Goal: Find specific fact: Find specific fact

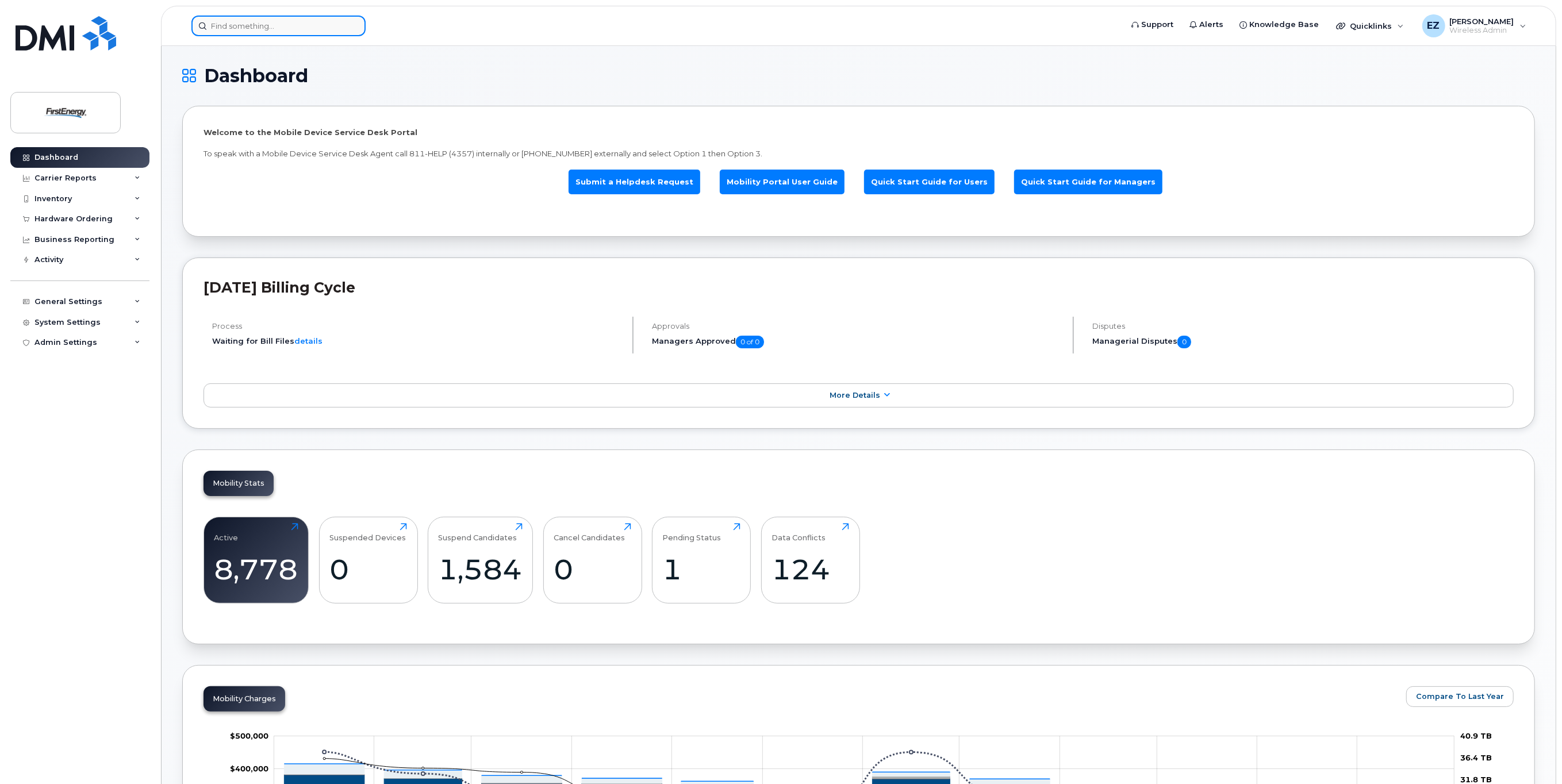
click at [284, 21] on input at bounding box center [278, 26] width 174 height 21
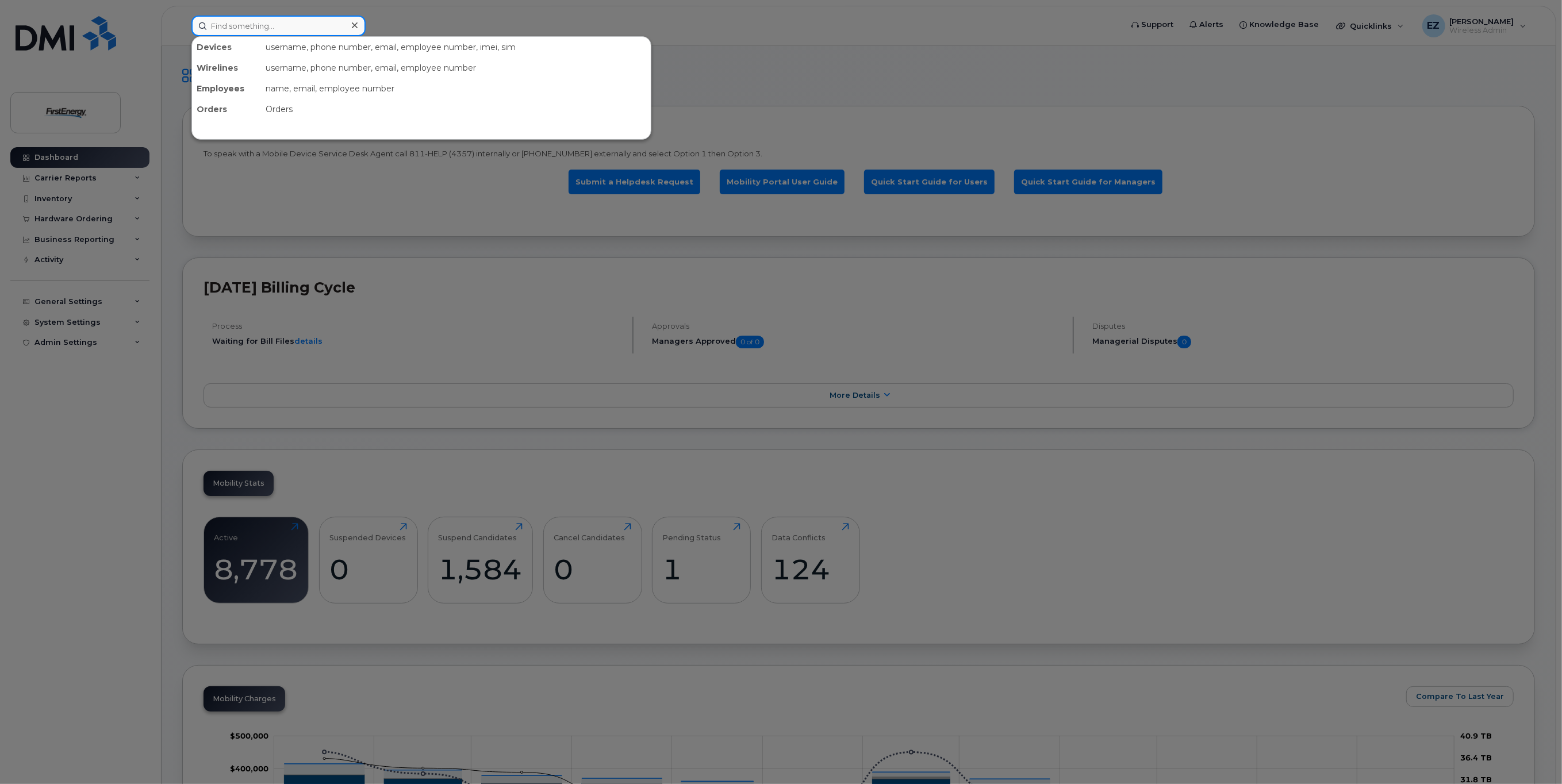
paste input "351613961286585"
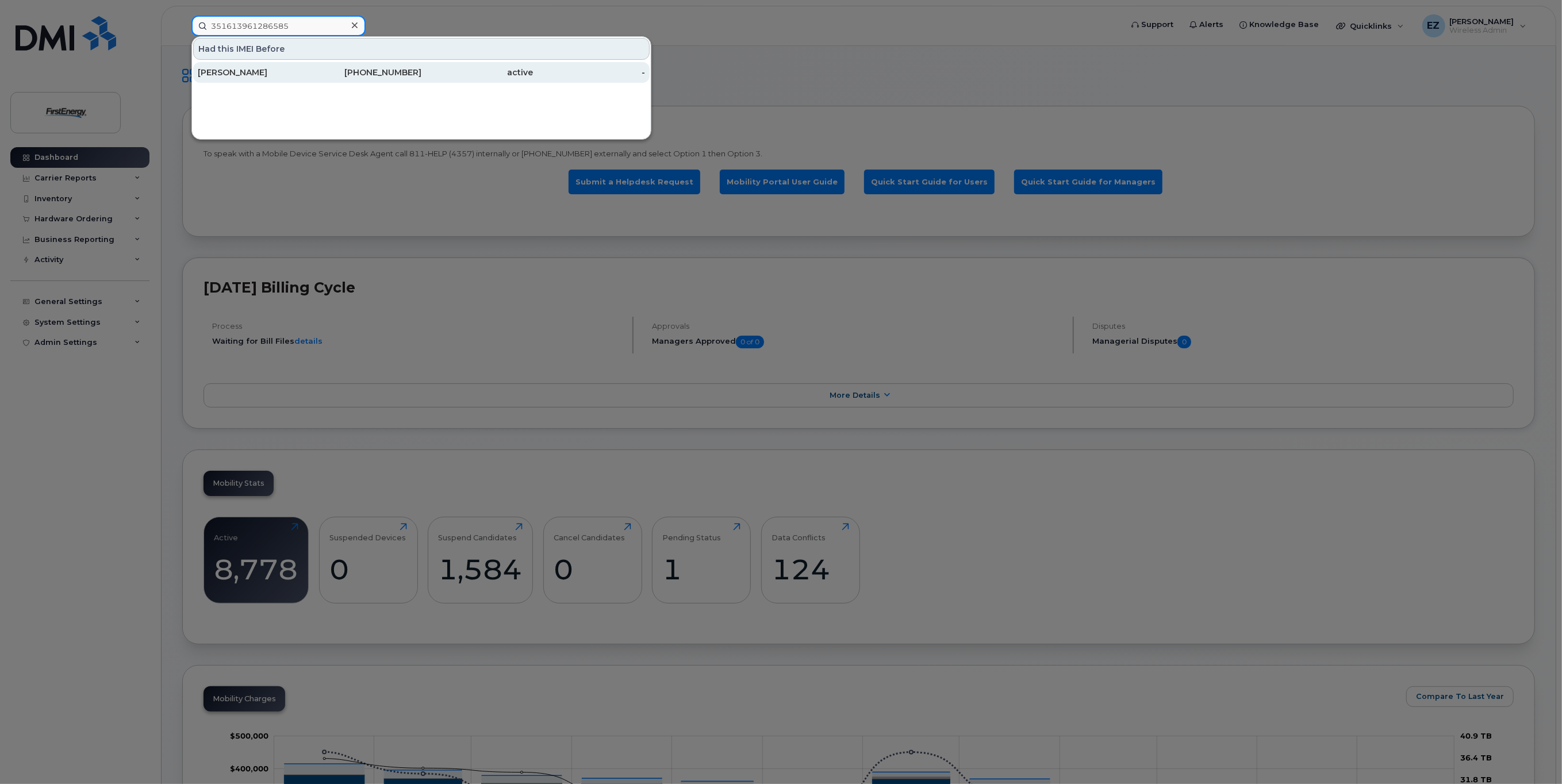
type input "351613961286585"
click at [254, 68] on div "[PERSON_NAME]" at bounding box center [253, 72] width 112 height 11
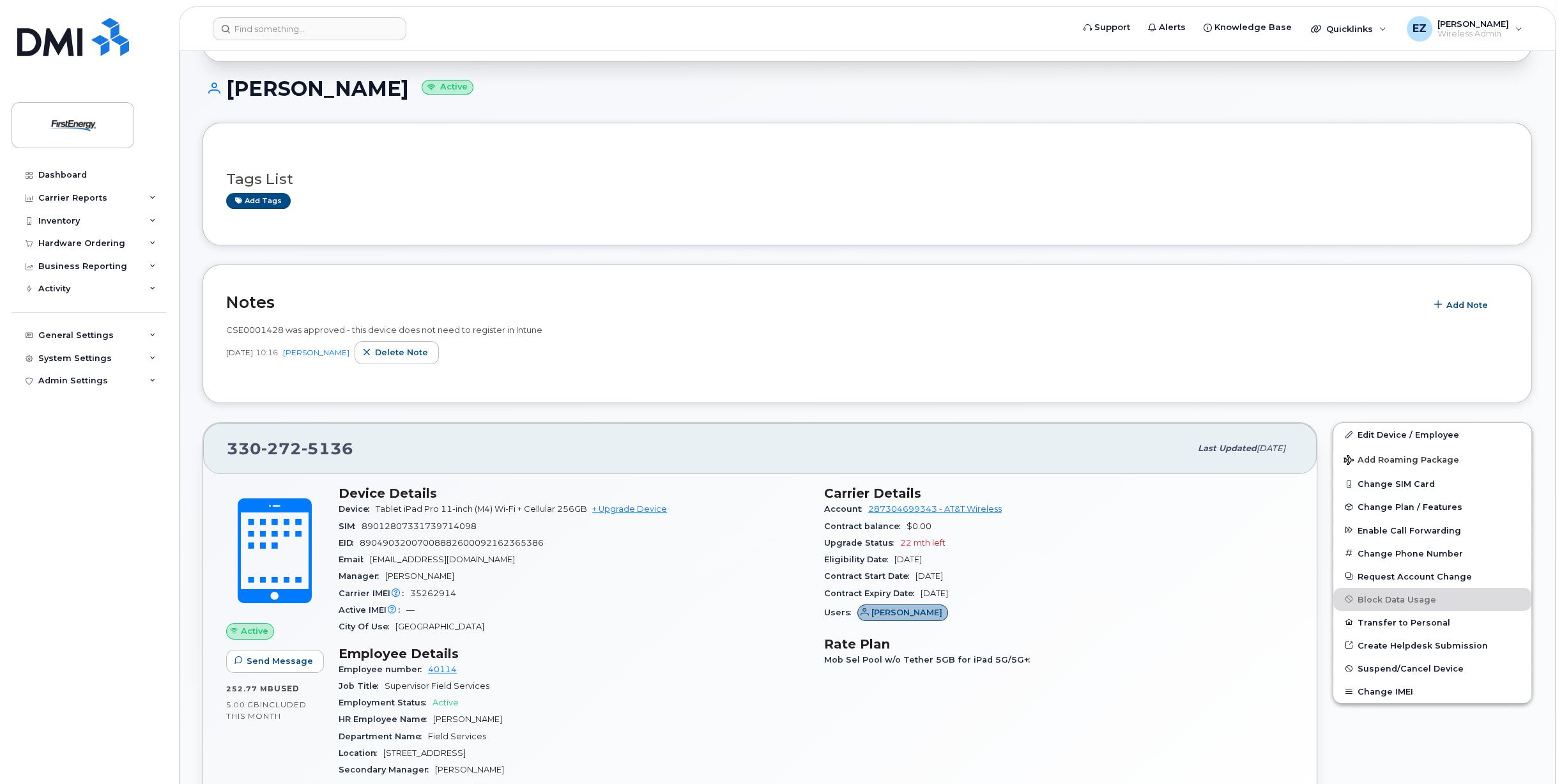
scroll to position [192, 0]
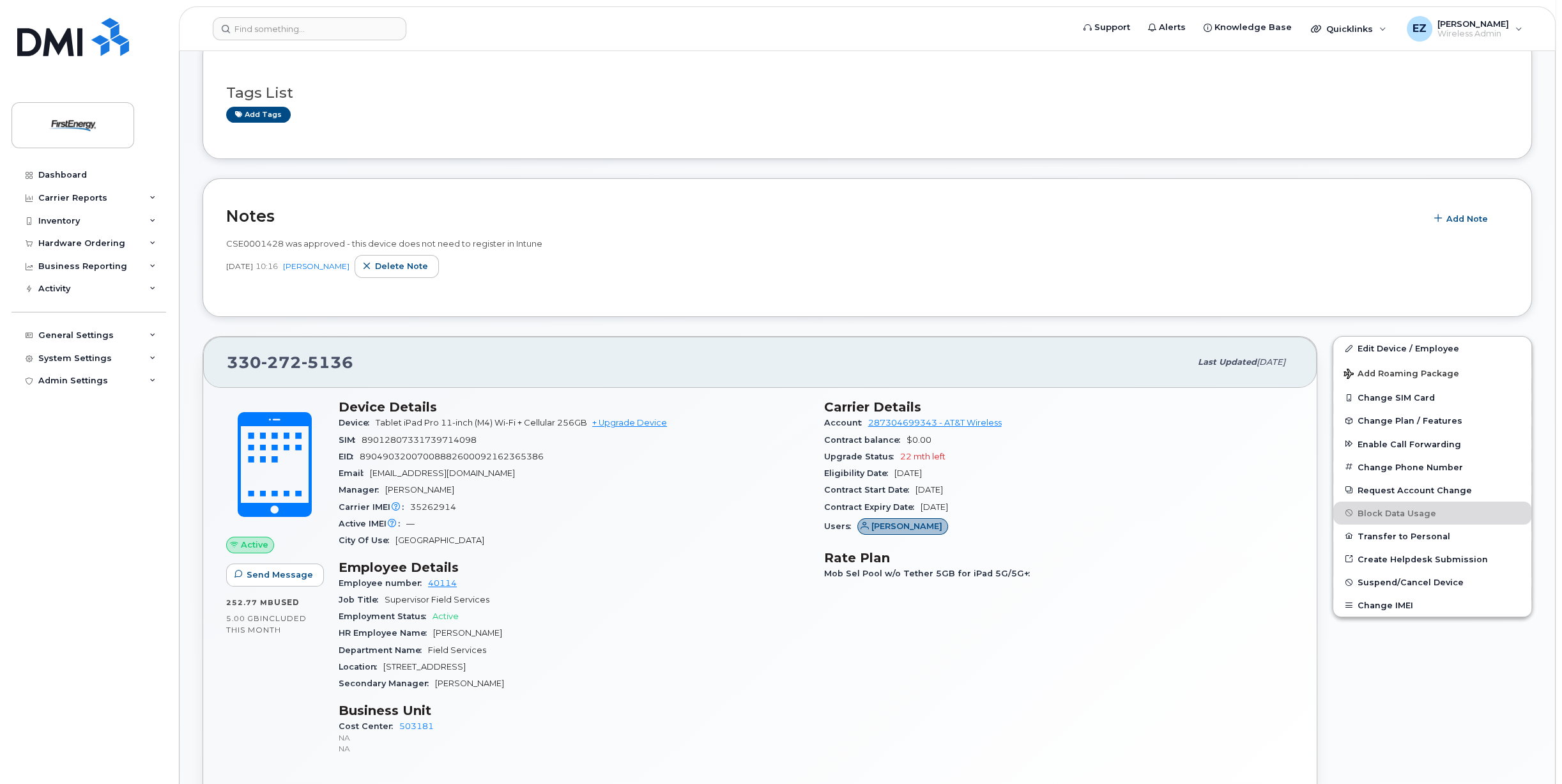
click at [418, 437] on span "89012807331739714098" at bounding box center [419, 440] width 115 height 10
copy span "89012807331739714098"
click at [577, 524] on div "Active IMEI Active IMEI is refreshed daily with a delay of up to 48 hours follo…" at bounding box center [574, 524] width 470 height 17
drag, startPoint x: 365, startPoint y: 440, endPoint x: 480, endPoint y: 440, distance: 115.0
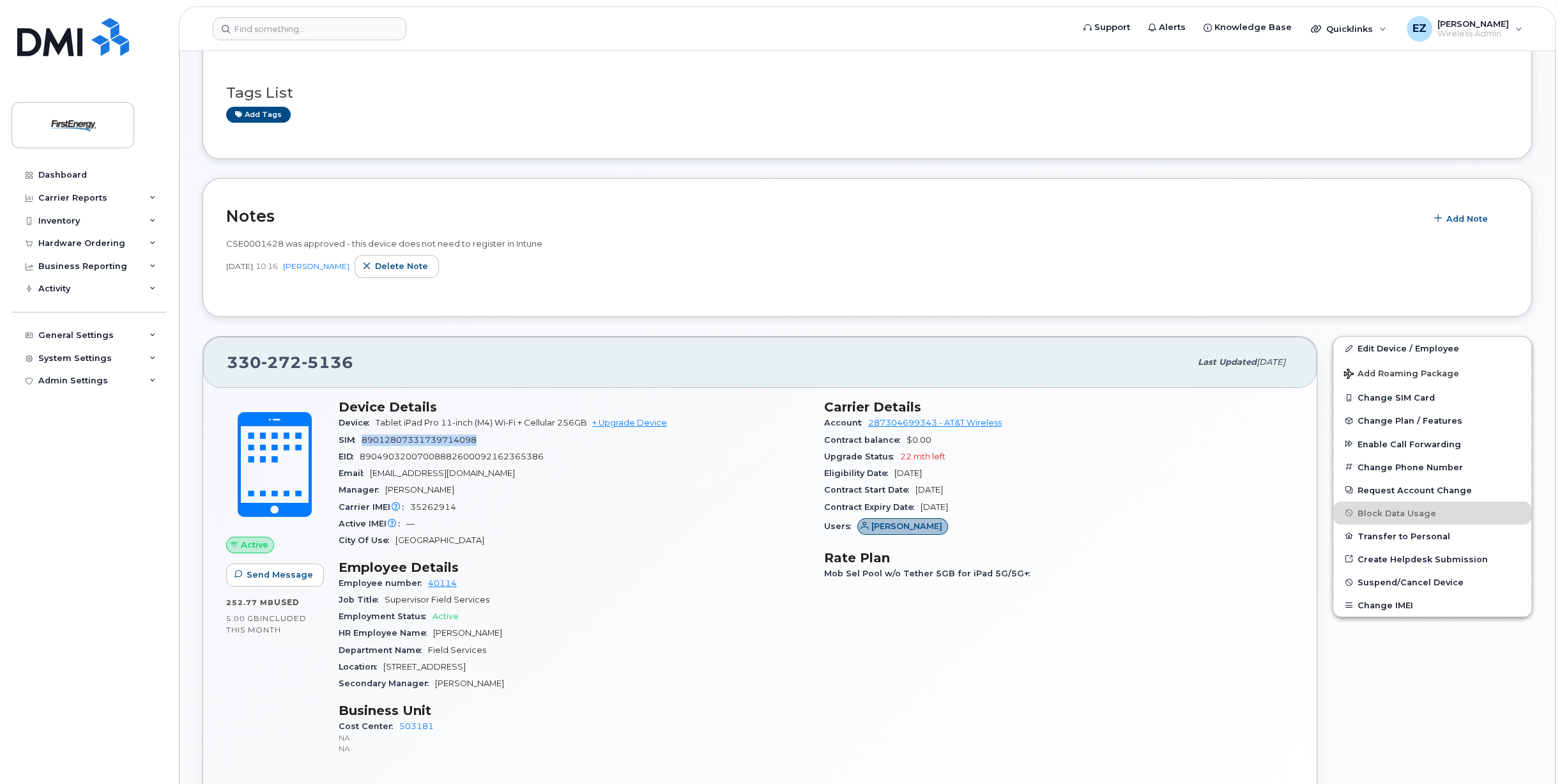
click at [480, 440] on div "SIM 89012807331739714098" at bounding box center [574, 440] width 470 height 17
copy span "89012807331739714098"
click at [563, 495] on div "Manager Justin M Brown" at bounding box center [574, 490] width 470 height 17
drag, startPoint x: 365, startPoint y: 438, endPoint x: 478, endPoint y: 439, distance: 113.0
click at [478, 439] on div "SIM 89012807331739714098" at bounding box center [574, 440] width 470 height 17
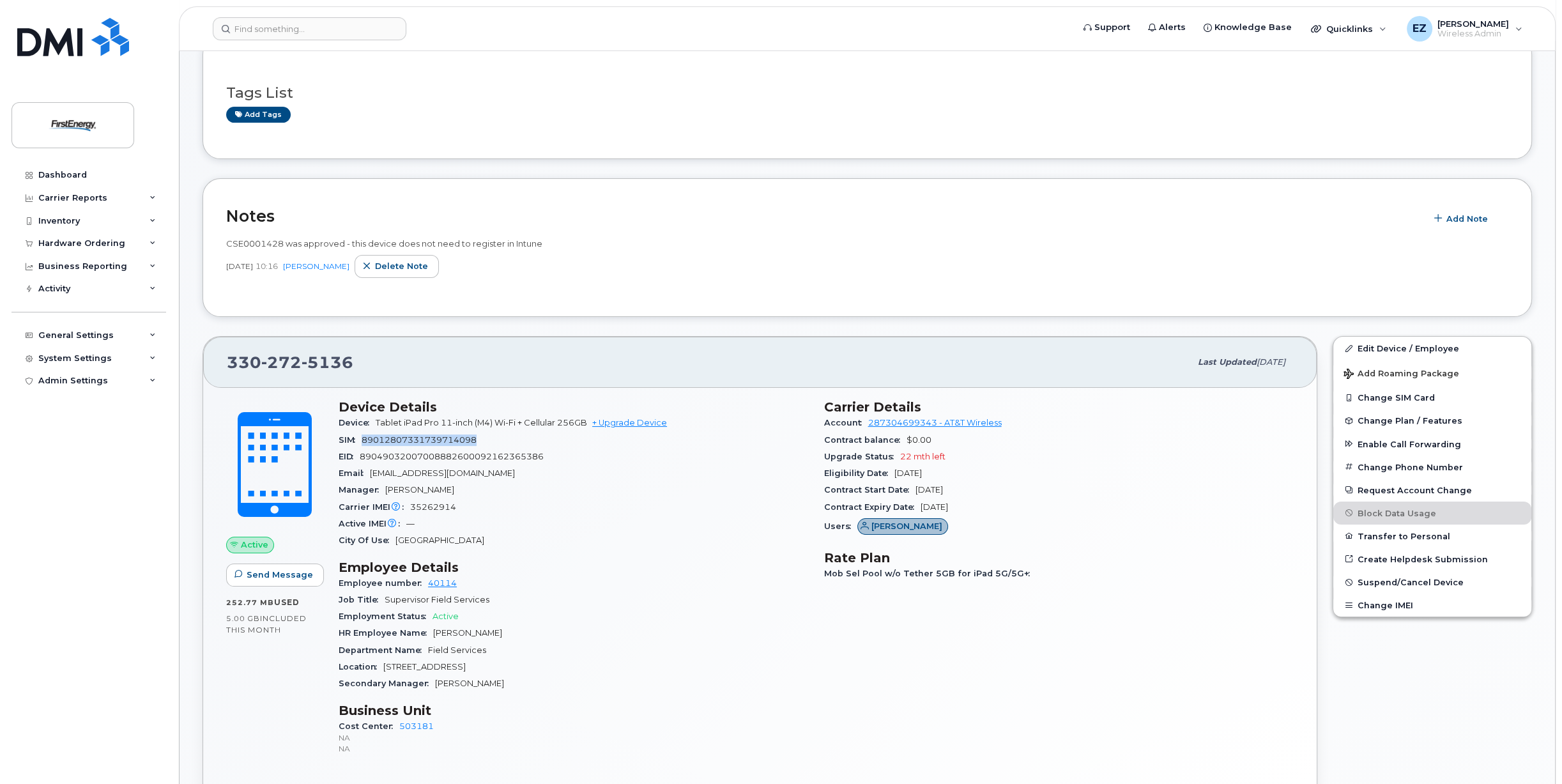
copy span "89012807331739714098"
click at [441, 454] on span "89049032007008882600092162365386" at bounding box center [451, 456] width 184 height 10
copy span "89049032007008882600092162365386"
click at [543, 544] on div "City Of Use Youngstown" at bounding box center [574, 540] width 470 height 17
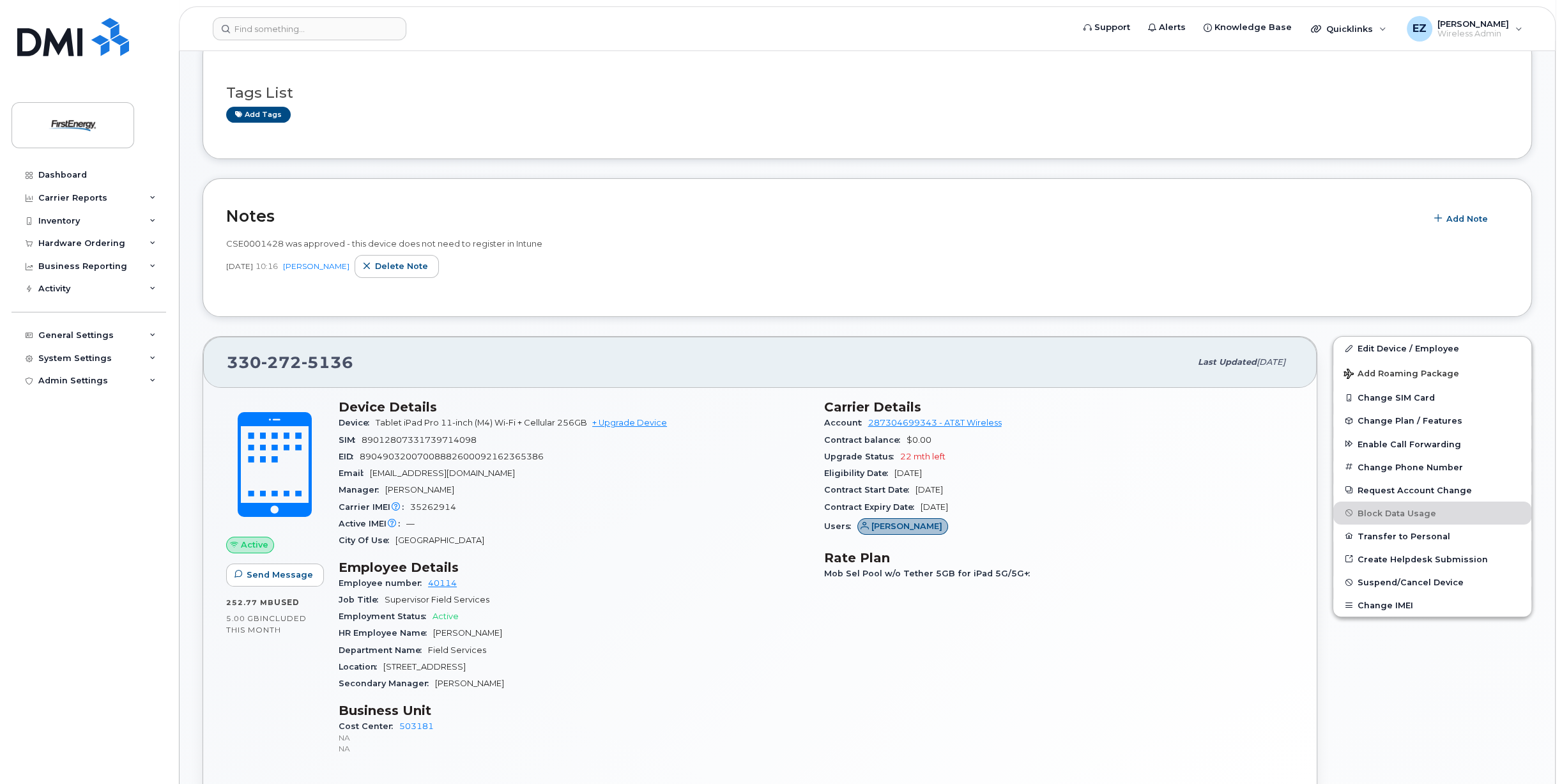
click at [394, 437] on span "89012807331739714098" at bounding box center [419, 440] width 115 height 10
copy span "89012807331739714098"
click at [643, 511] on div "Carrier IMEI Carrier IMEI is reported during the last billing cycle or change o…" at bounding box center [574, 508] width 470 height 17
click at [430, 432] on div "SIM 89012807331739714098" at bounding box center [574, 440] width 470 height 17
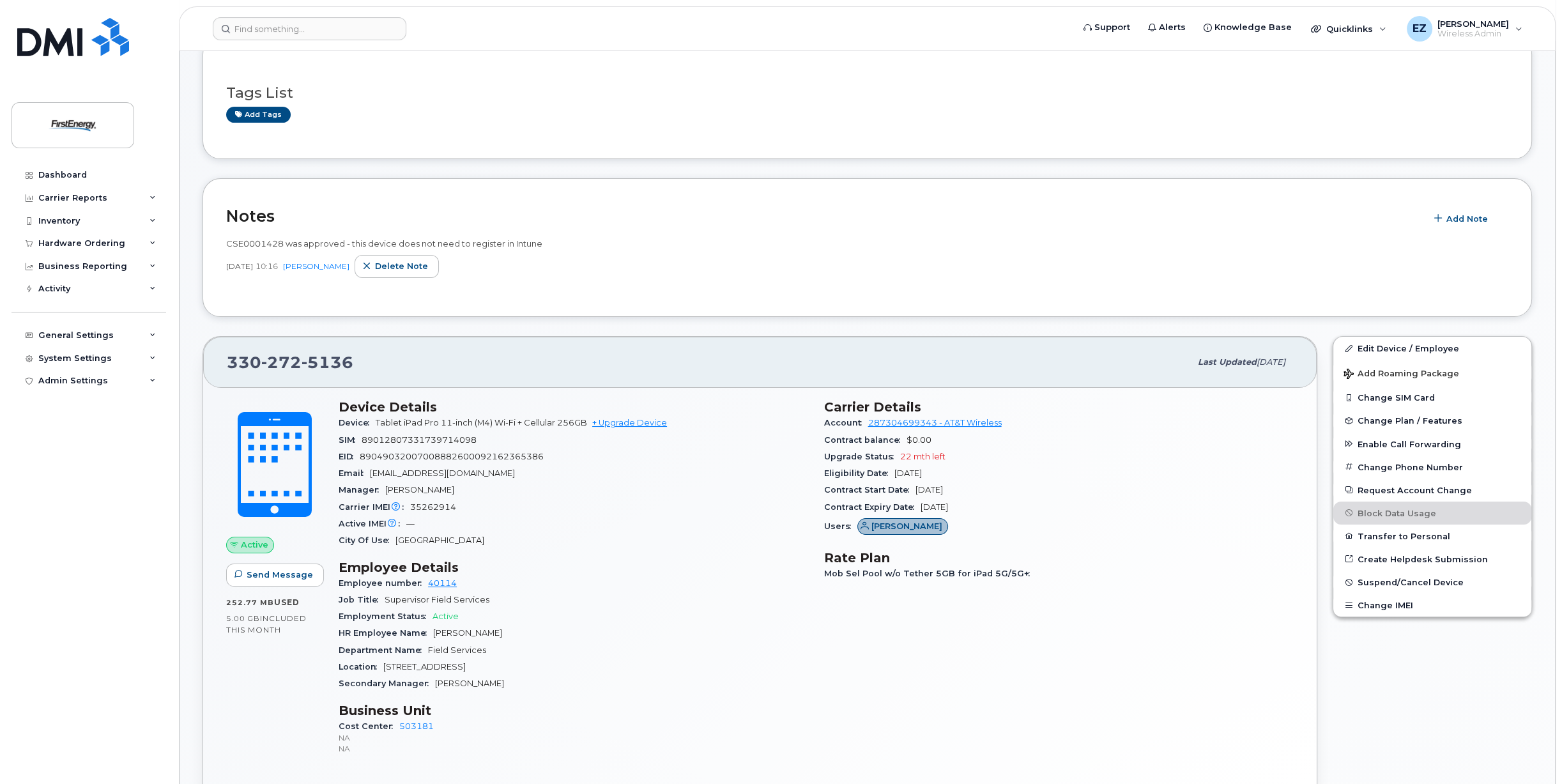
click at [429, 440] on span "89012807331739714098" at bounding box center [419, 440] width 115 height 10
copy span "89012807331739714098"
click at [599, 575] on div "Employee number 40114" at bounding box center [574, 583] width 470 height 17
drag, startPoint x: 363, startPoint y: 439, endPoint x: 478, endPoint y: 439, distance: 115.0
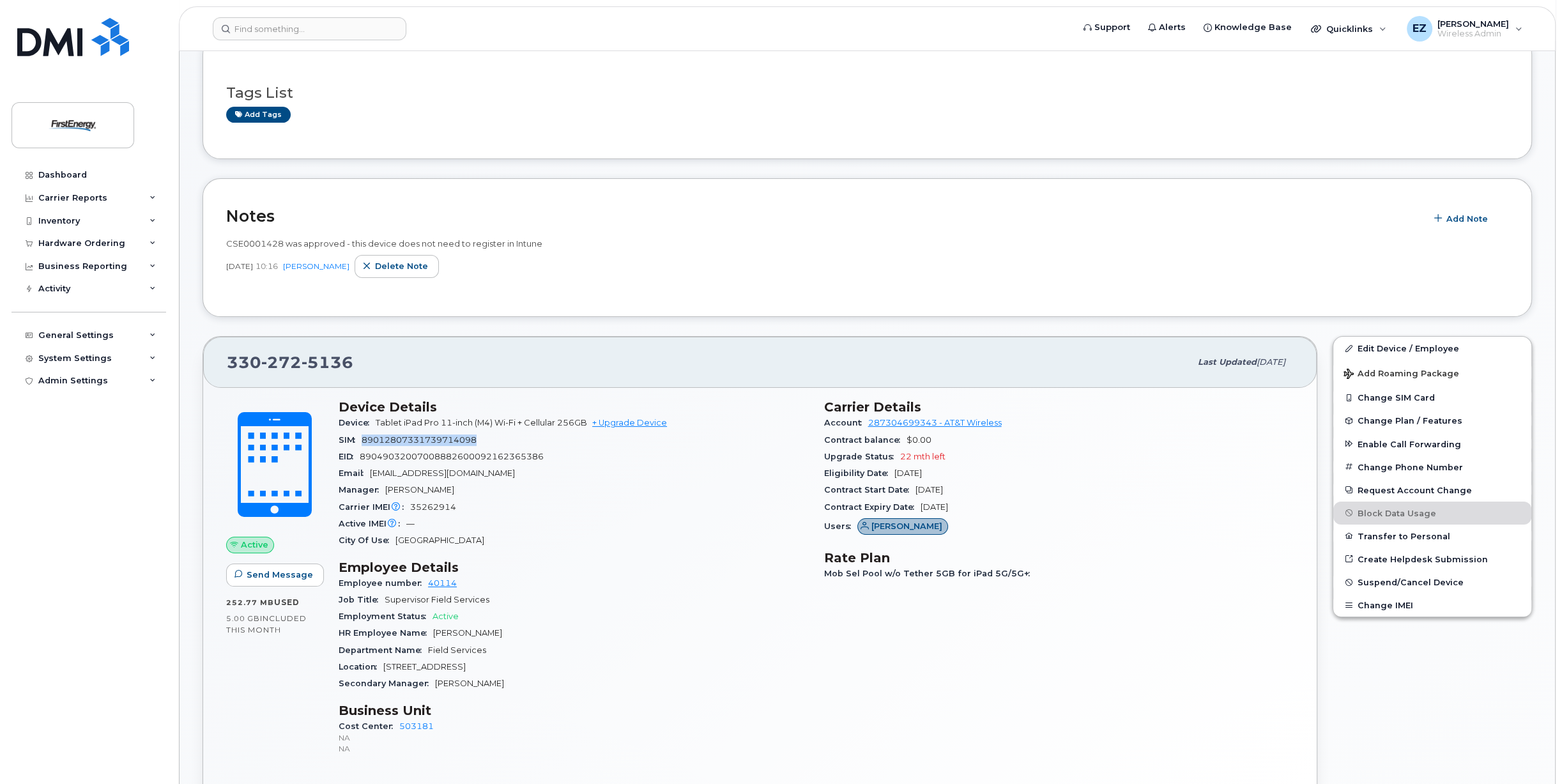
click at [478, 439] on div "SIM 89012807331739714098" at bounding box center [574, 440] width 470 height 17
copy span "89012807331739714098"
click at [419, 457] on span "89049032007008882600092162365386" at bounding box center [451, 456] width 184 height 10
copy span "89049032007008882600092162365386"
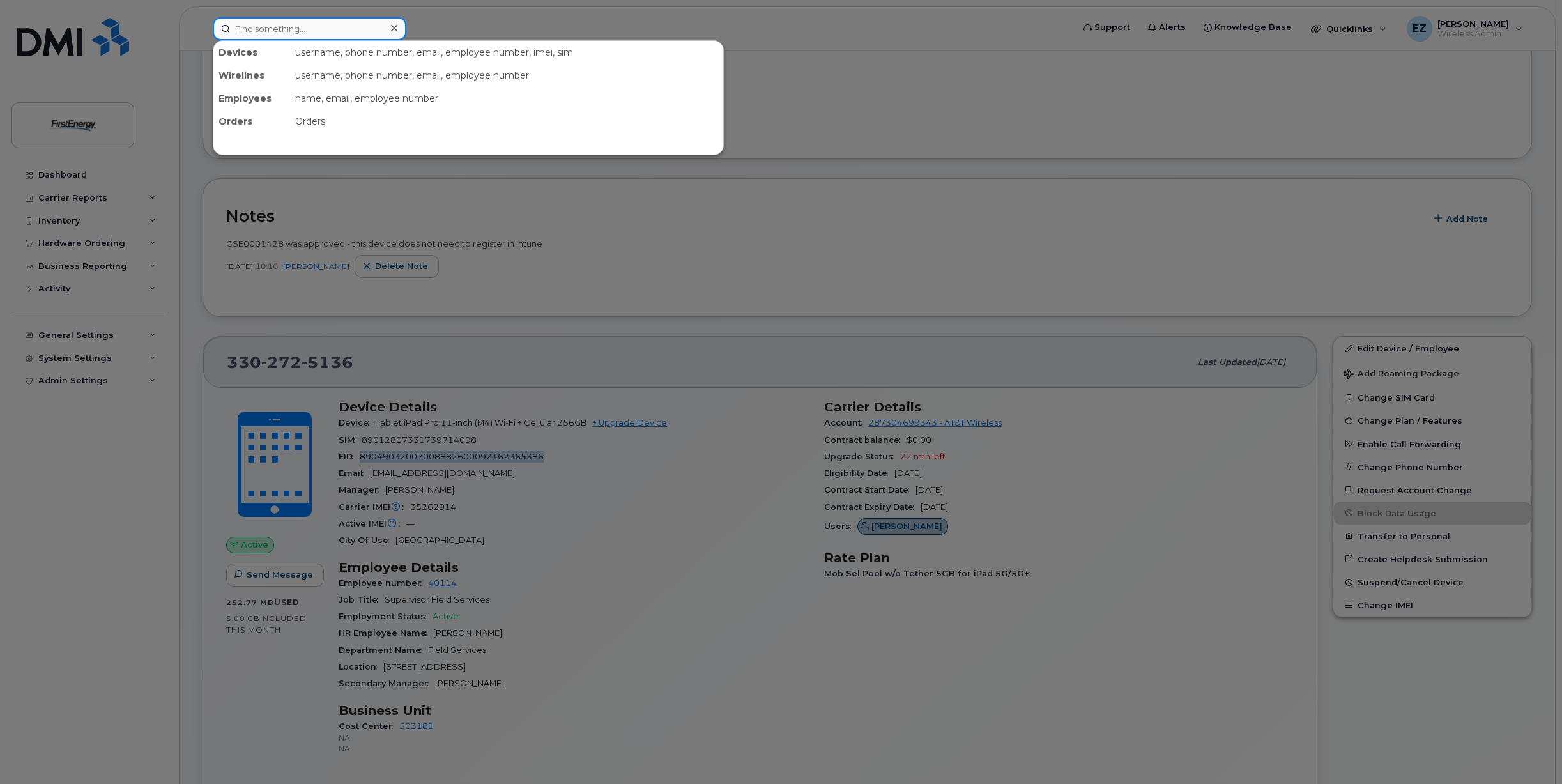
click at [312, 28] on input at bounding box center [309, 28] width 194 height 23
paste input "3302078204"
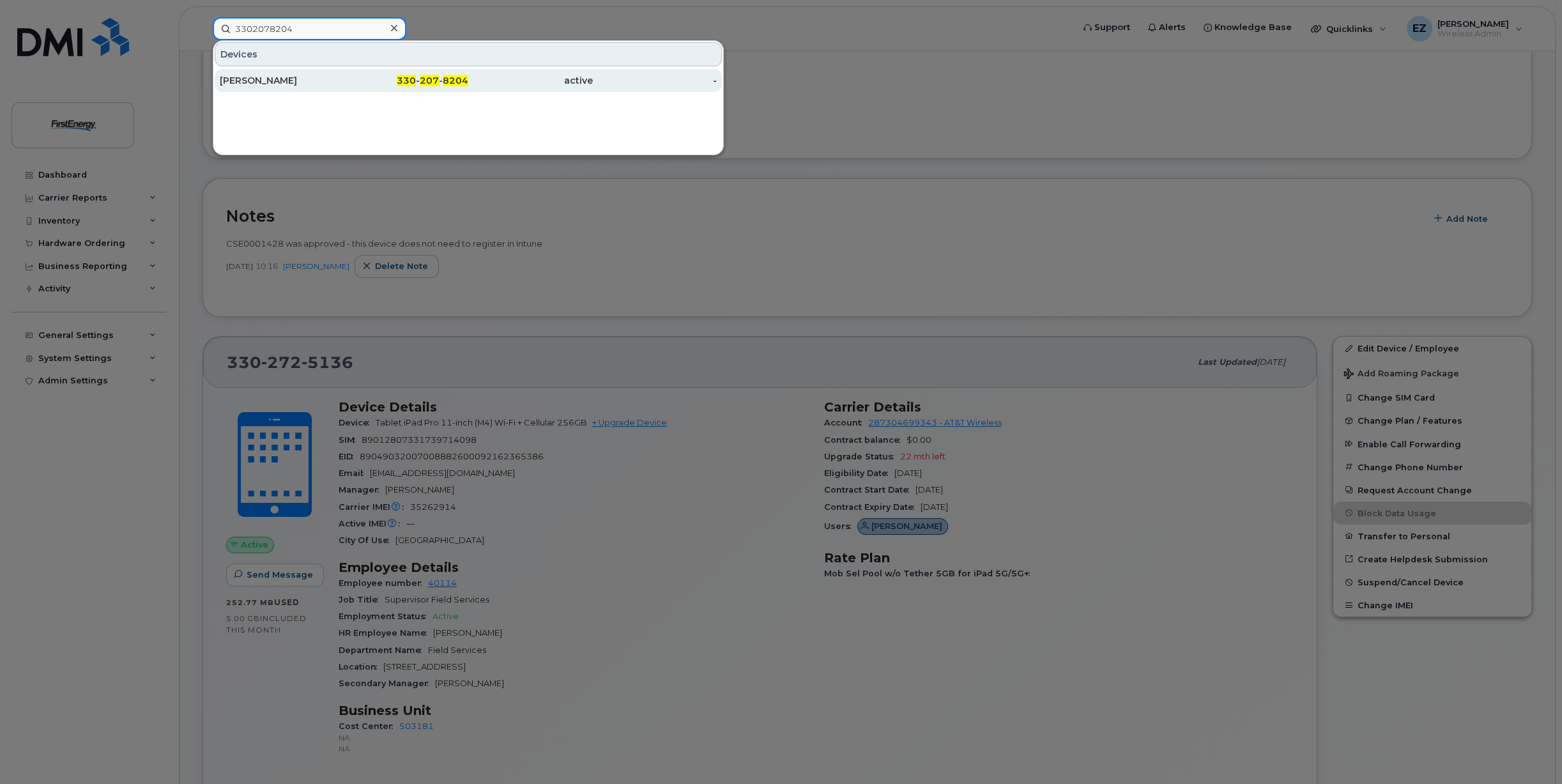
type input "3302078204"
click at [292, 84] on div "[PERSON_NAME]" at bounding box center [281, 81] width 124 height 12
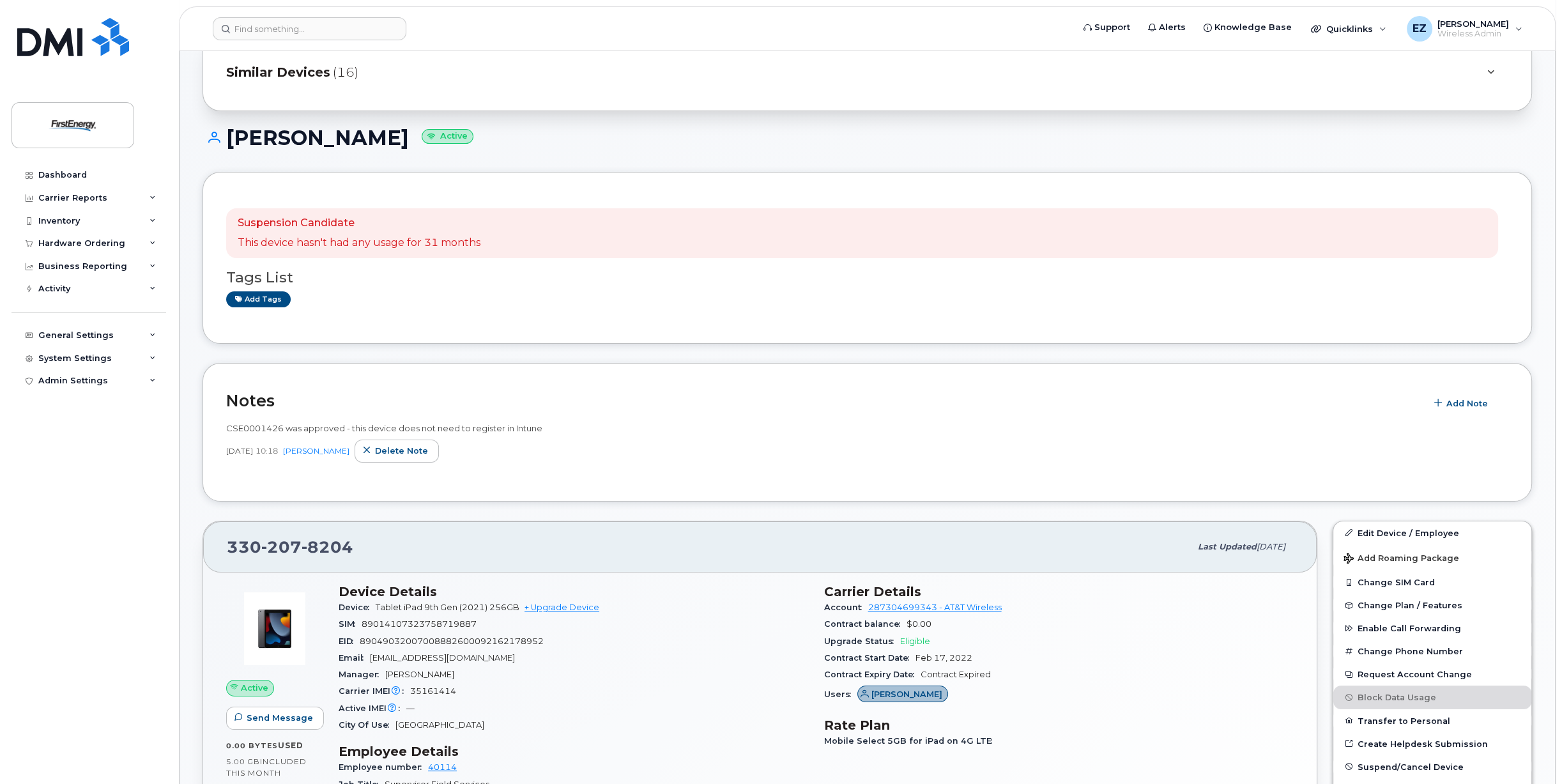
scroll to position [64, 0]
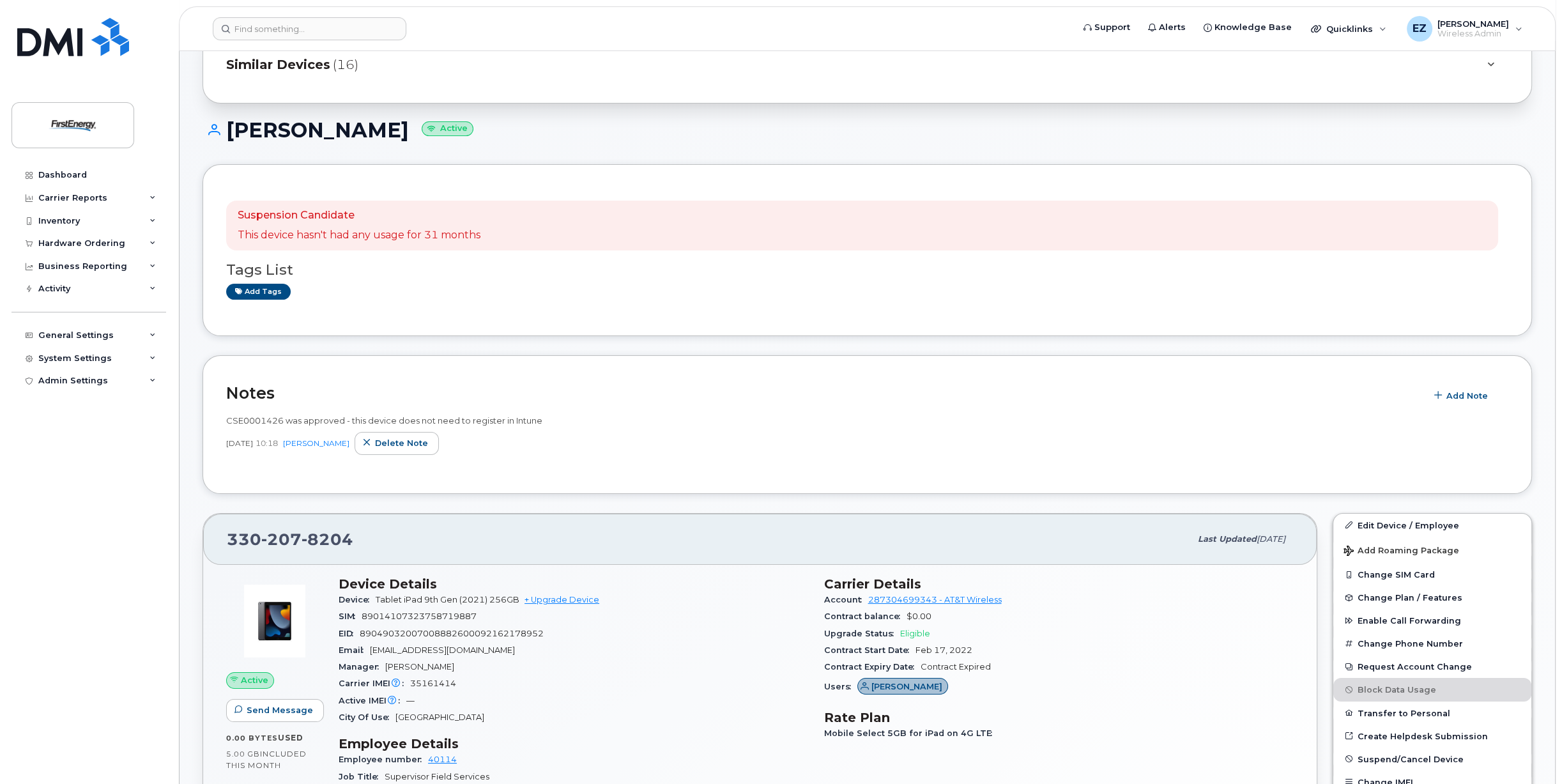
click at [401, 615] on span "89014107323758719887" at bounding box center [419, 616] width 115 height 10
copy span "89014107323758719887"
click at [461, 632] on span "89049032007008882600092162178952" at bounding box center [451, 633] width 184 height 10
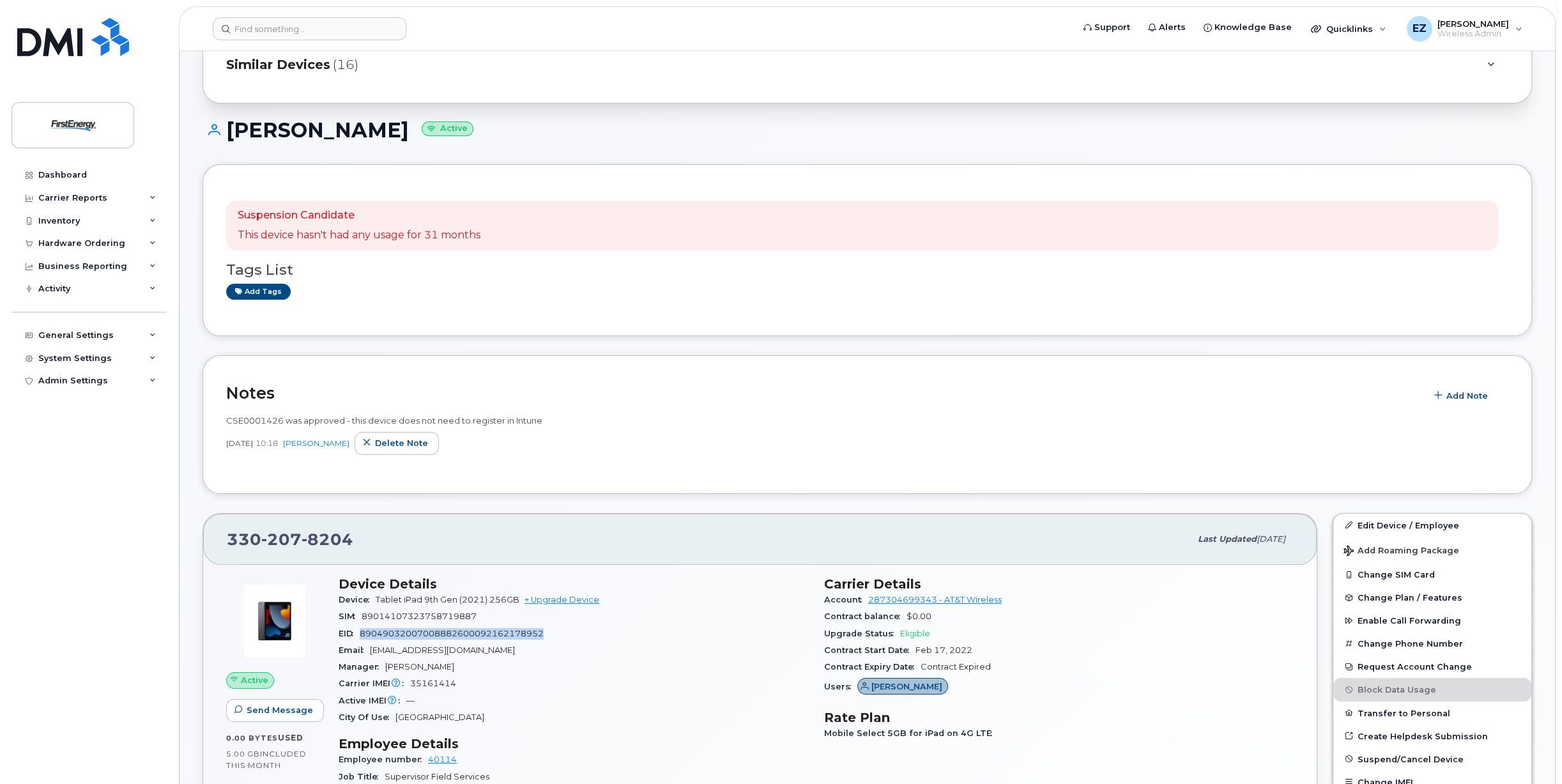
copy span "89049032007008882600092162178952"
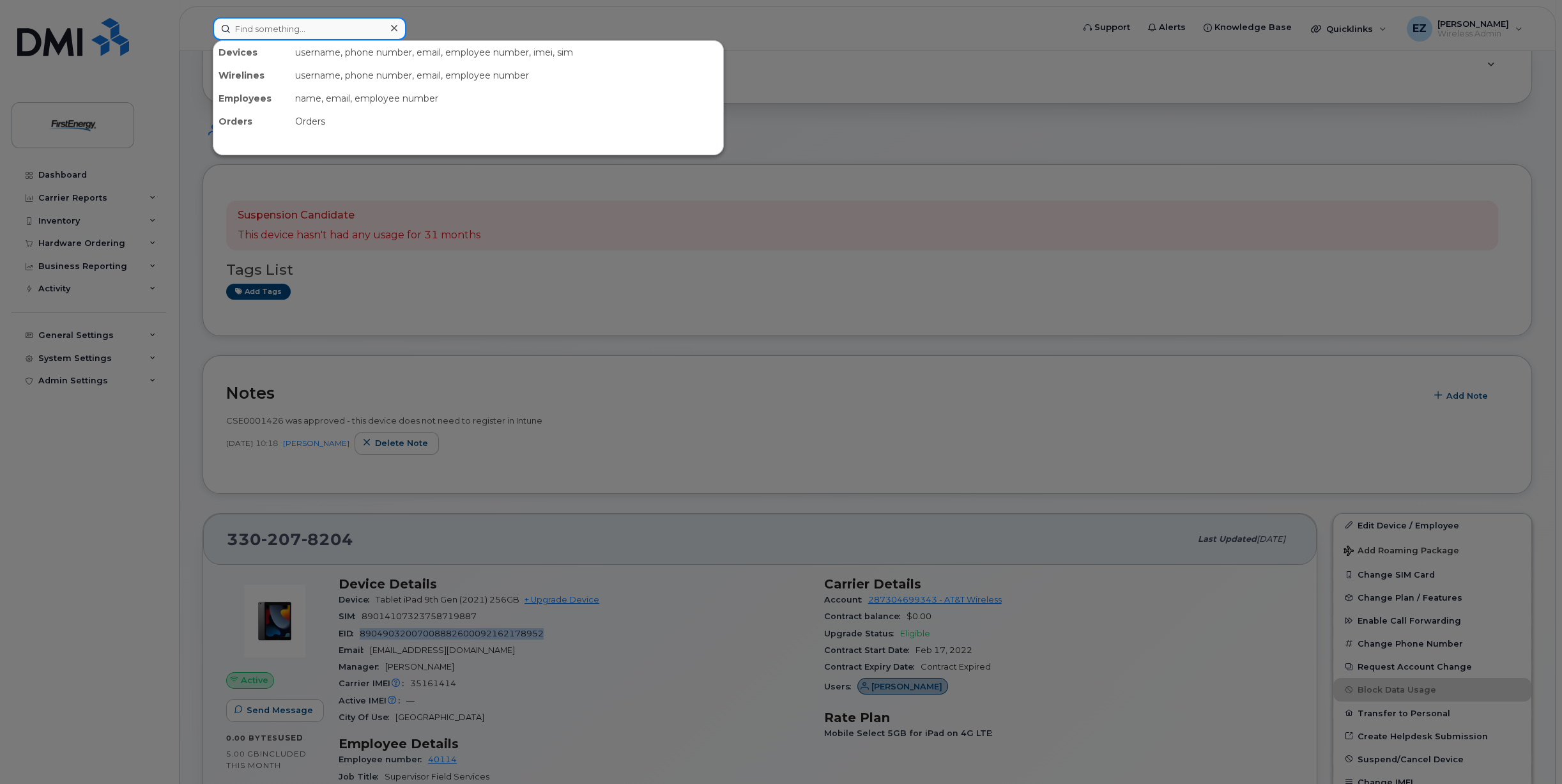
click at [301, 31] on input at bounding box center [309, 28] width 194 height 23
paste input "3305927346"
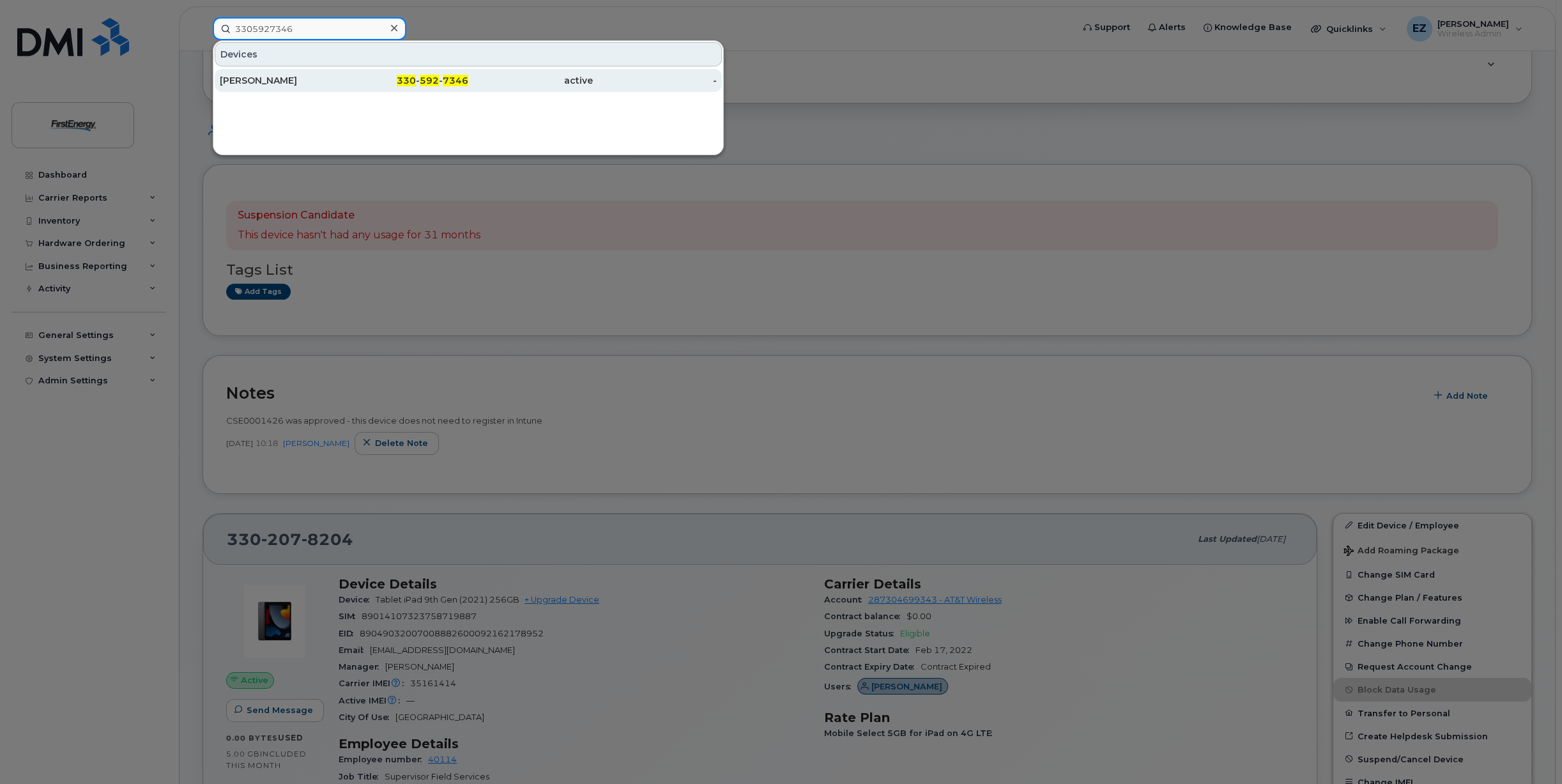
type input "3305927346"
click at [292, 84] on div "[PERSON_NAME]" at bounding box center [281, 81] width 124 height 12
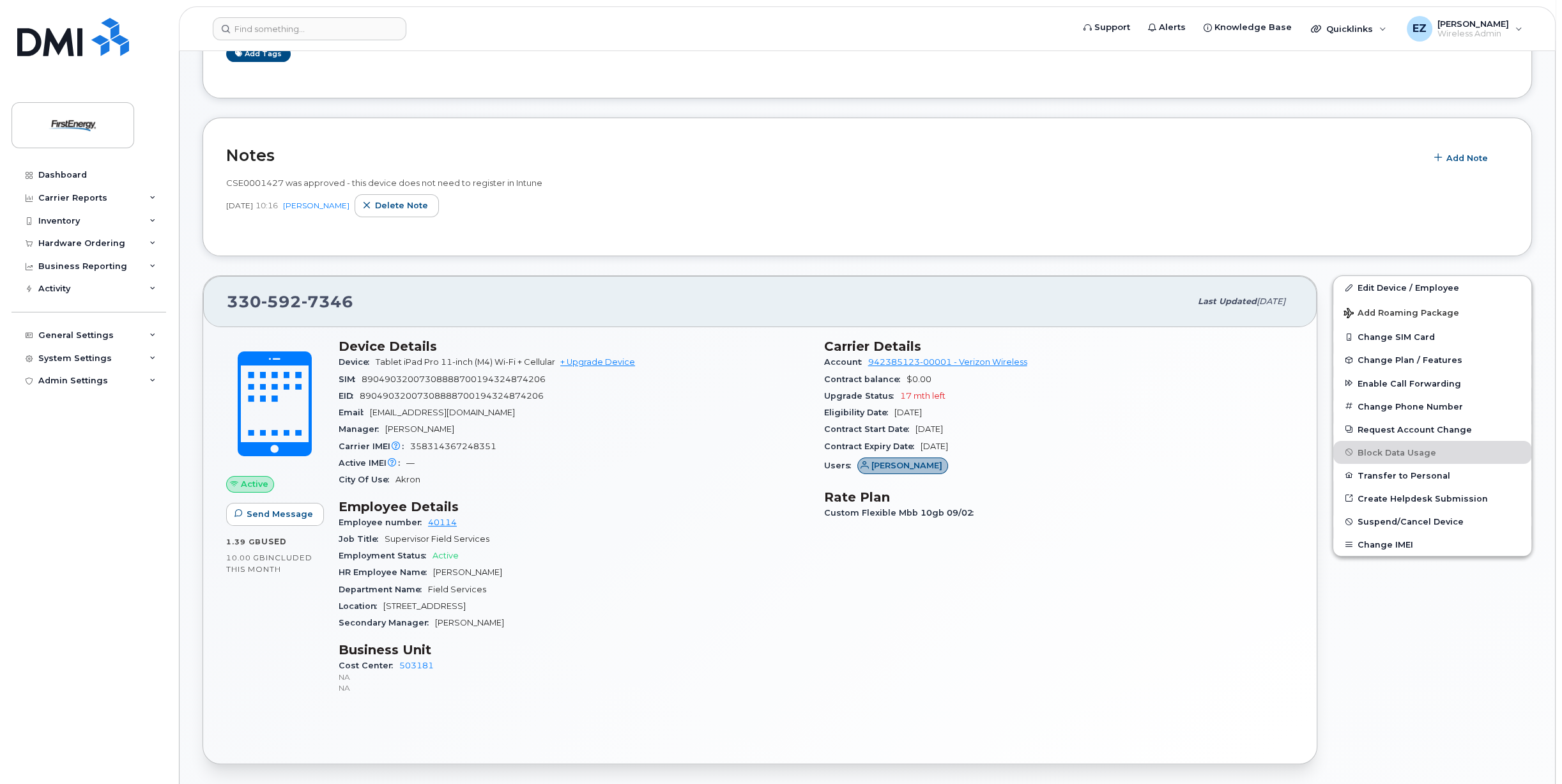
scroll to position [256, 0]
click at [433, 391] on span "89049032007308888700194324874206" at bounding box center [451, 392] width 184 height 10
copy span "89049032007308888700194324874206"
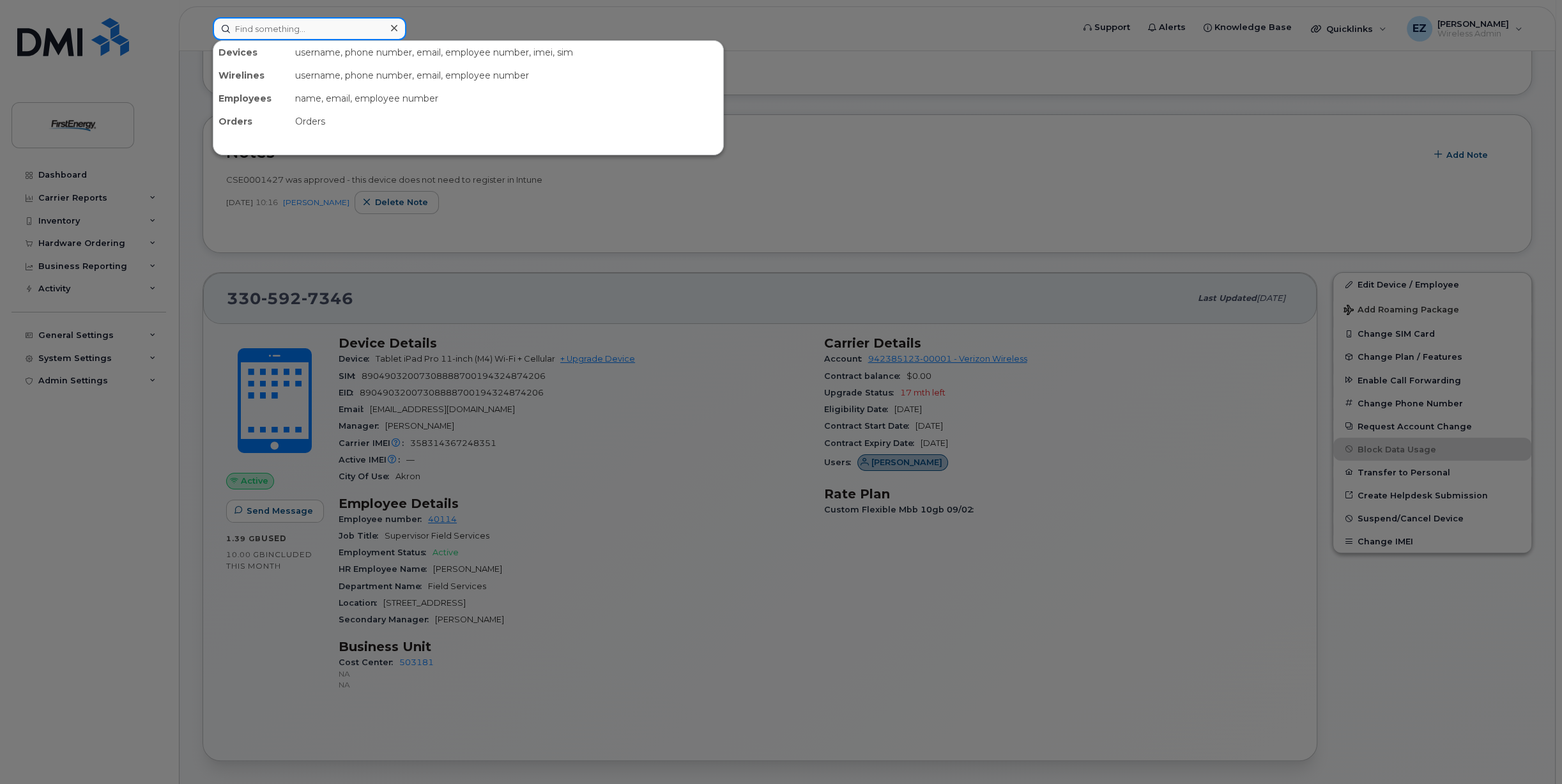
click at [272, 33] on input at bounding box center [309, 28] width 194 height 23
paste input "3305018597"
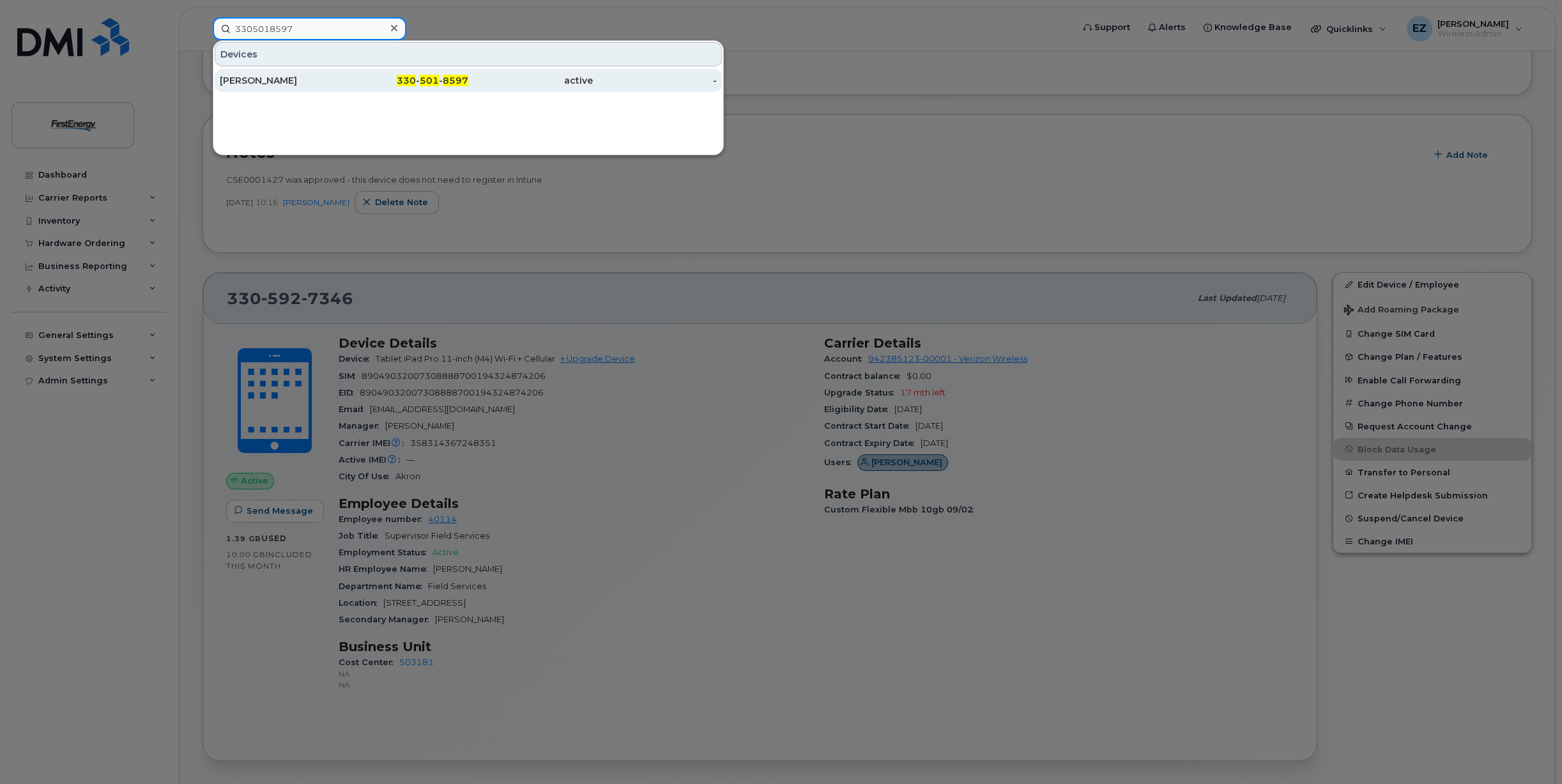
type input "3305018597"
click at [272, 80] on div "BRIAN W HAMMOND" at bounding box center [281, 81] width 124 height 12
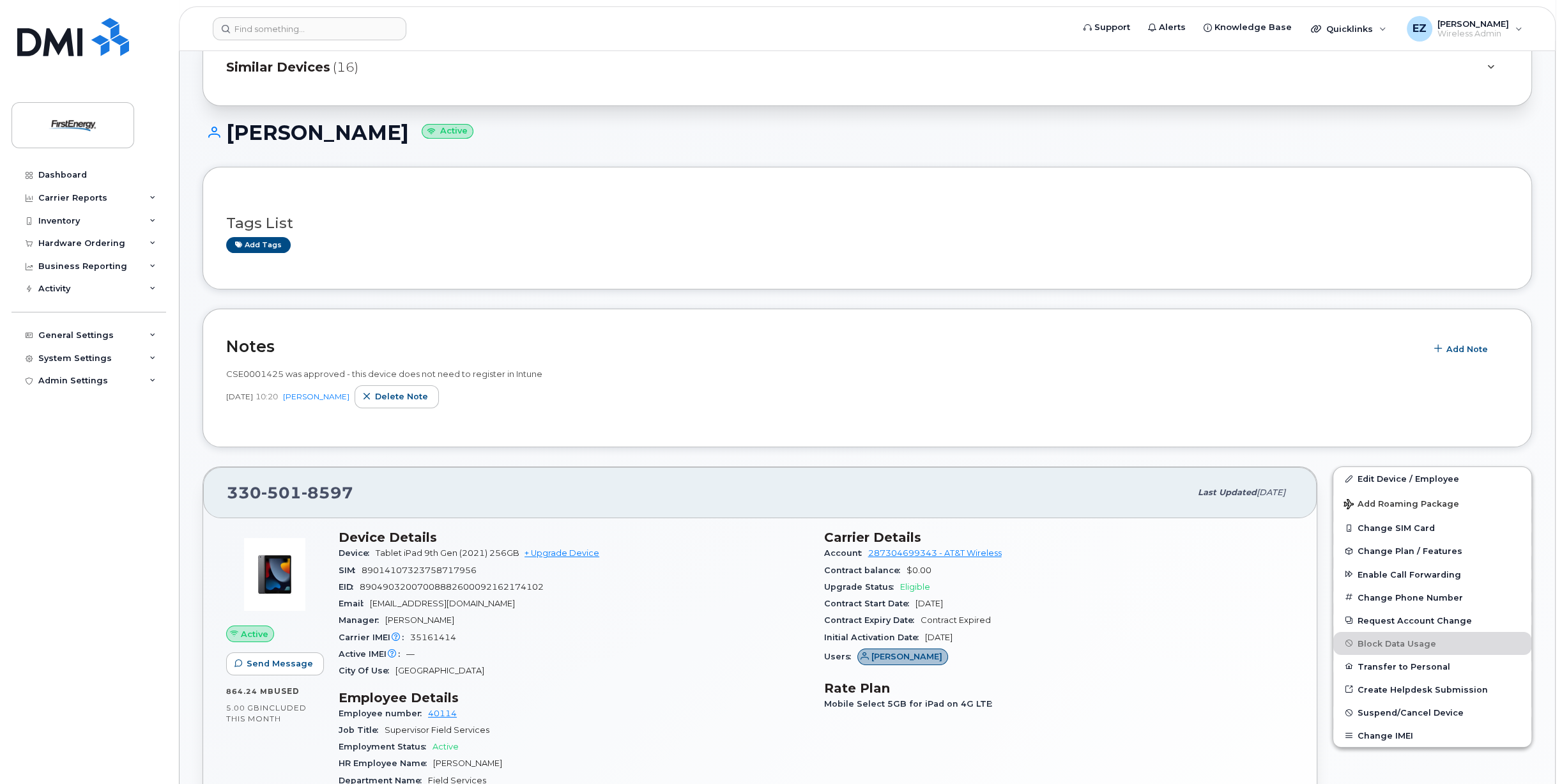
scroll to position [64, 0]
click at [449, 587] on span "89049032007008882600092162174102" at bounding box center [451, 584] width 184 height 10
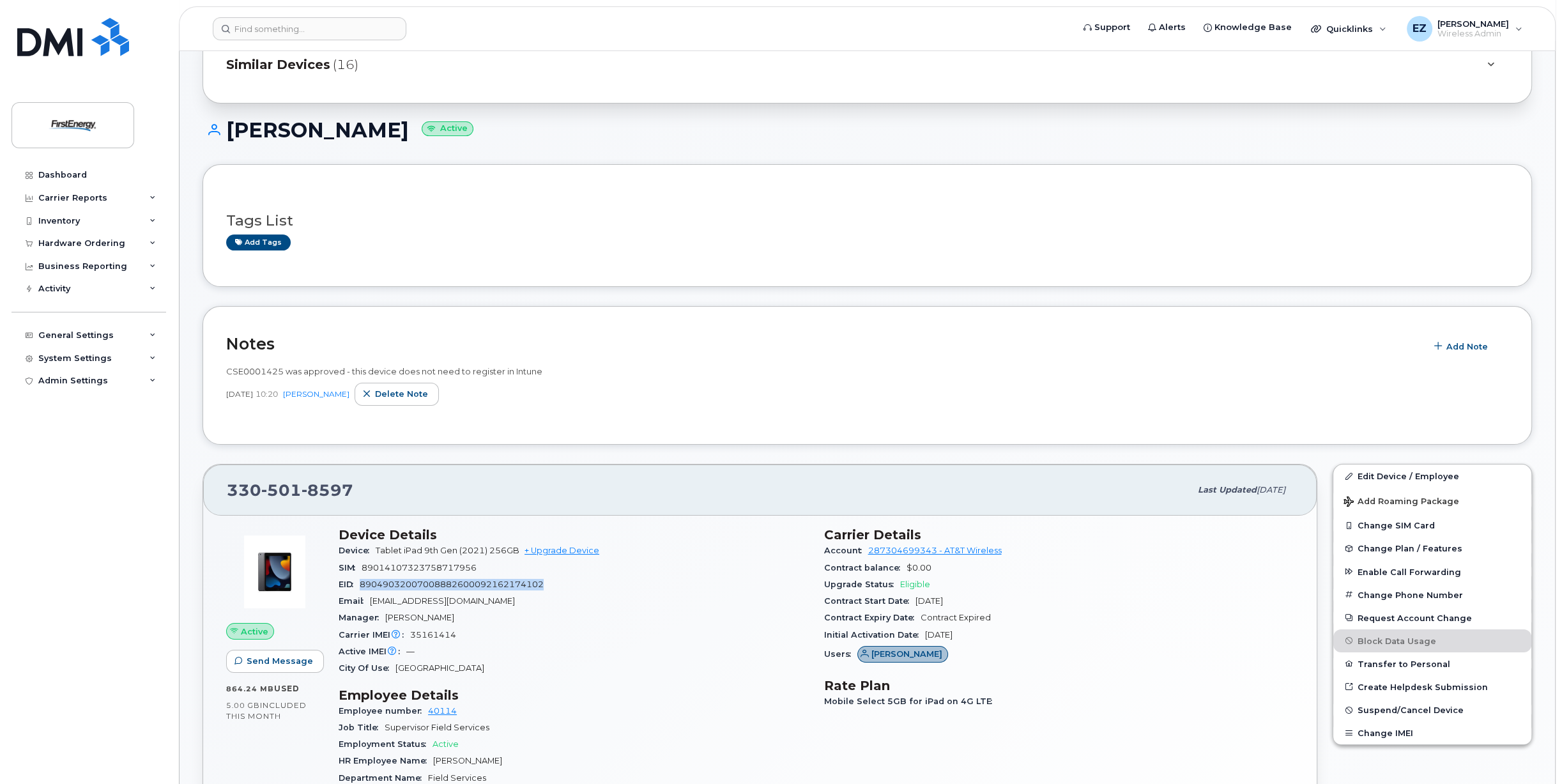
click at [450, 587] on span "89049032007008882600092162174102" at bounding box center [451, 584] width 184 height 10
copy span "89049032007008882600092162174102"
click at [315, 29] on input at bounding box center [309, 28] width 194 height 23
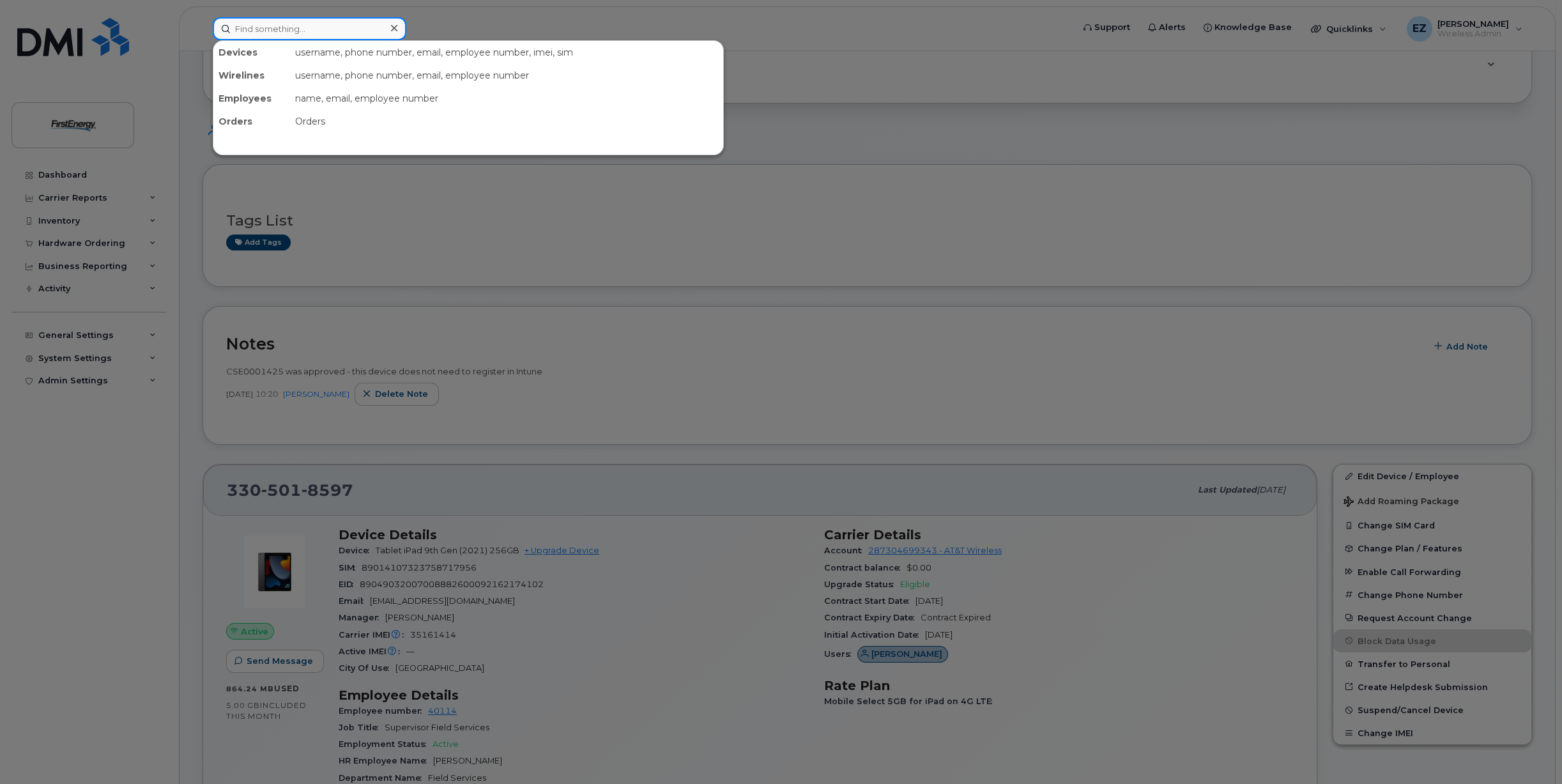
paste input "3303982339"
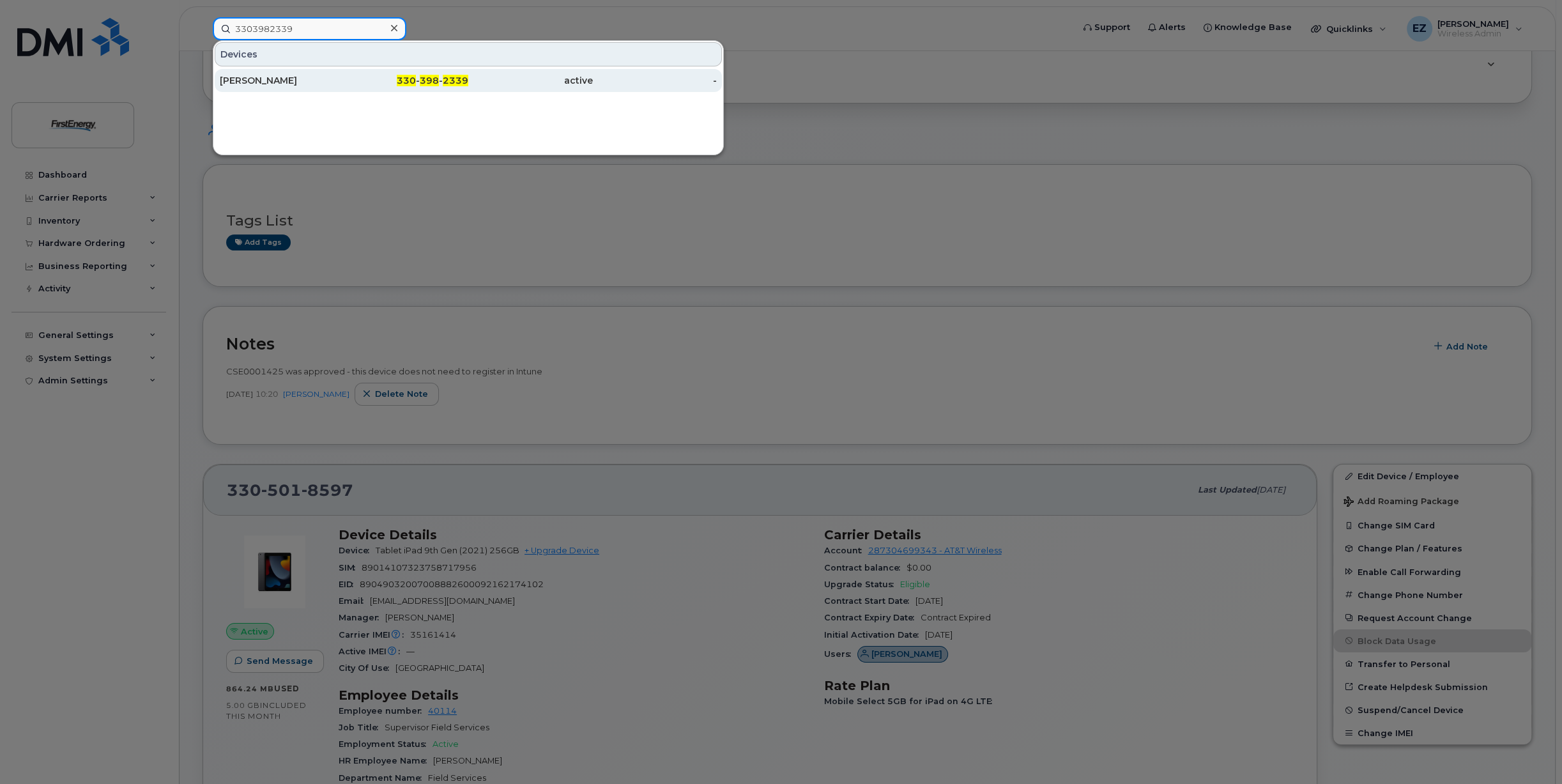
type input "3303982339"
click at [290, 76] on div "[PERSON_NAME]" at bounding box center [281, 81] width 124 height 12
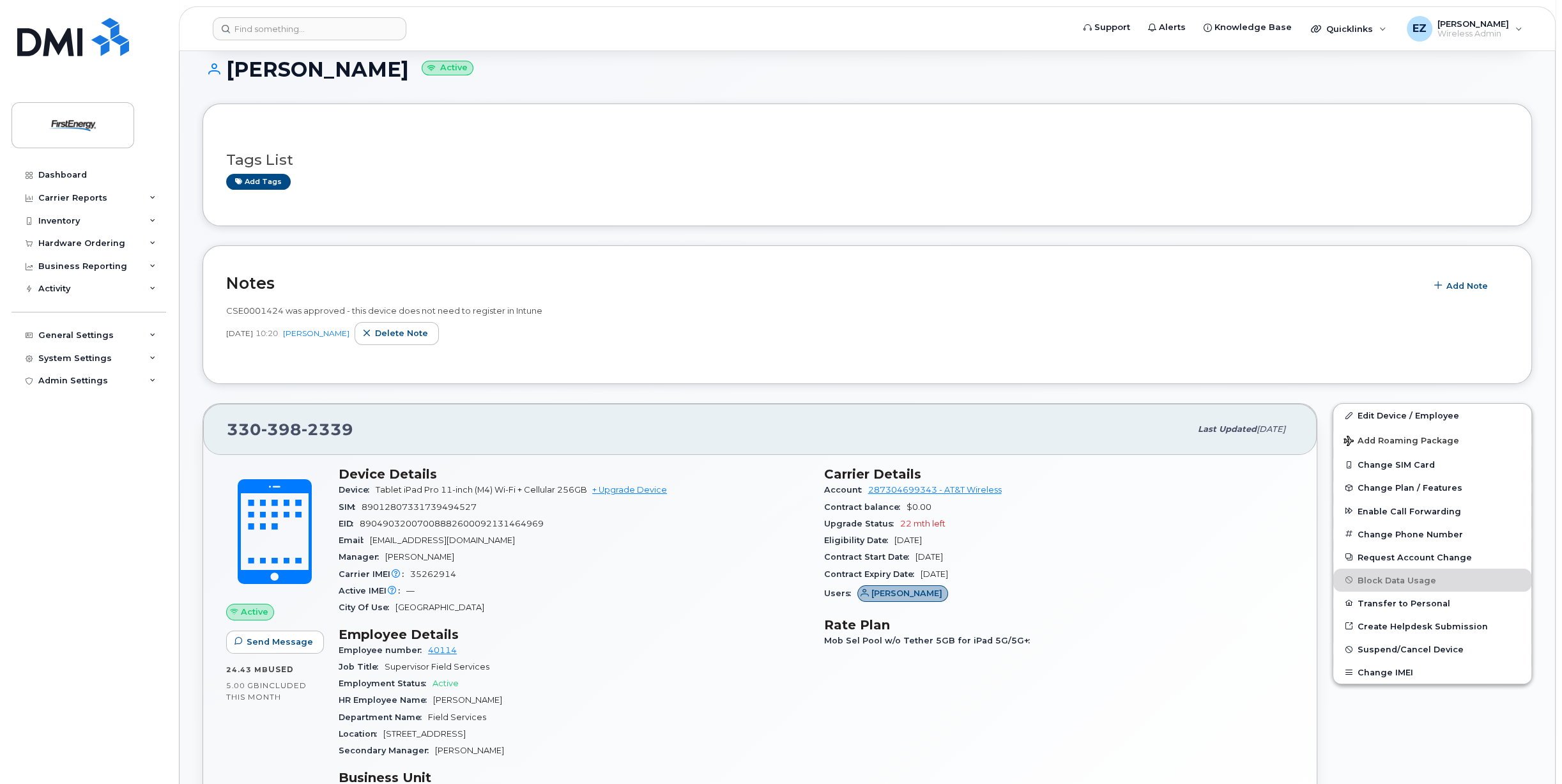
scroll to position [128, 0]
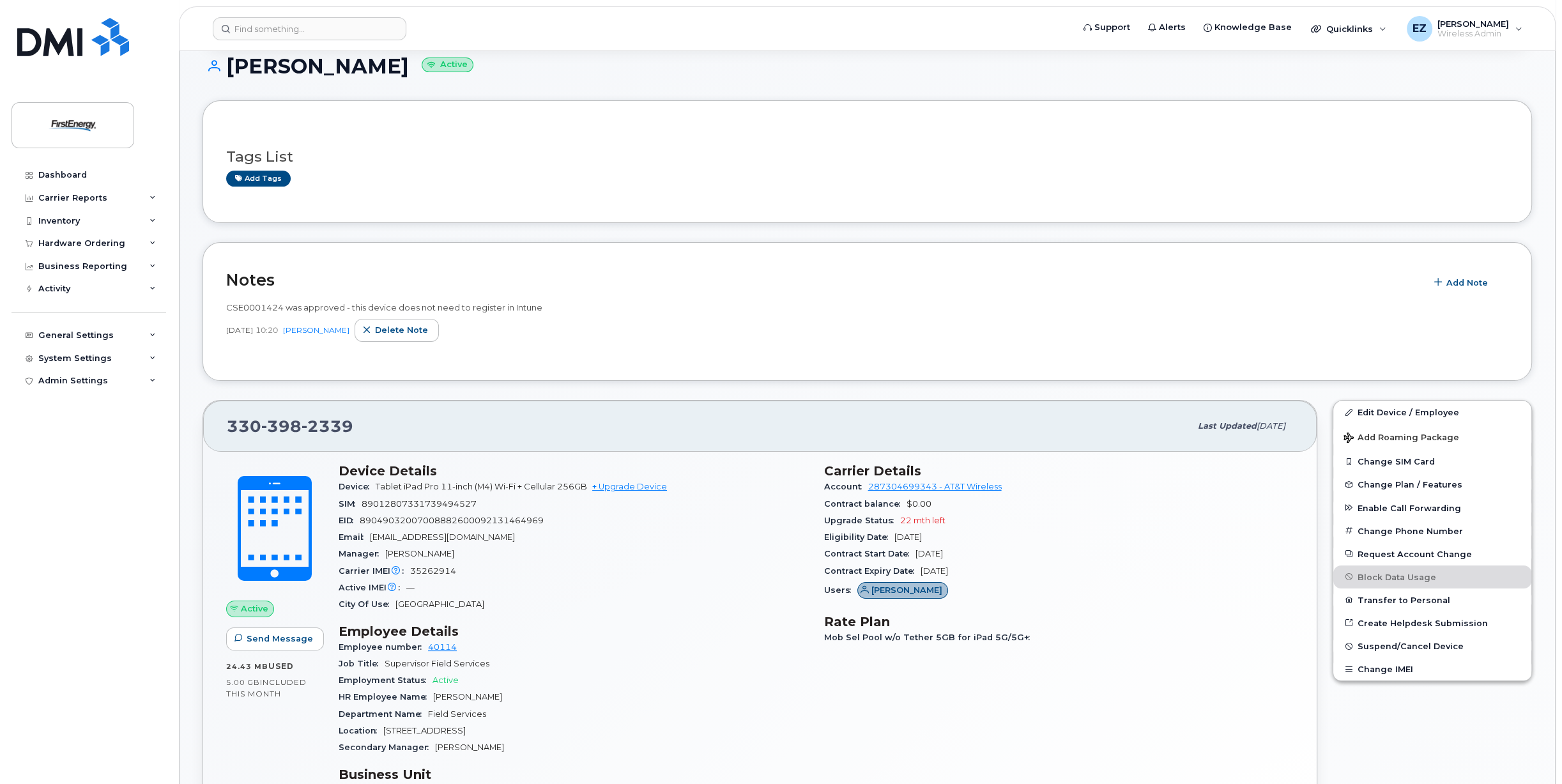
click at [420, 503] on span "89012807331739494527" at bounding box center [419, 504] width 115 height 10
copy span "89012807331739494527"
click at [466, 517] on span "89049032007008882600092131464969" at bounding box center [451, 520] width 184 height 10
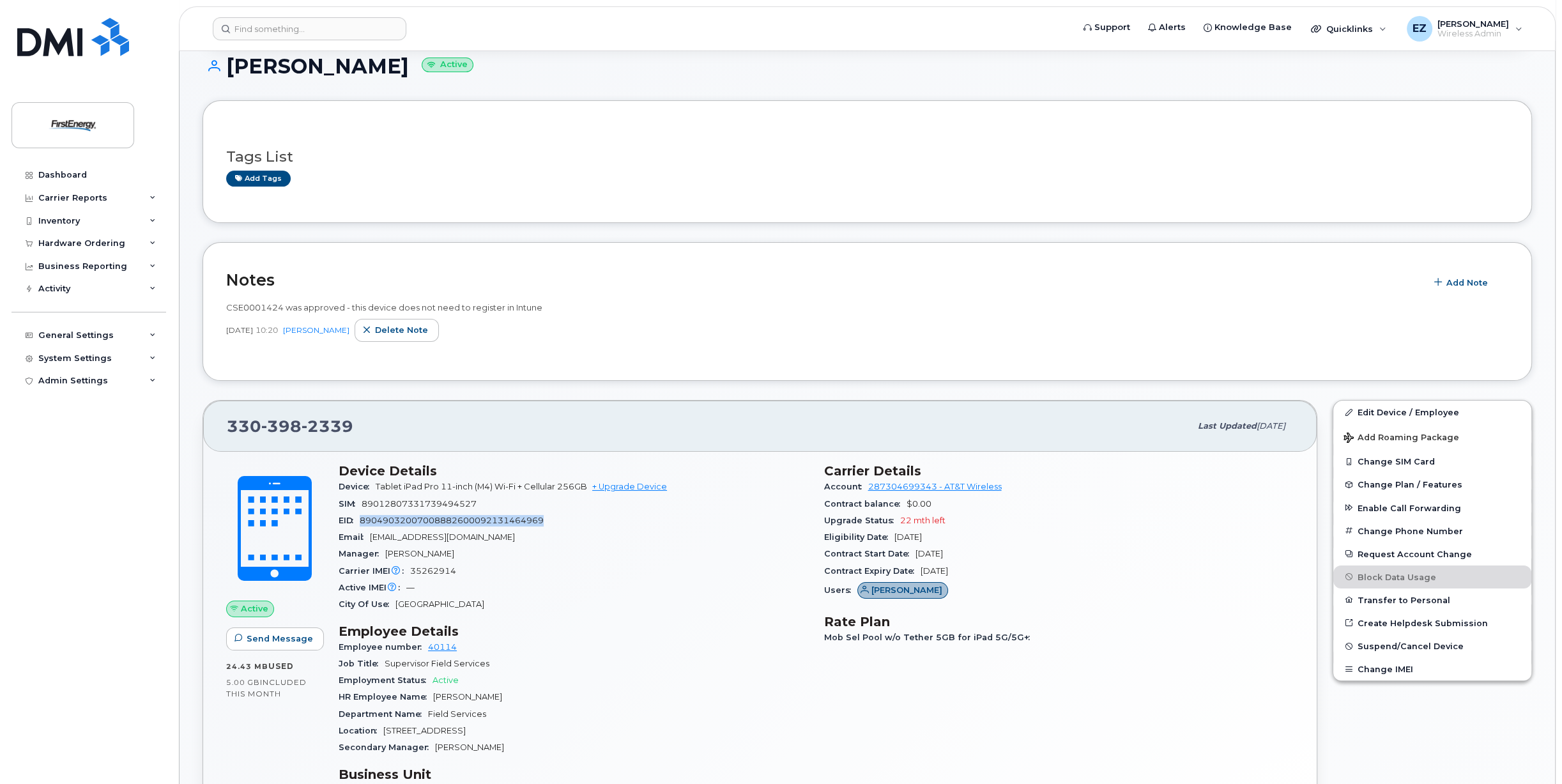
copy span "89049032007008882600092131464969"
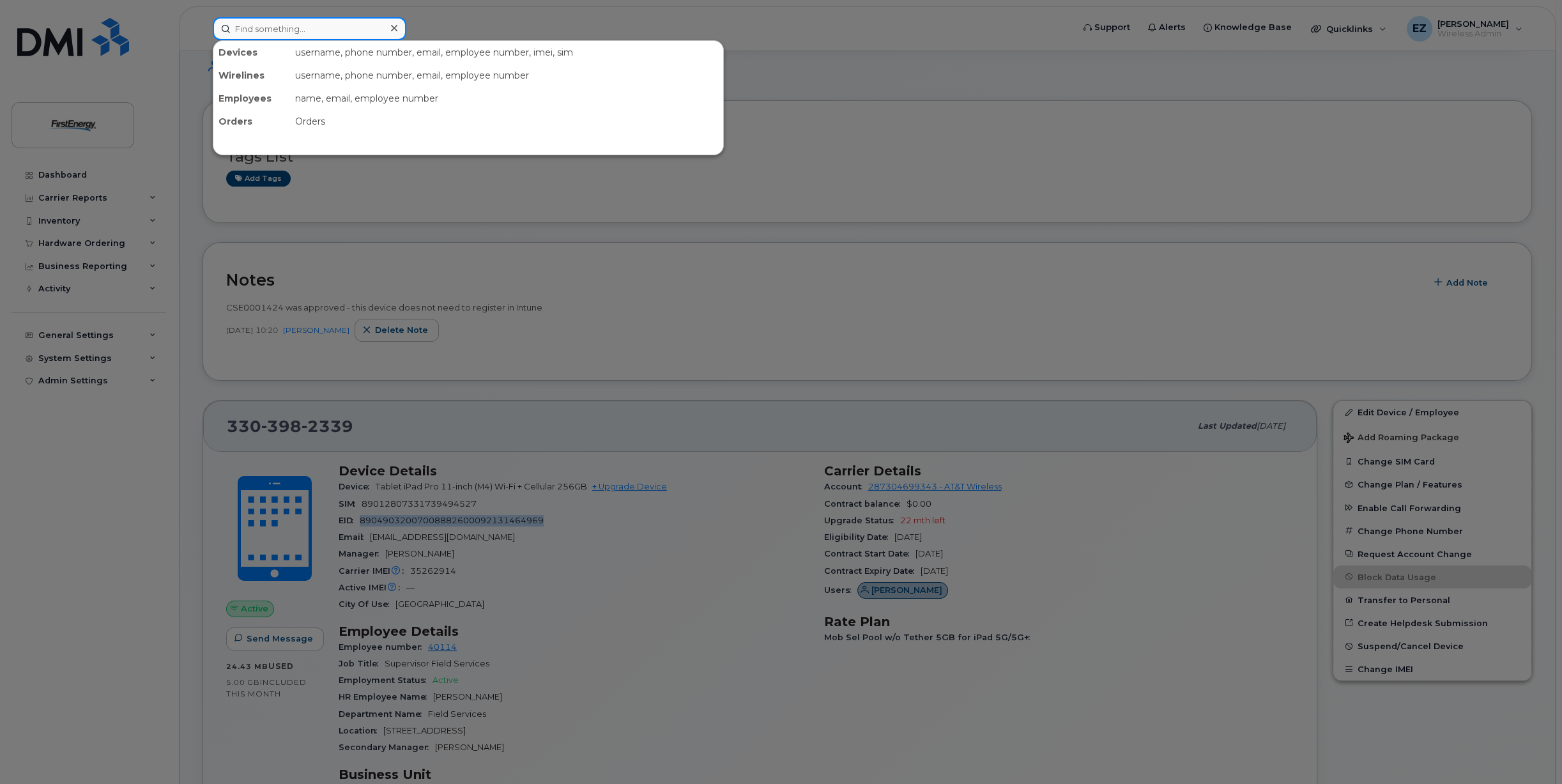
click at [278, 31] on input at bounding box center [309, 28] width 194 height 23
paste input "3305717527"
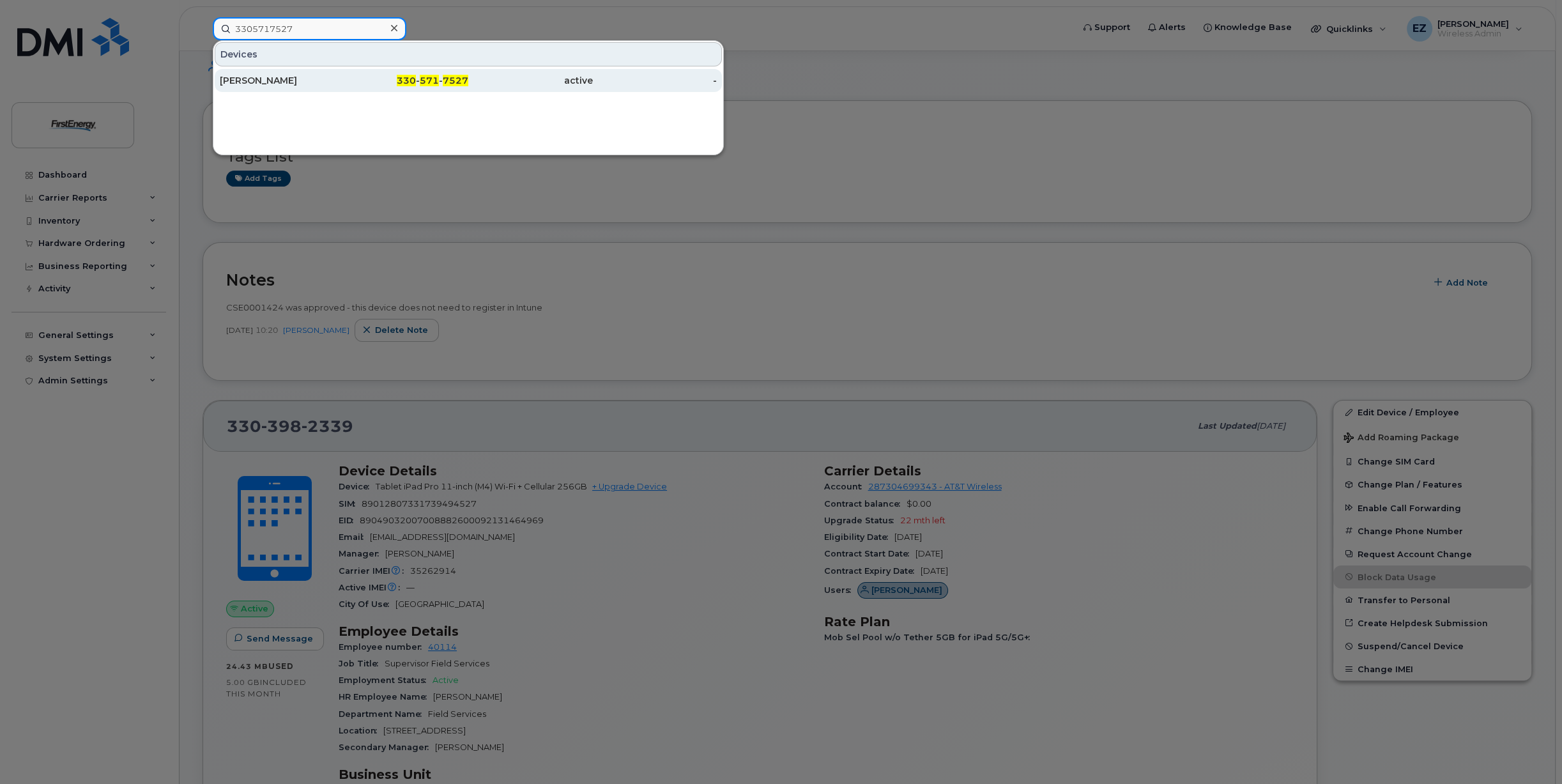
type input "3305717527"
click at [273, 82] on div "[PERSON_NAME]" at bounding box center [281, 81] width 124 height 12
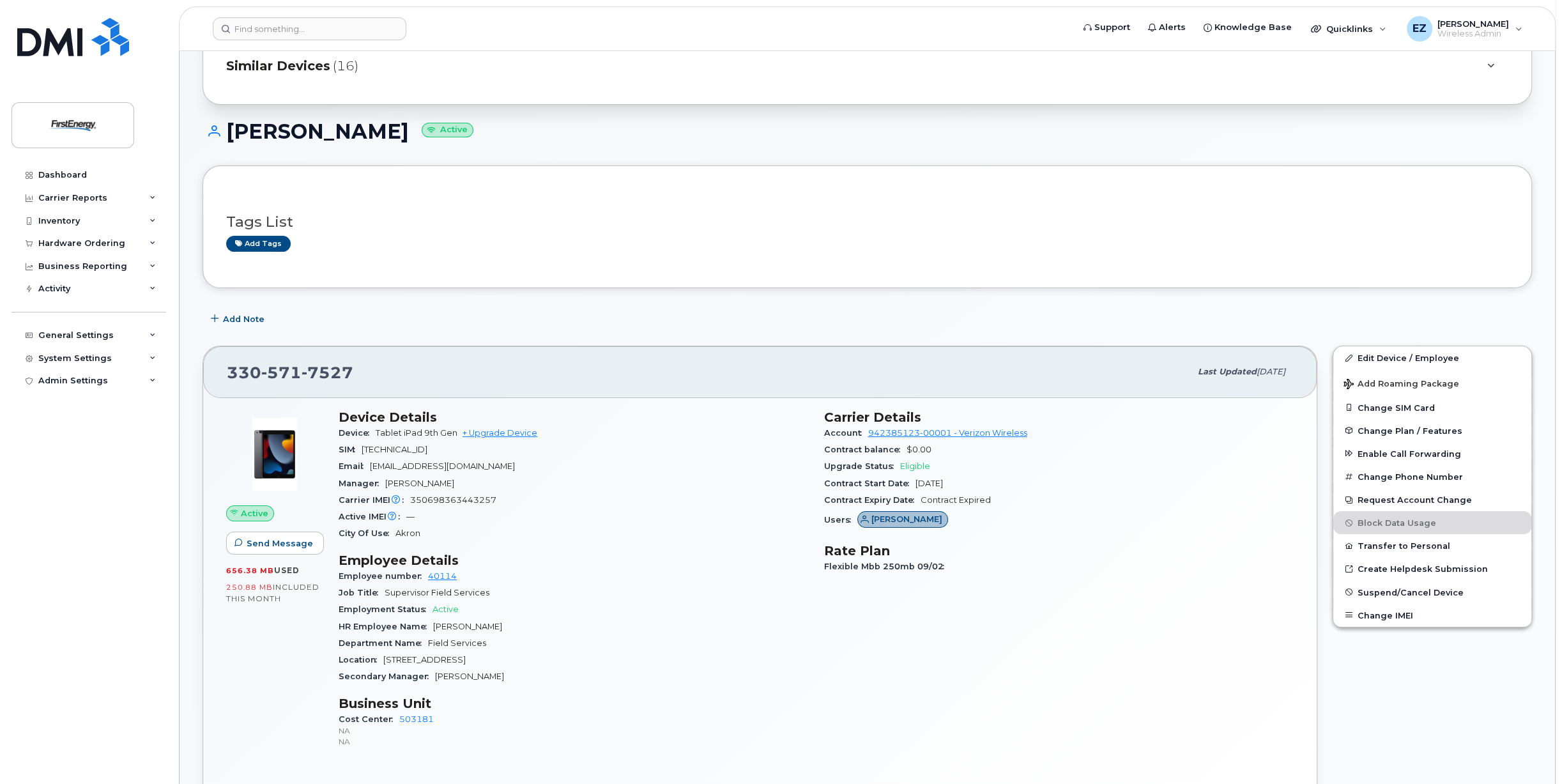
scroll to position [64, 0]
click at [383, 445] on span "89148000008019913429" at bounding box center [394, 448] width 66 height 10
copy span "89148000008019913429"
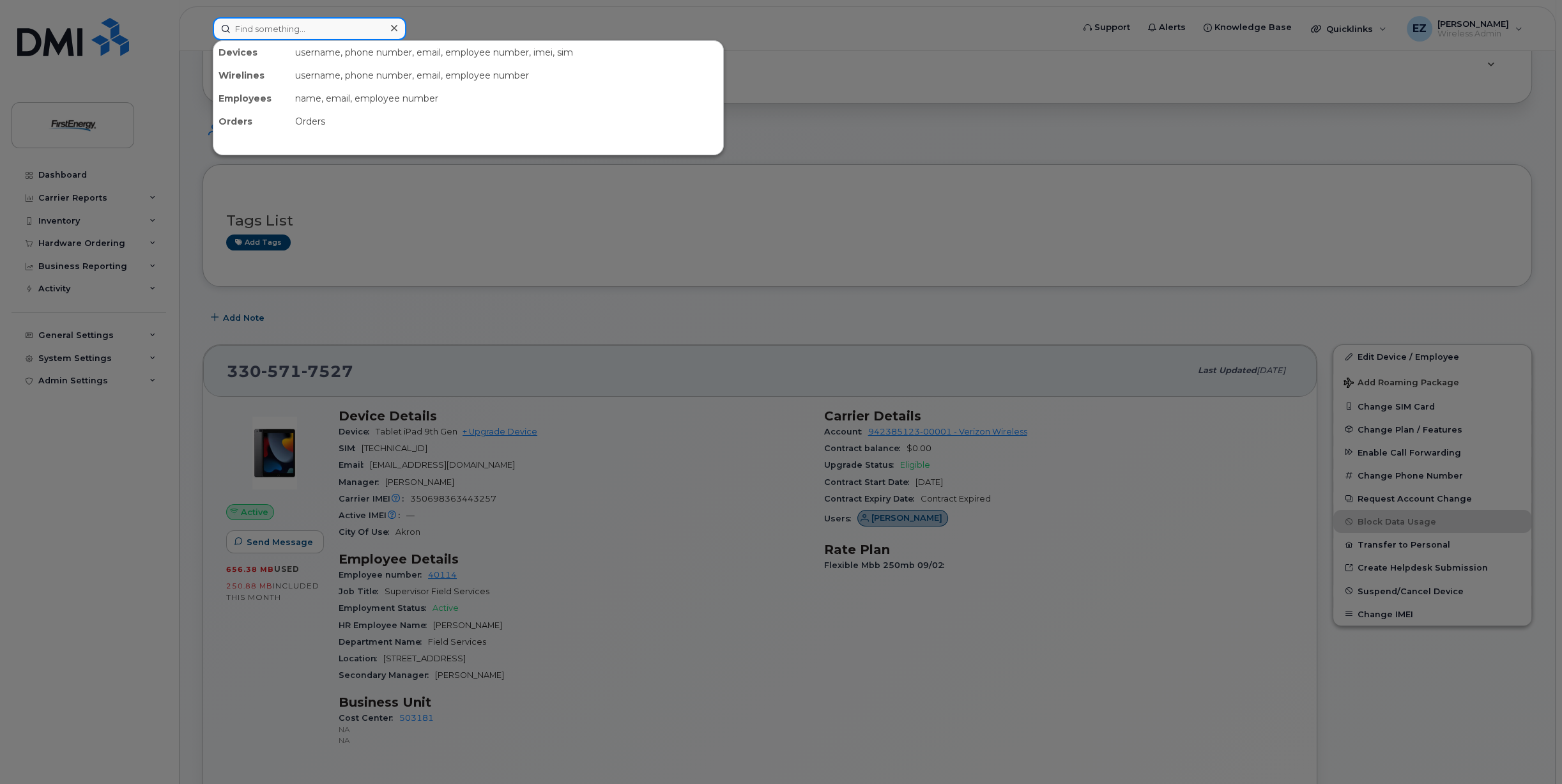
click at [267, 27] on input at bounding box center [309, 28] width 194 height 23
paste input "3305023664"
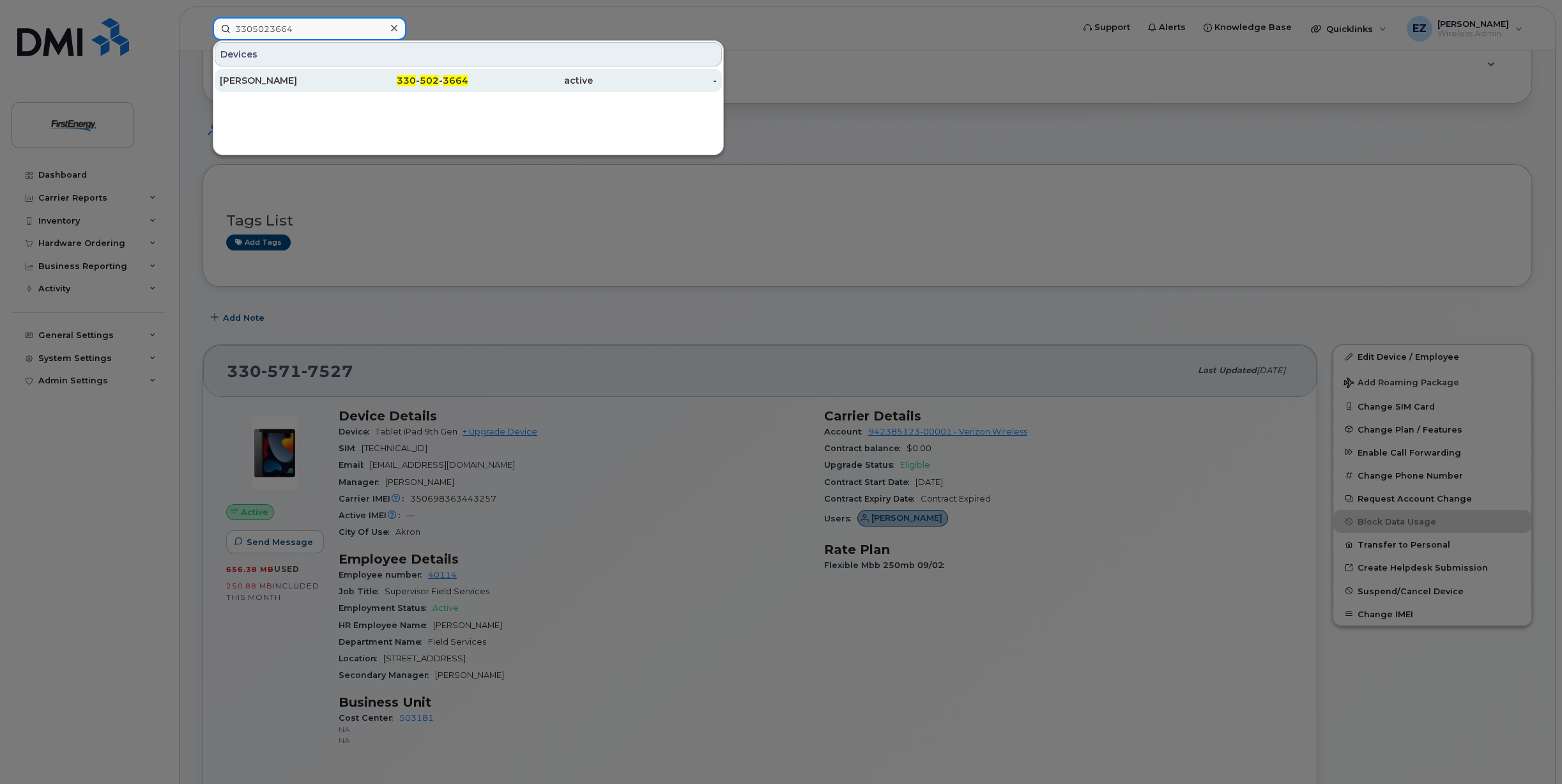
type input "3305023664"
click at [266, 81] on div "[PERSON_NAME]" at bounding box center [281, 81] width 124 height 12
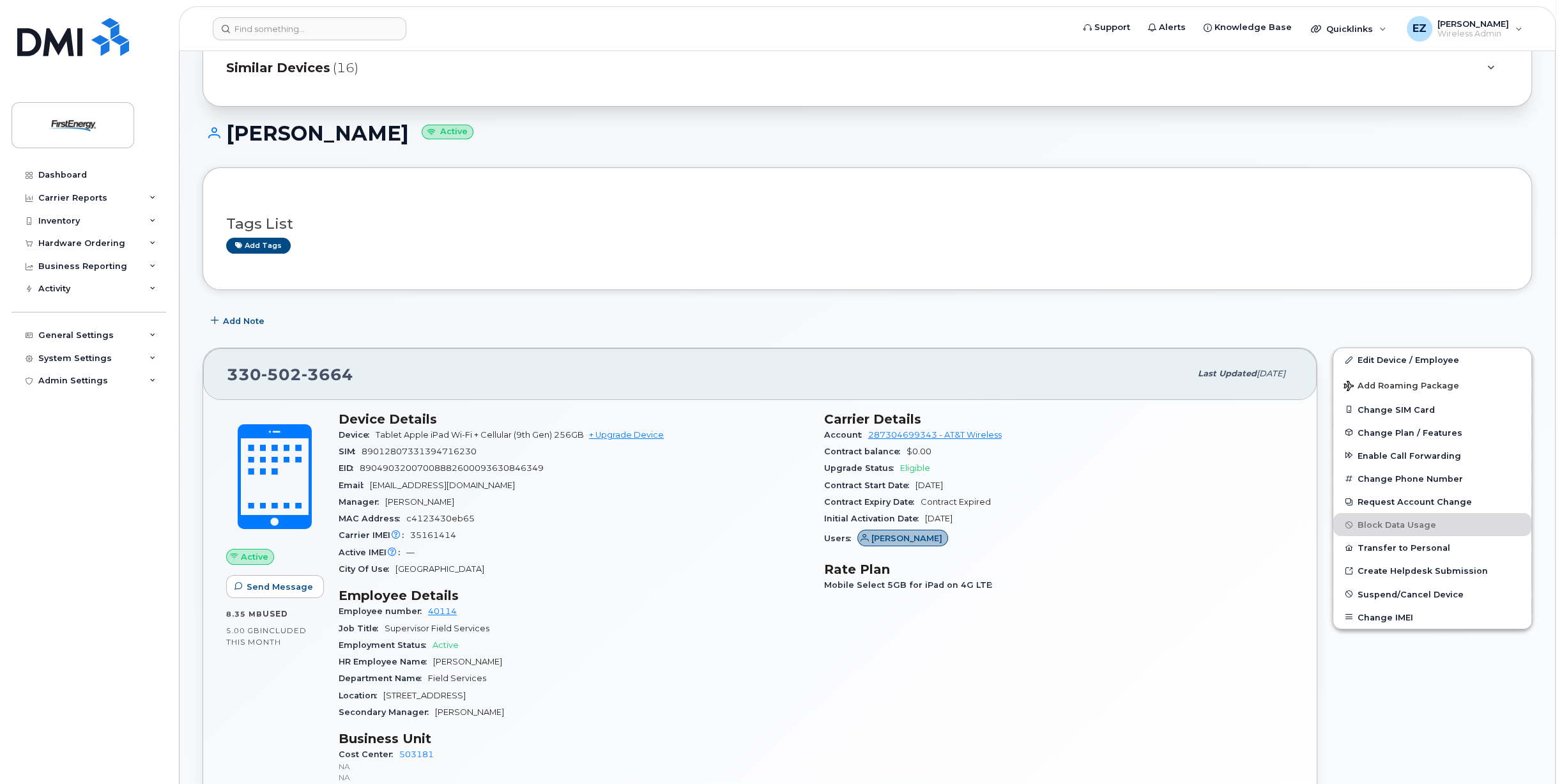
scroll to position [64, 0]
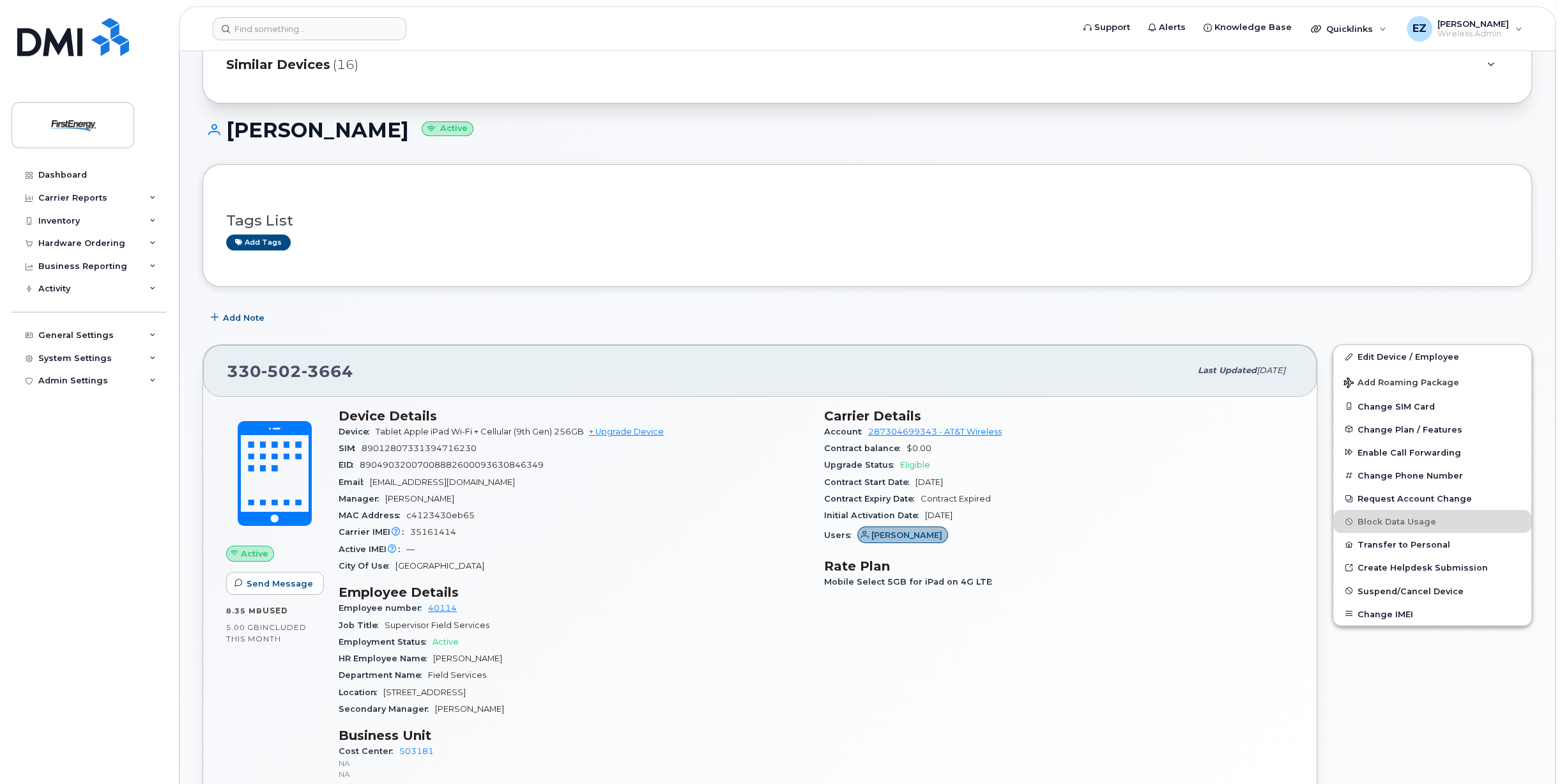
click at [390, 447] on span "89012807331394716230" at bounding box center [419, 448] width 115 height 10
copy span "89012807331394716230"
click at [406, 467] on span "89049032007008882600093630846349" at bounding box center [451, 465] width 184 height 10
click at [407, 467] on span "89049032007008882600093630846349" at bounding box center [451, 465] width 184 height 10
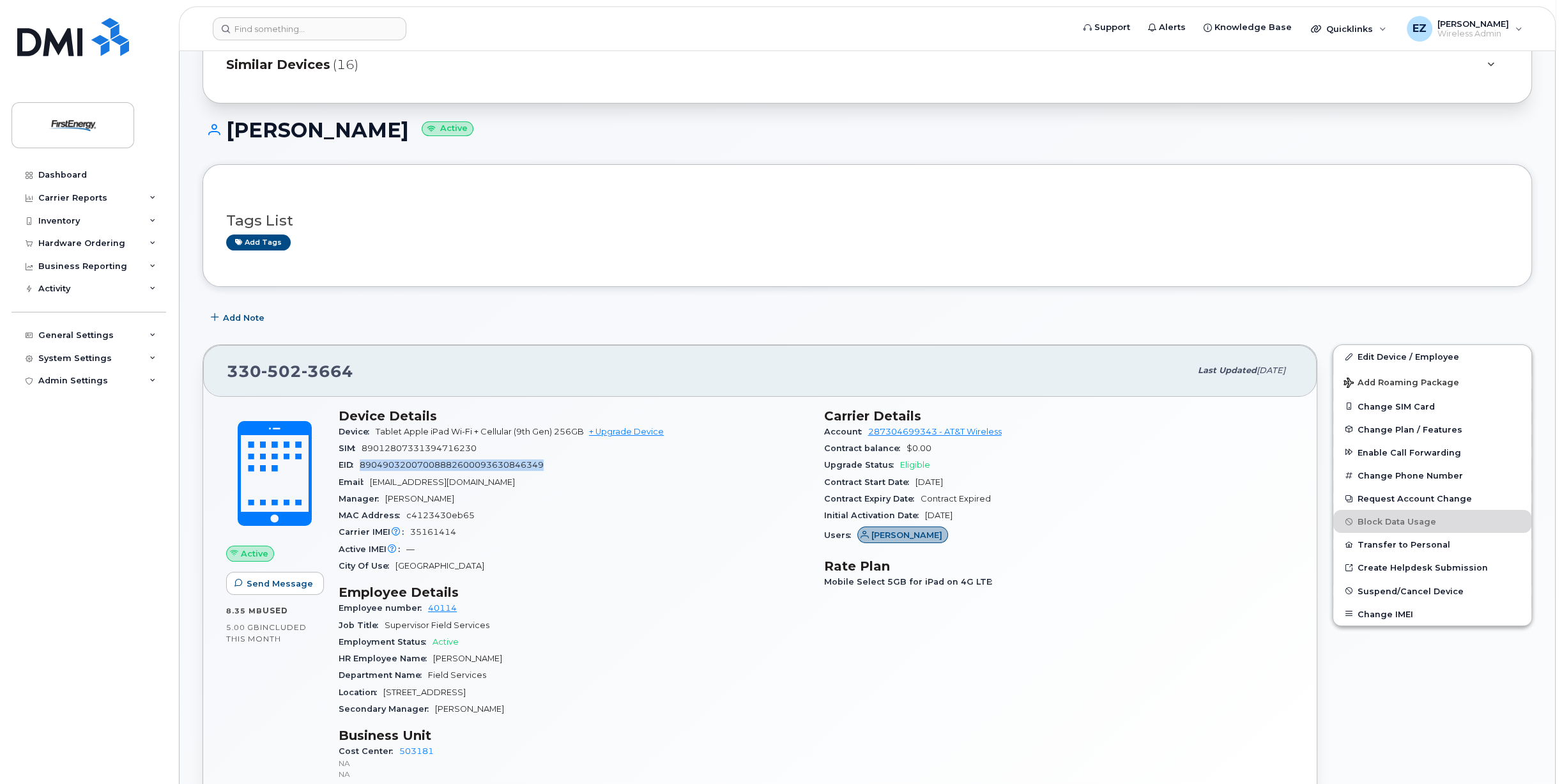
copy span "89049032007008882600093630846349"
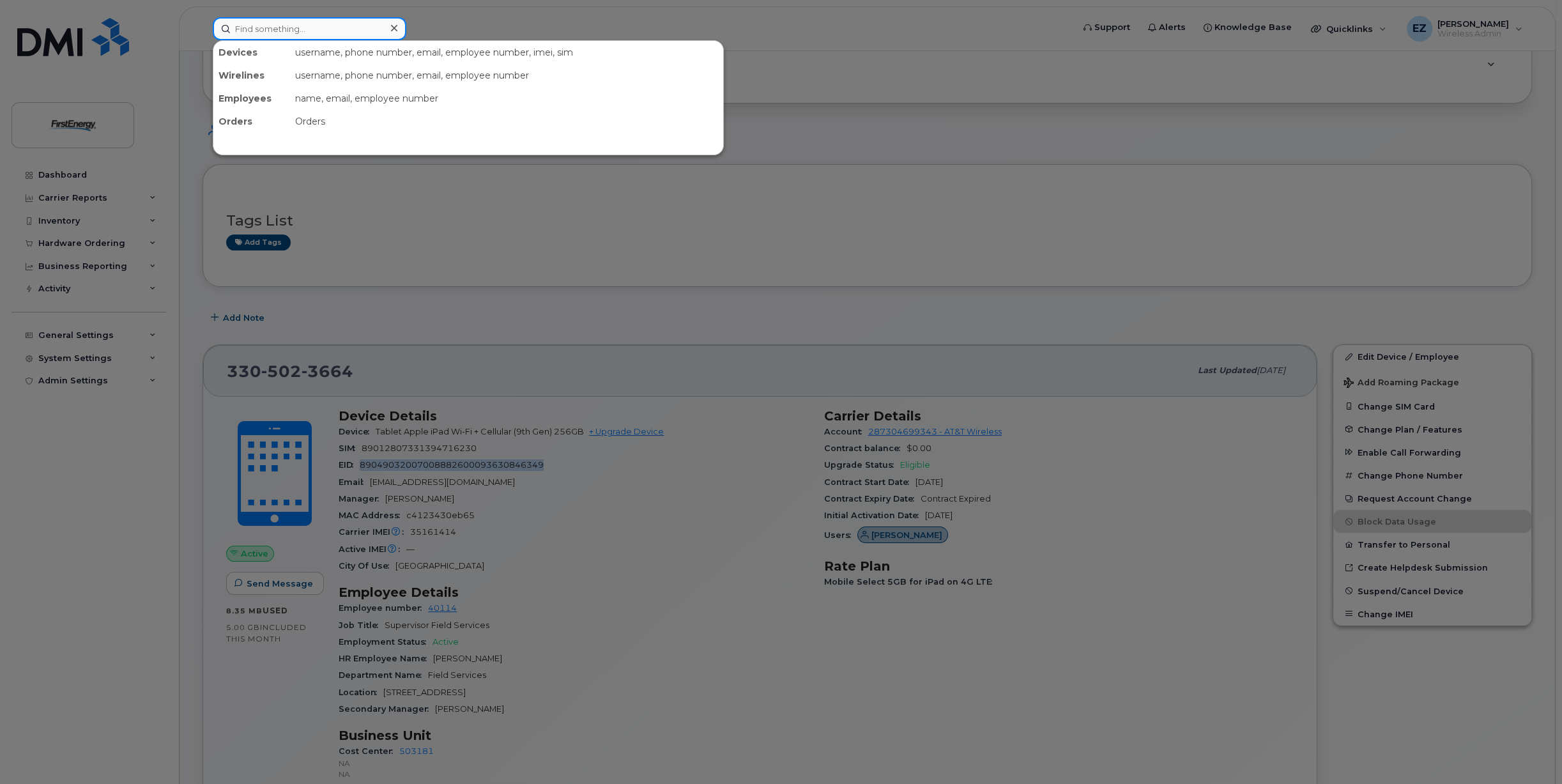
click at [289, 32] on input at bounding box center [309, 28] width 194 height 23
paste input "3303983878"
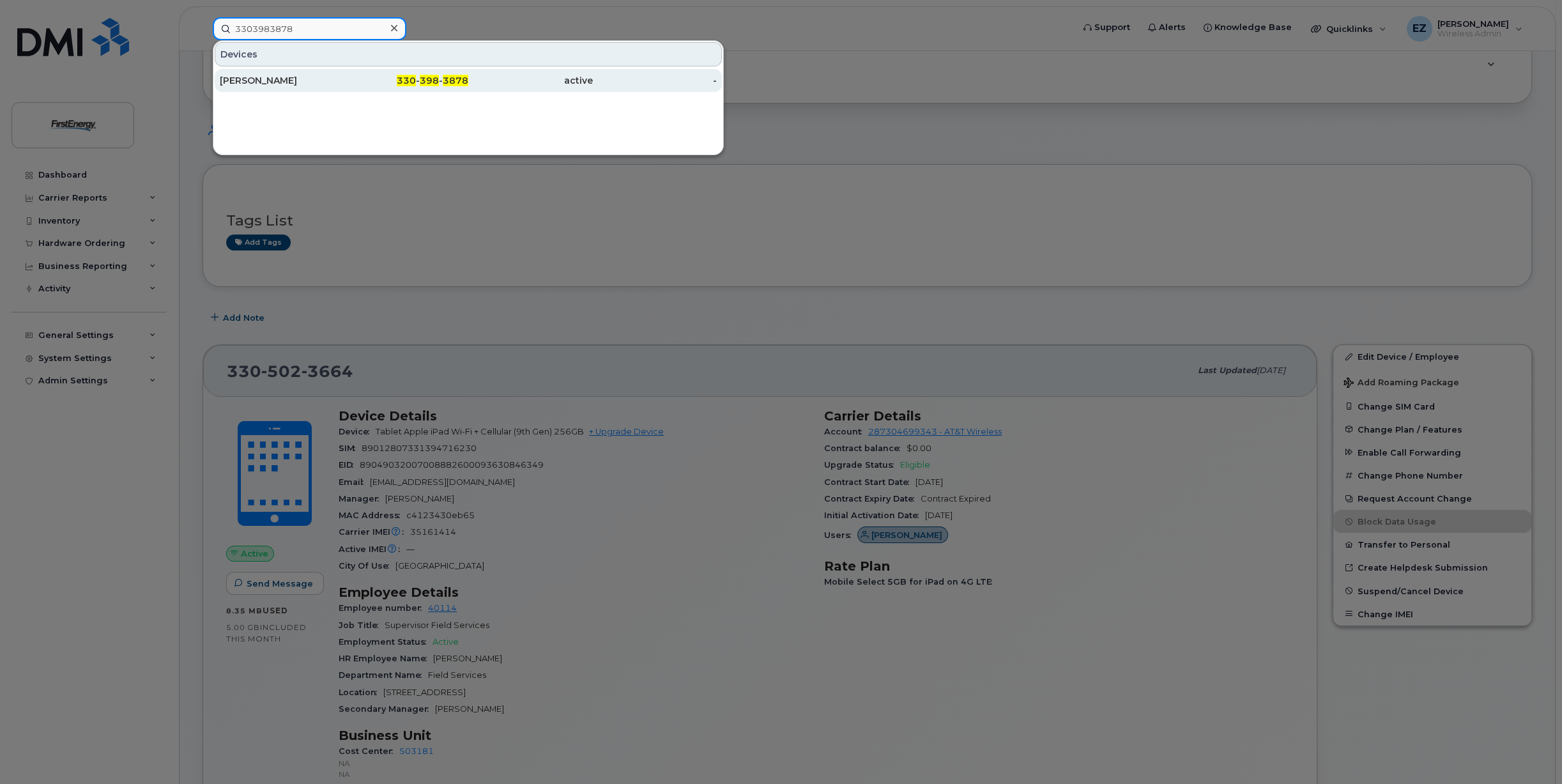
type input "3303983878"
click at [276, 84] on div "[PERSON_NAME]" at bounding box center [281, 81] width 124 height 12
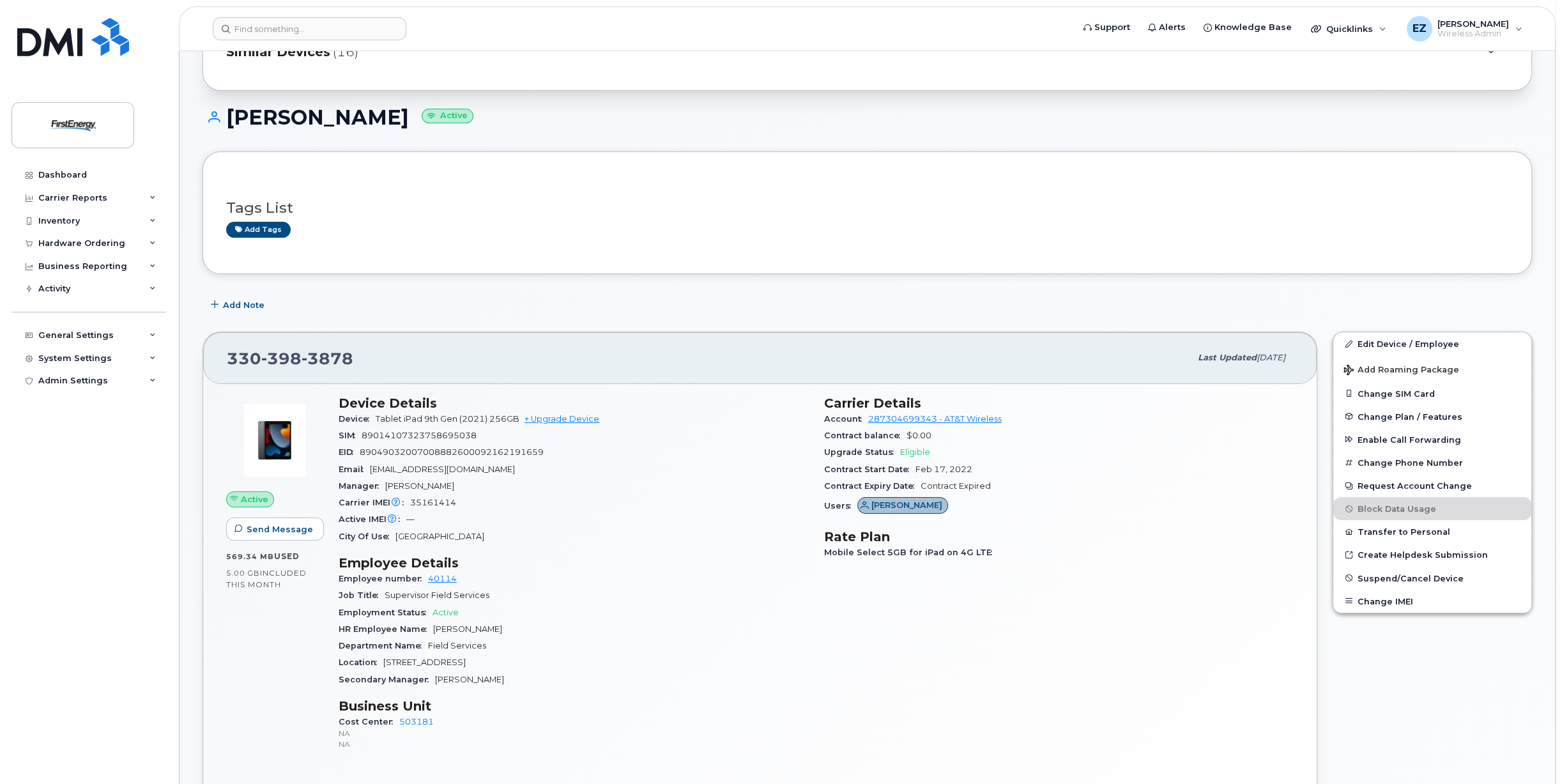
scroll to position [128, 0]
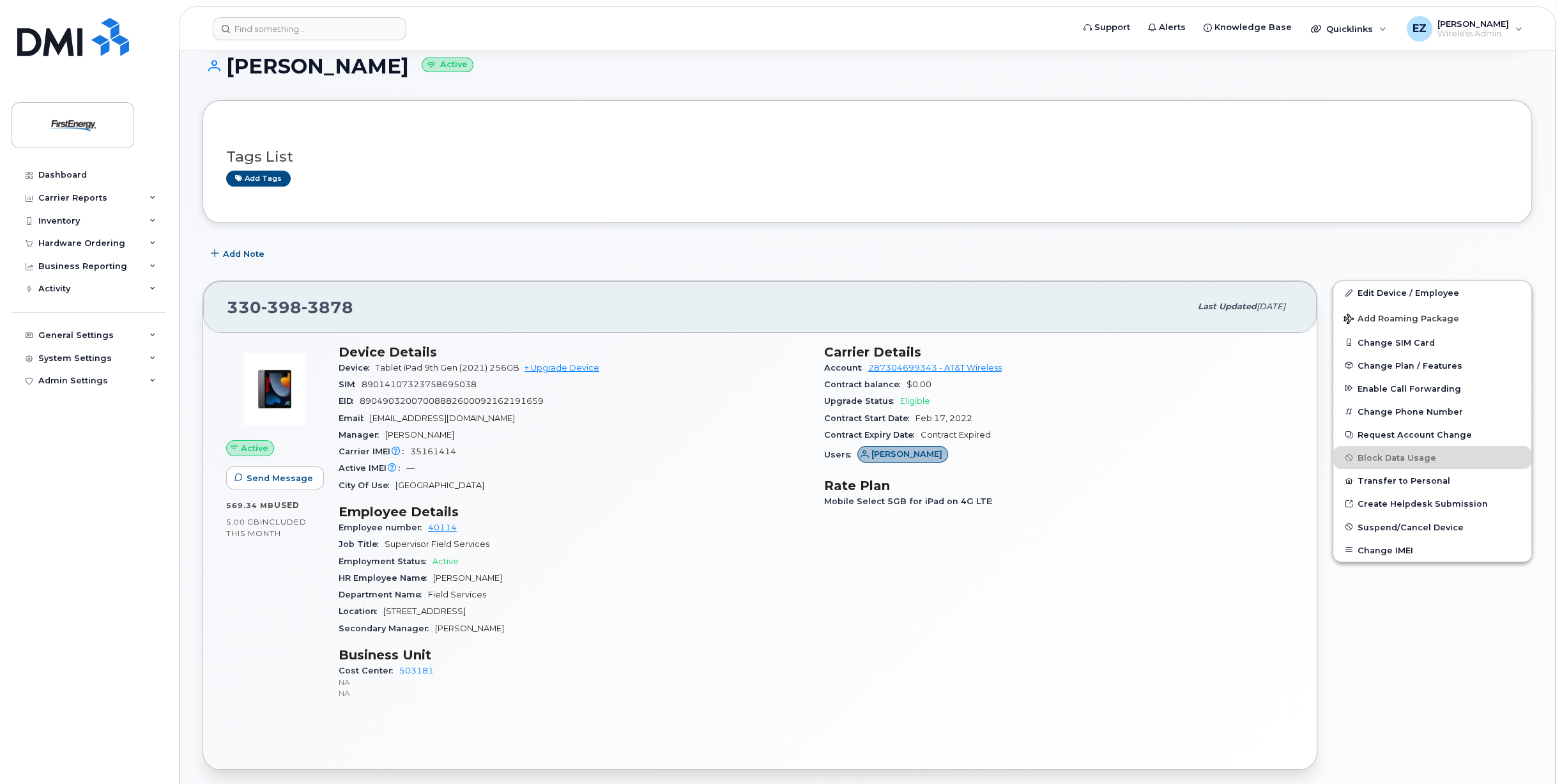
click at [411, 382] on span "89014107323758695038" at bounding box center [419, 384] width 115 height 10
click at [411, 383] on span "89014107323758695038" at bounding box center [419, 384] width 115 height 10
copy span "89014107323758695038"
click at [401, 399] on span "89049032007008882600092162191659" at bounding box center [451, 401] width 184 height 10
click at [401, 399] on span "89049032007008882600092162191659" at bounding box center [451, 401] width 184 height 10
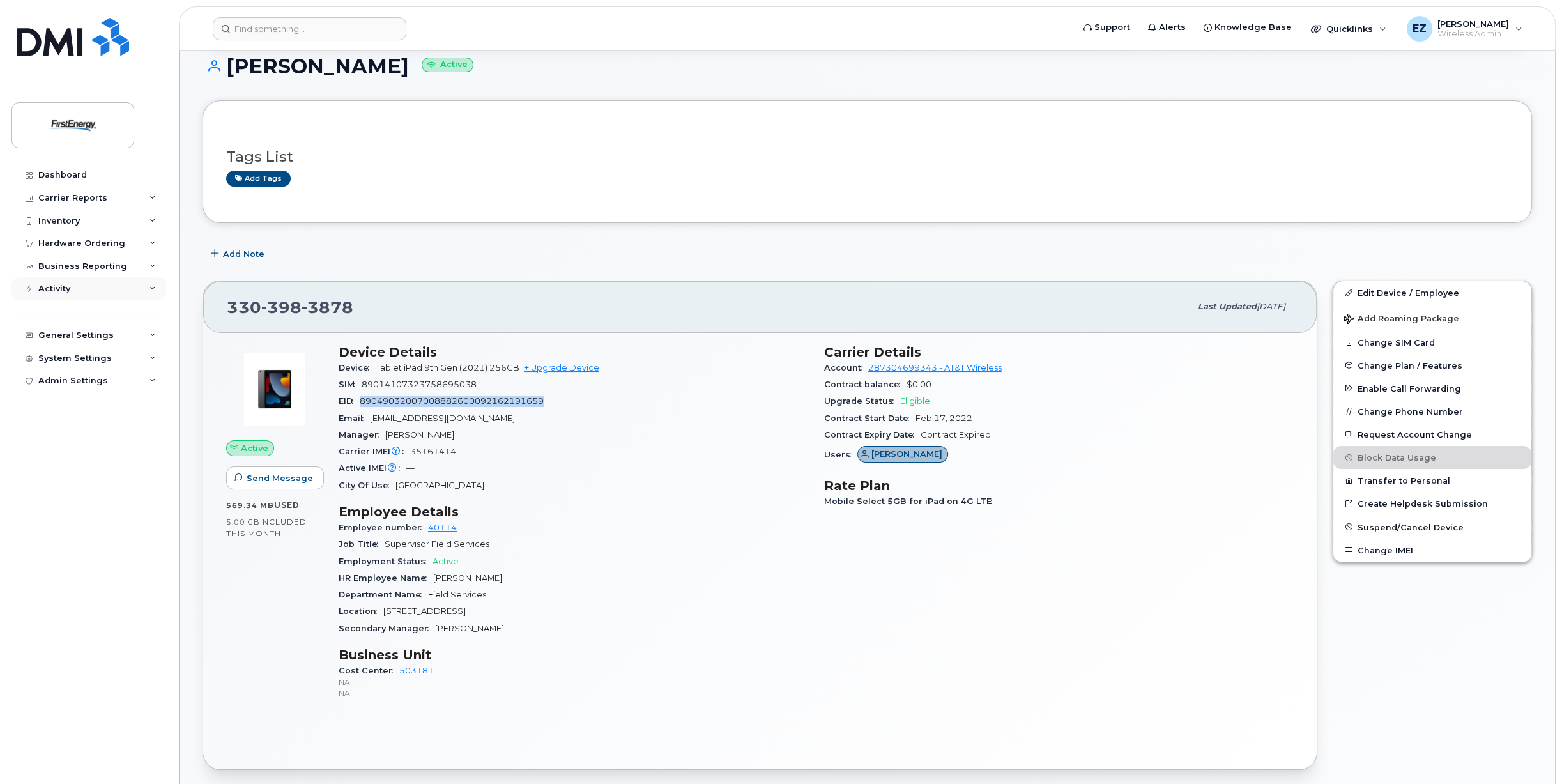
copy span "89049032007008882600092162191659"
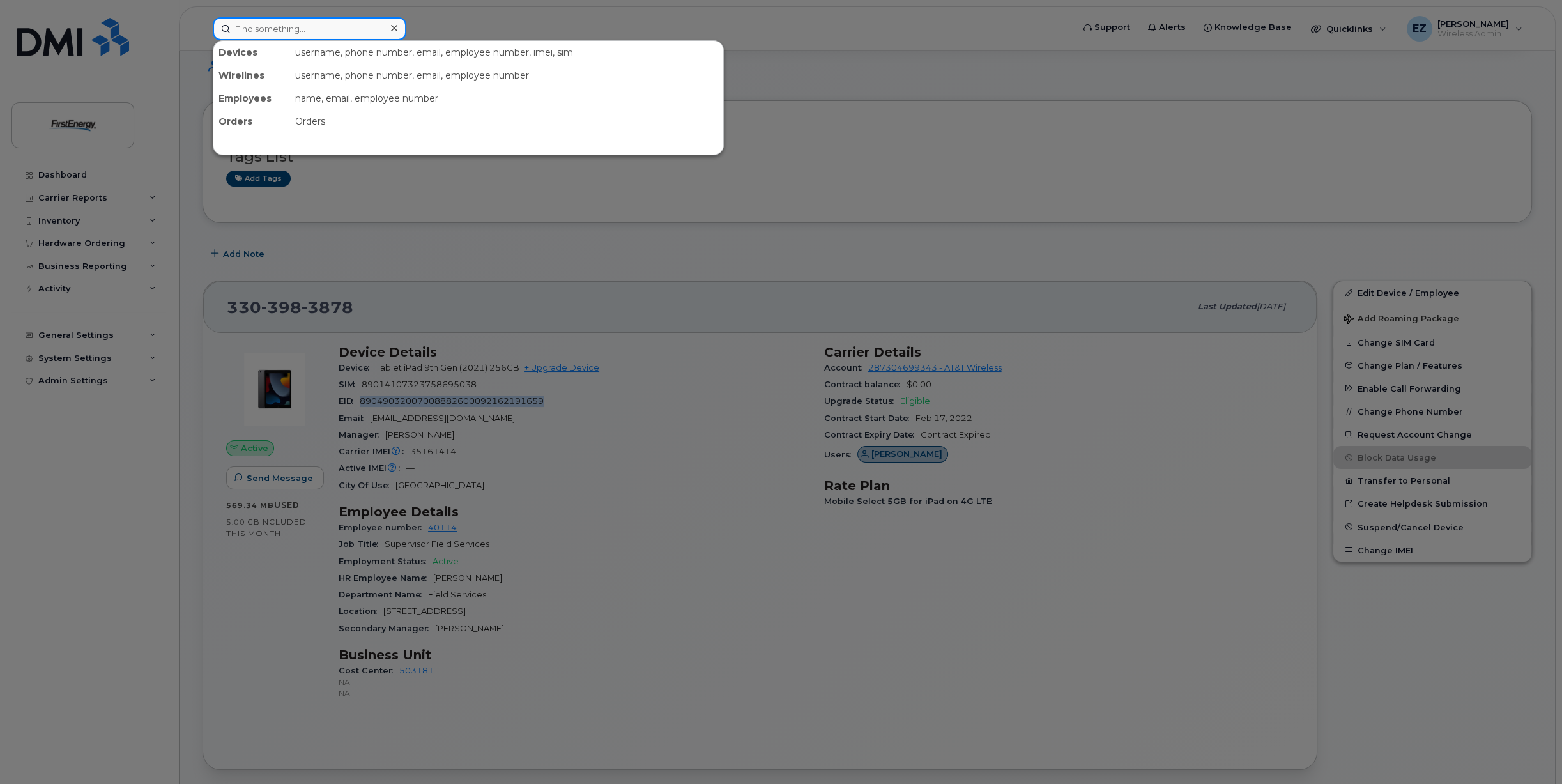
click at [289, 28] on input at bounding box center [309, 28] width 194 height 23
paste input "3305717802"
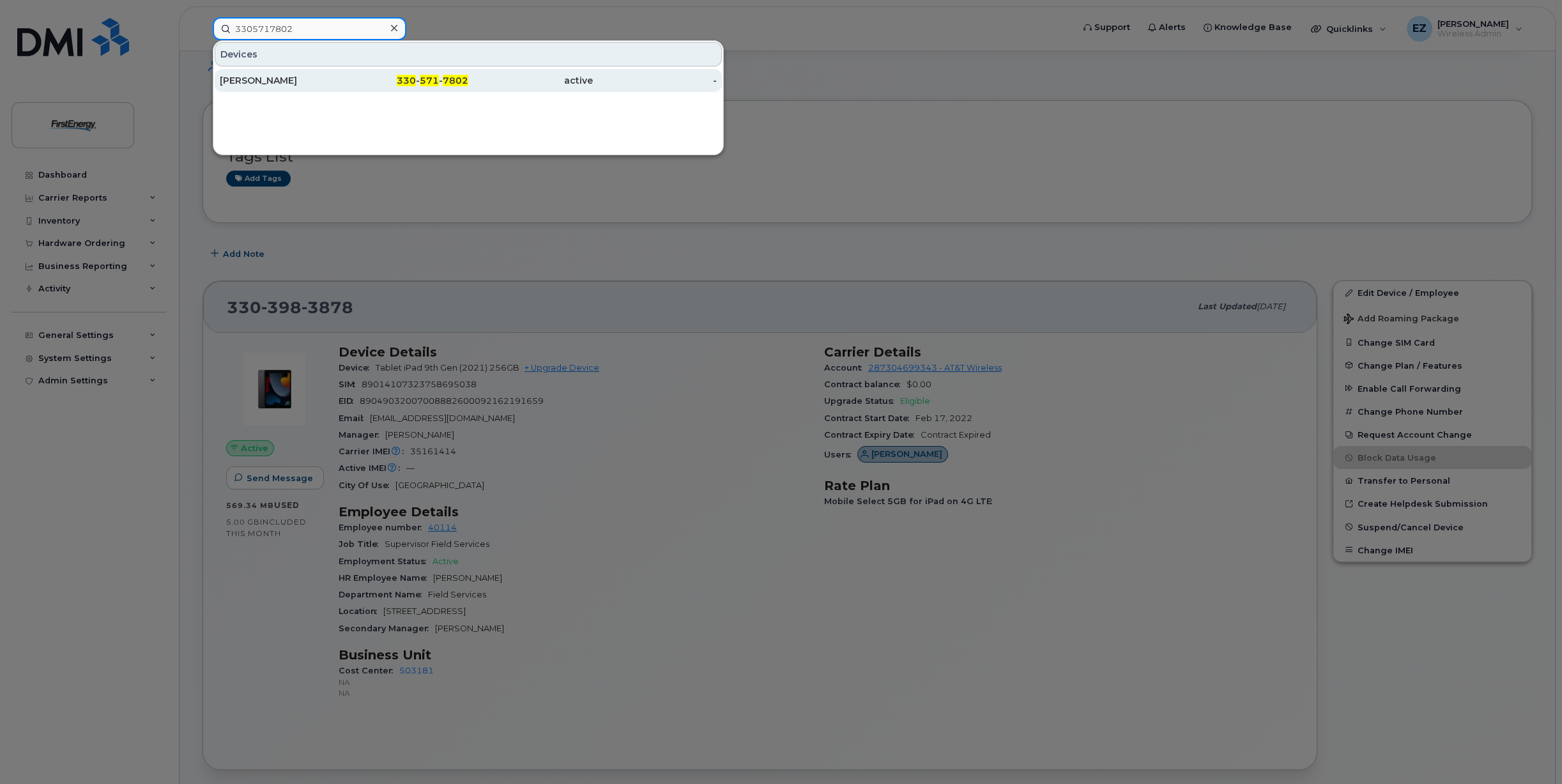
type input "3305717802"
click at [295, 78] on div "[PERSON_NAME]" at bounding box center [281, 81] width 124 height 12
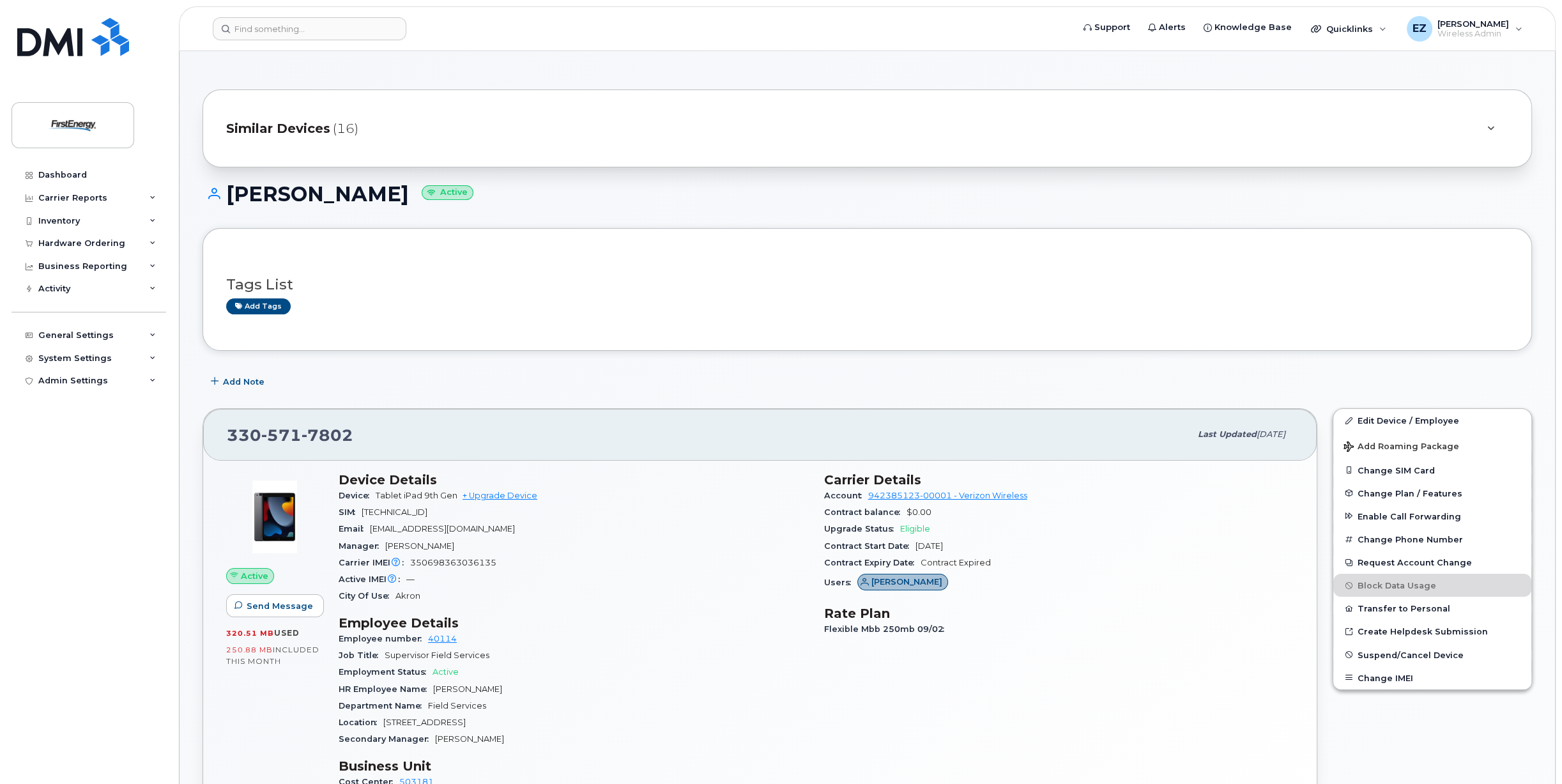
click at [420, 511] on span "[TECHNICAL_ID]" at bounding box center [394, 512] width 66 height 10
click at [421, 511] on span "[TECHNICAL_ID]" at bounding box center [394, 512] width 66 height 10
copy span "[TECHNICAL_ID]"
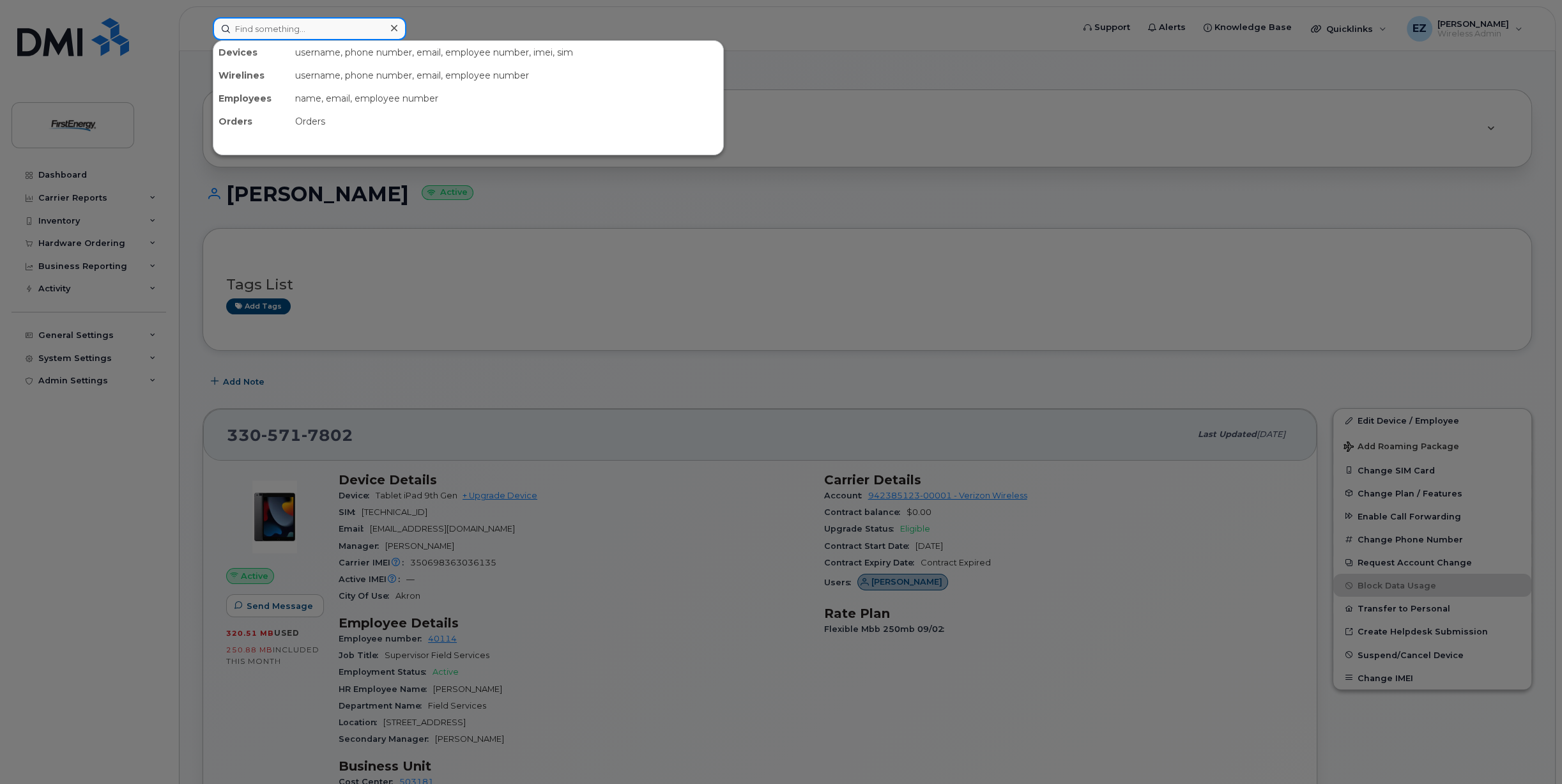
click at [315, 31] on input at bounding box center [309, 28] width 194 height 23
paste input "3305718062"
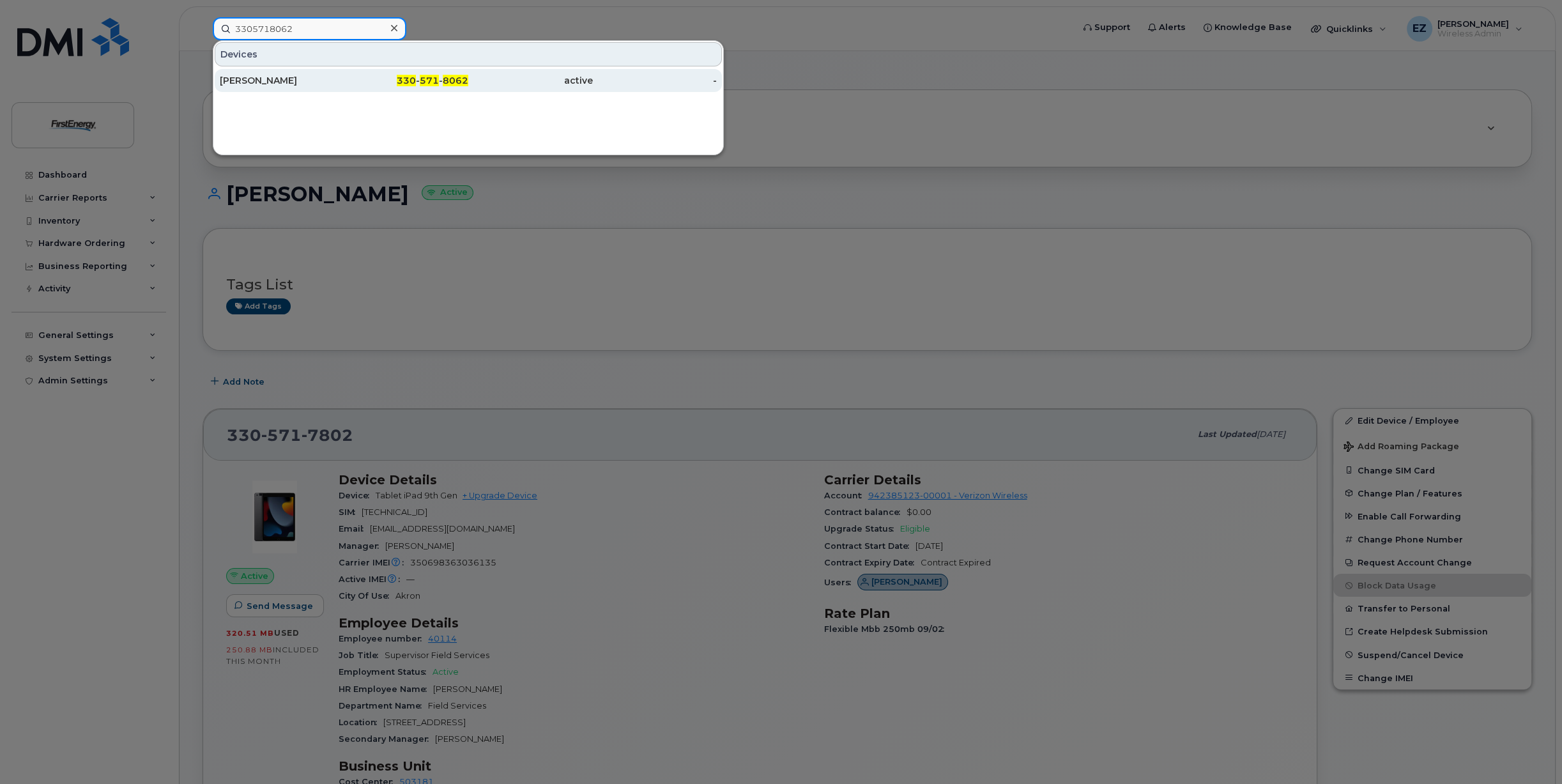
type input "3305718062"
click at [307, 85] on div "[PERSON_NAME]" at bounding box center [281, 81] width 124 height 12
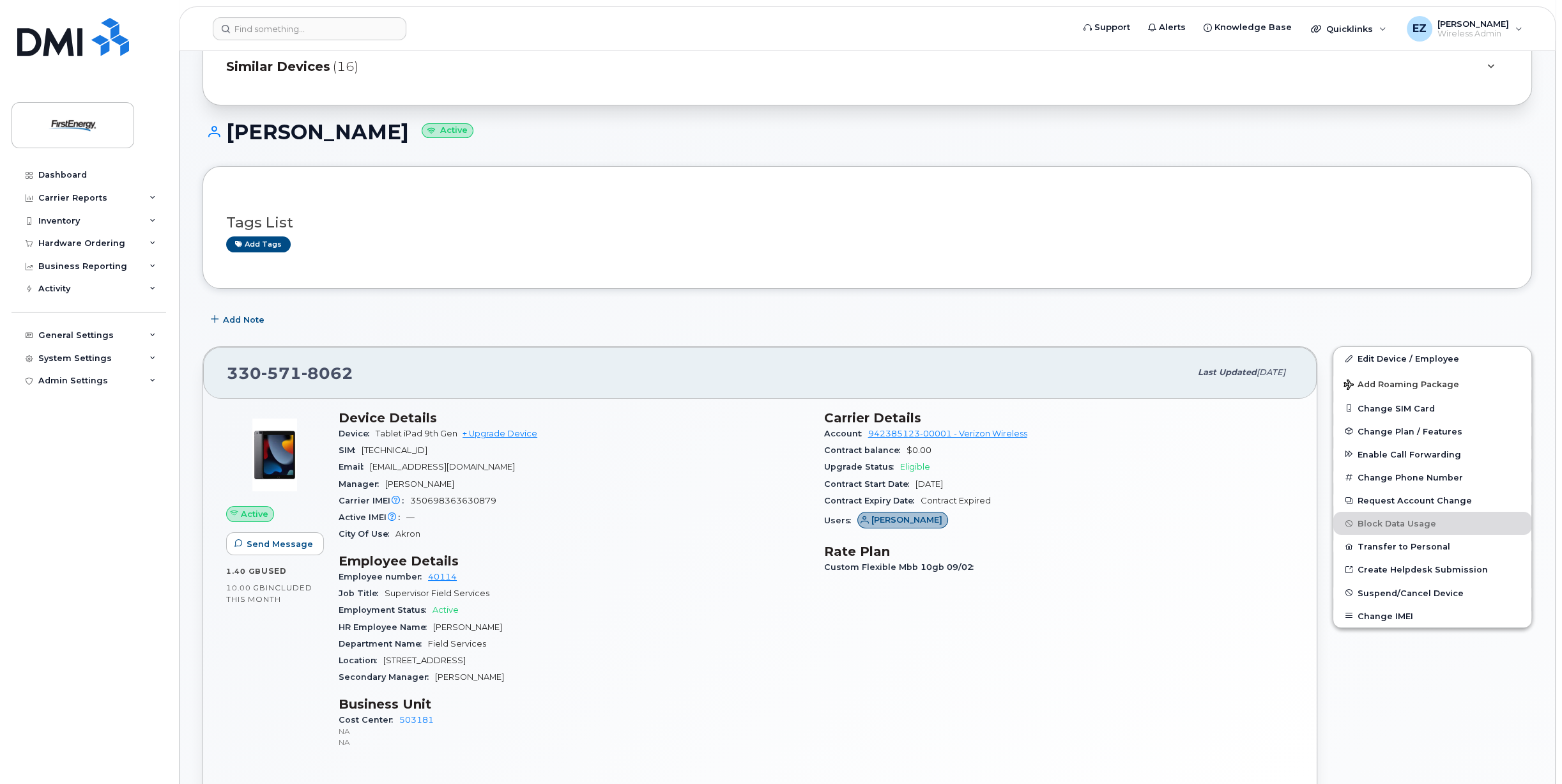
scroll to position [64, 0]
click at [461, 497] on span "350698363630879" at bounding box center [454, 499] width 86 height 10
click at [427, 446] on span "89148000008019913643" at bounding box center [394, 448] width 66 height 10
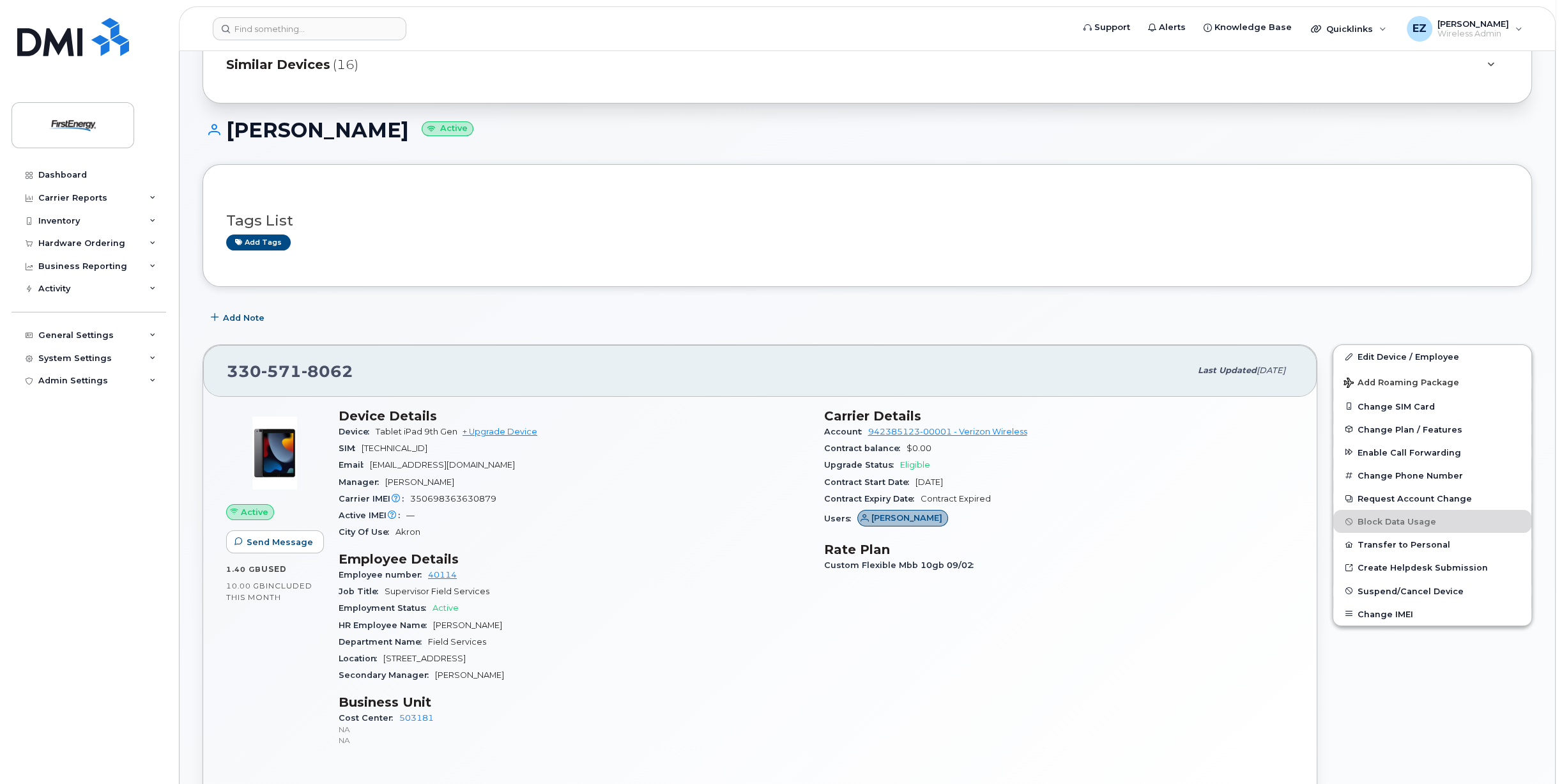
copy span "89148000008019913643"
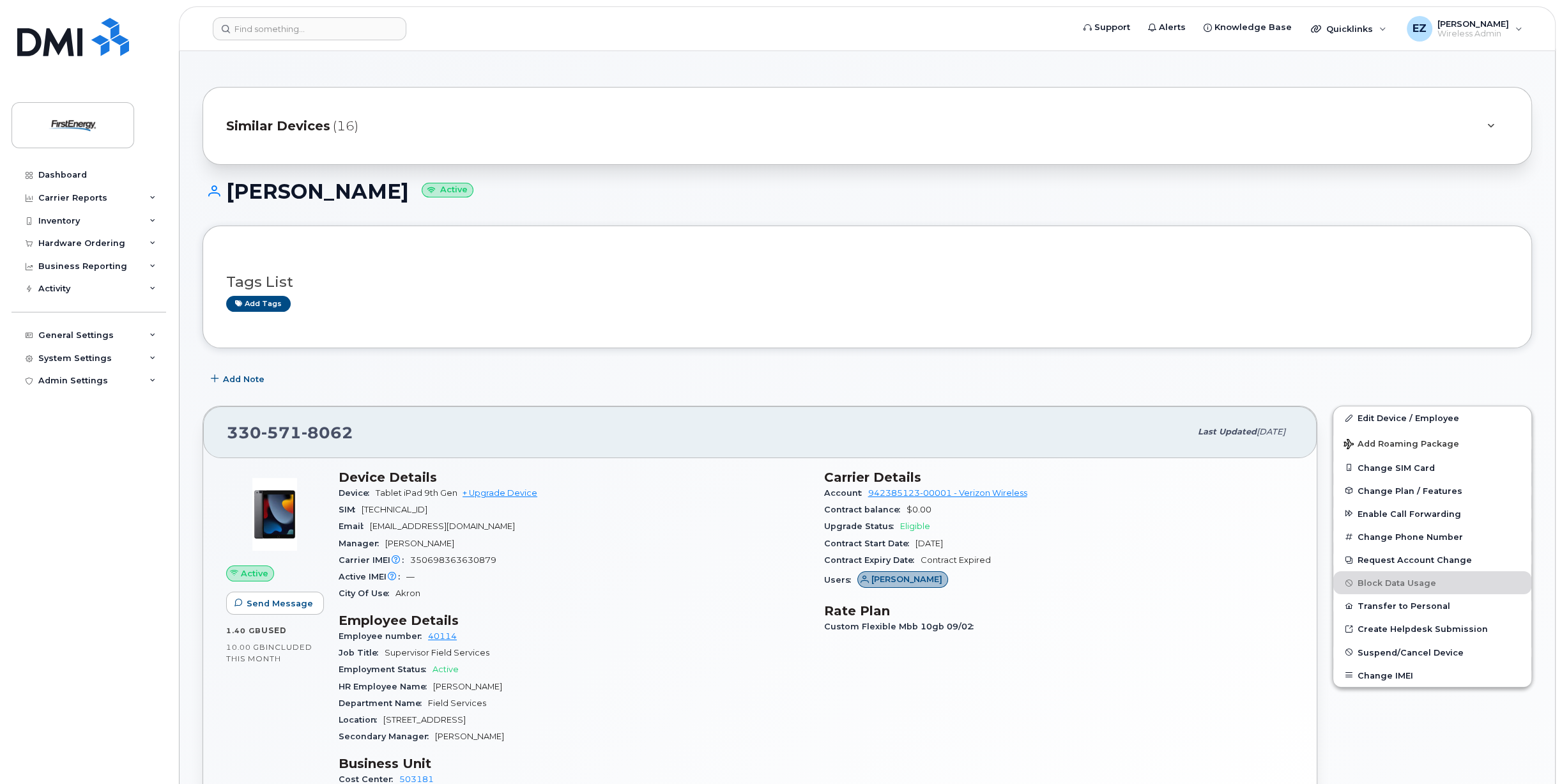
scroll to position [0, 0]
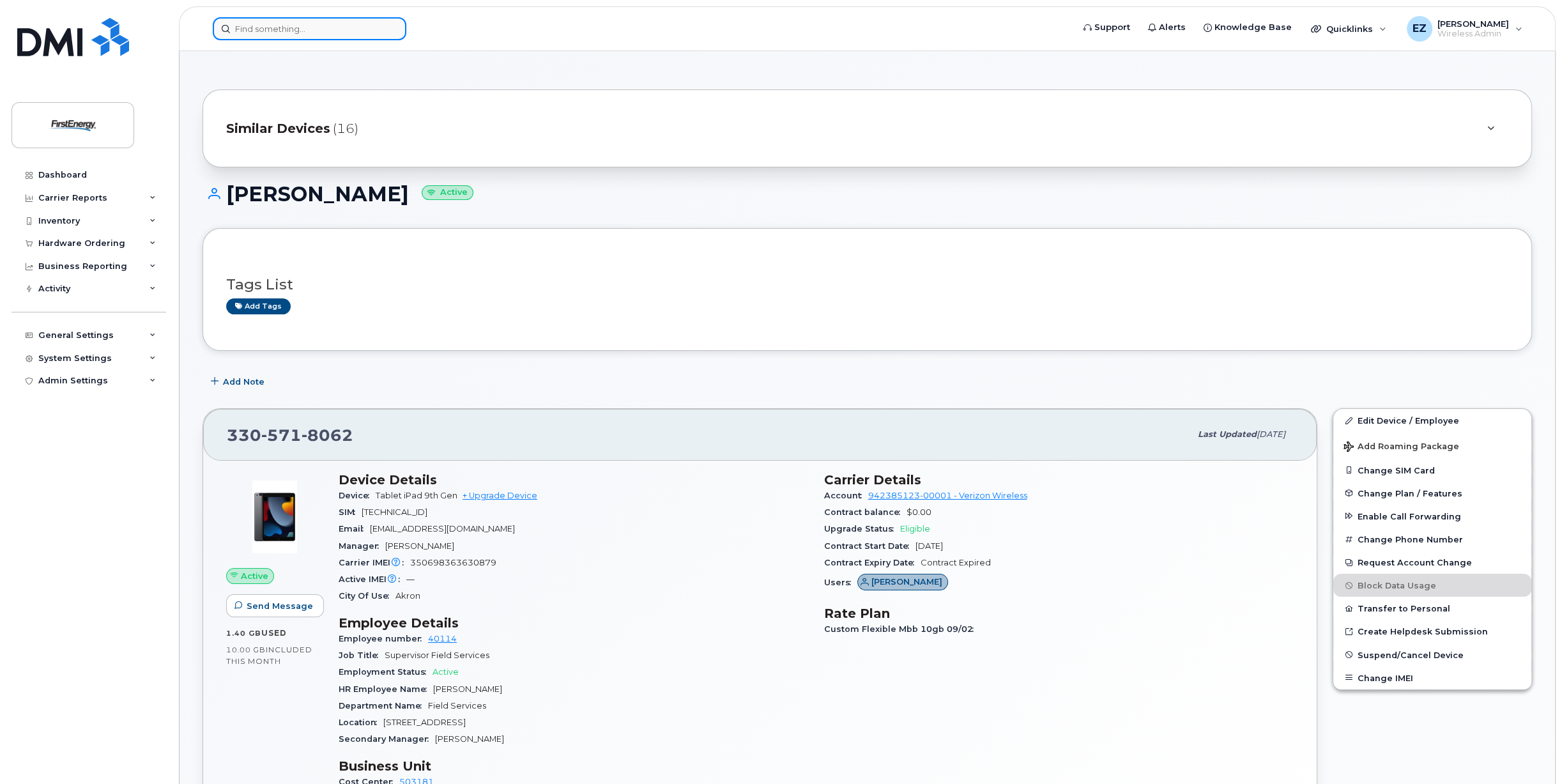
click at [283, 28] on input at bounding box center [309, 28] width 194 height 23
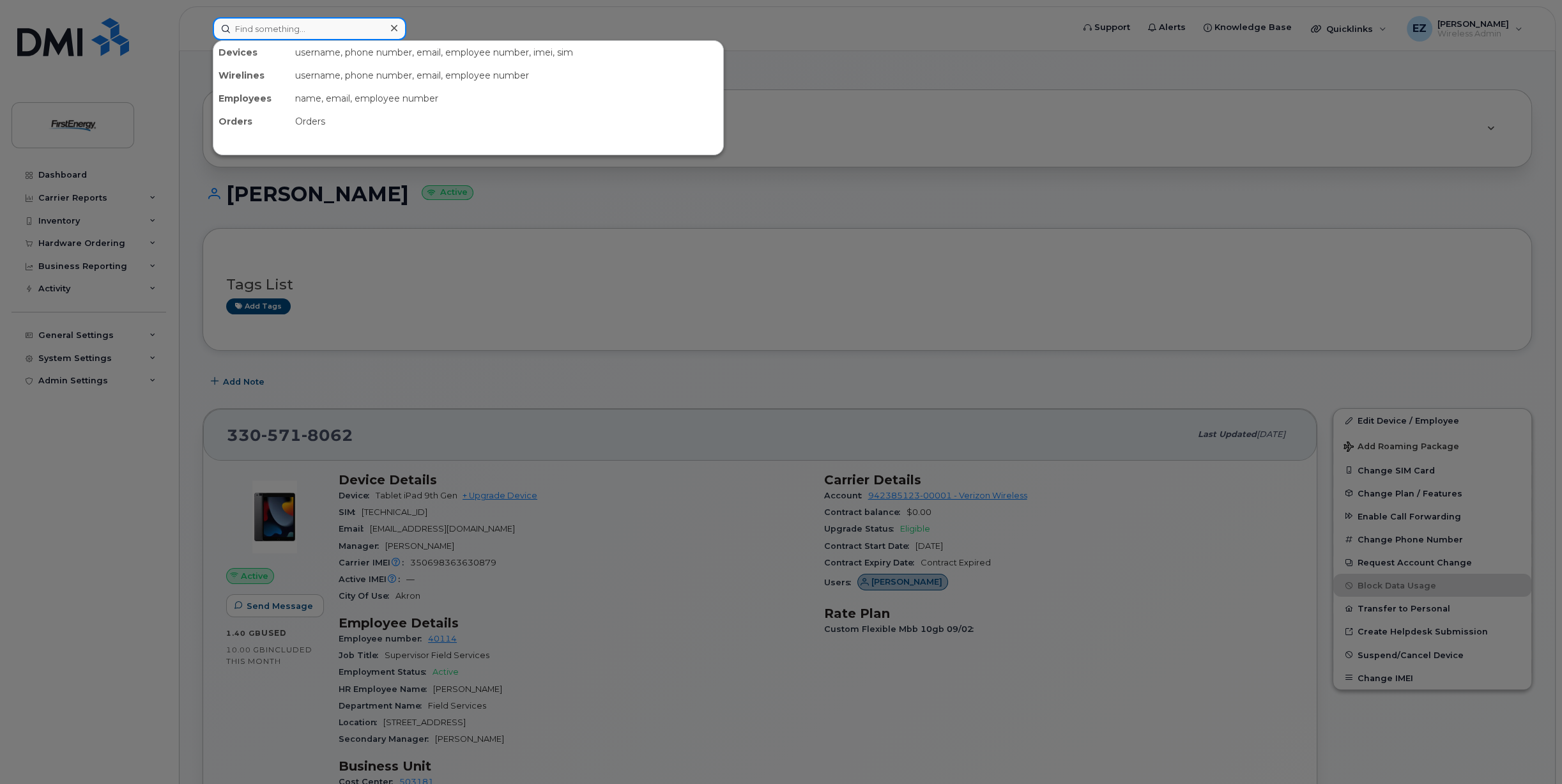
paste input "3044762449"
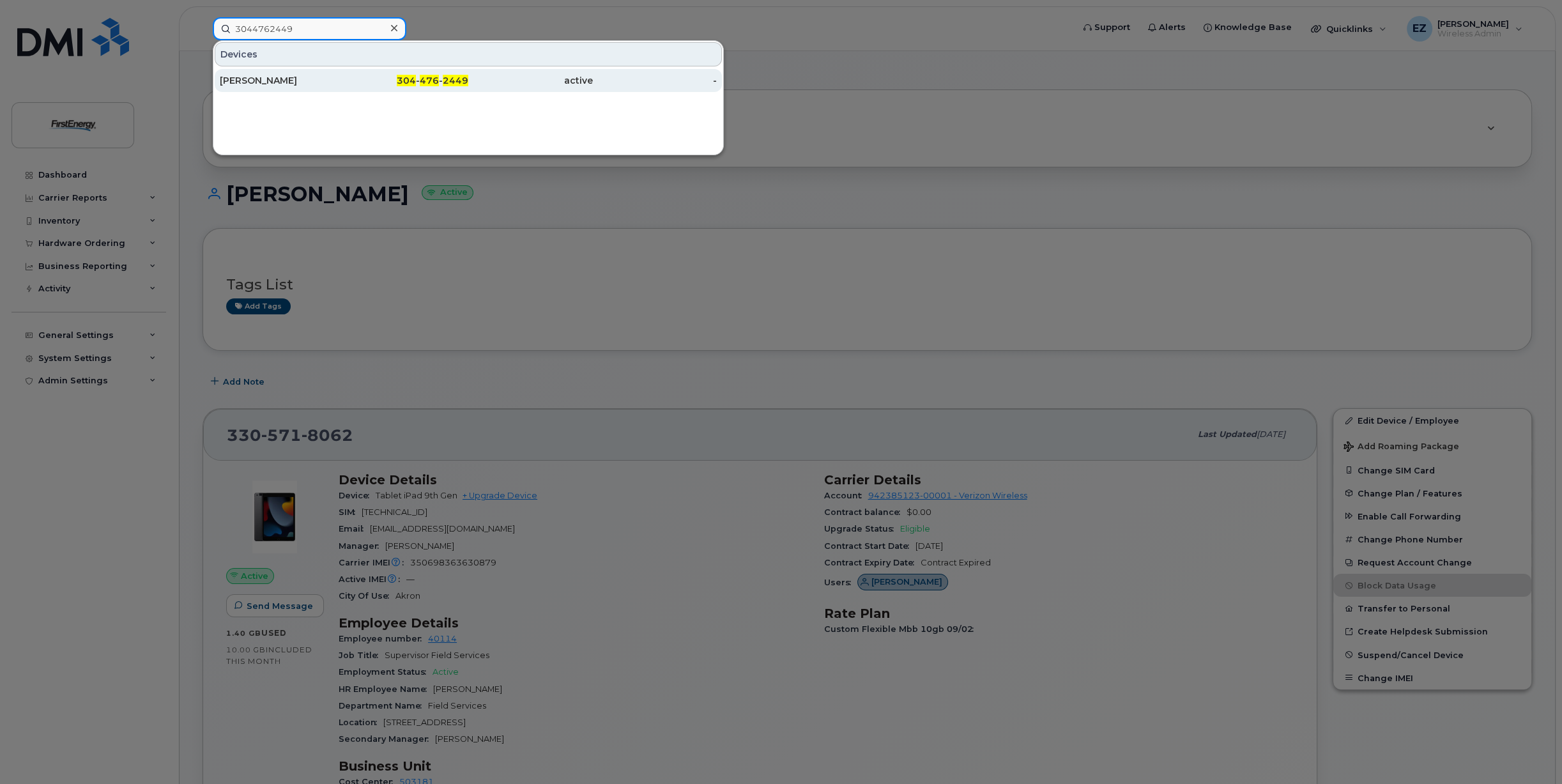
type input "3044762449"
click at [268, 75] on div "[PERSON_NAME]" at bounding box center [281, 81] width 124 height 12
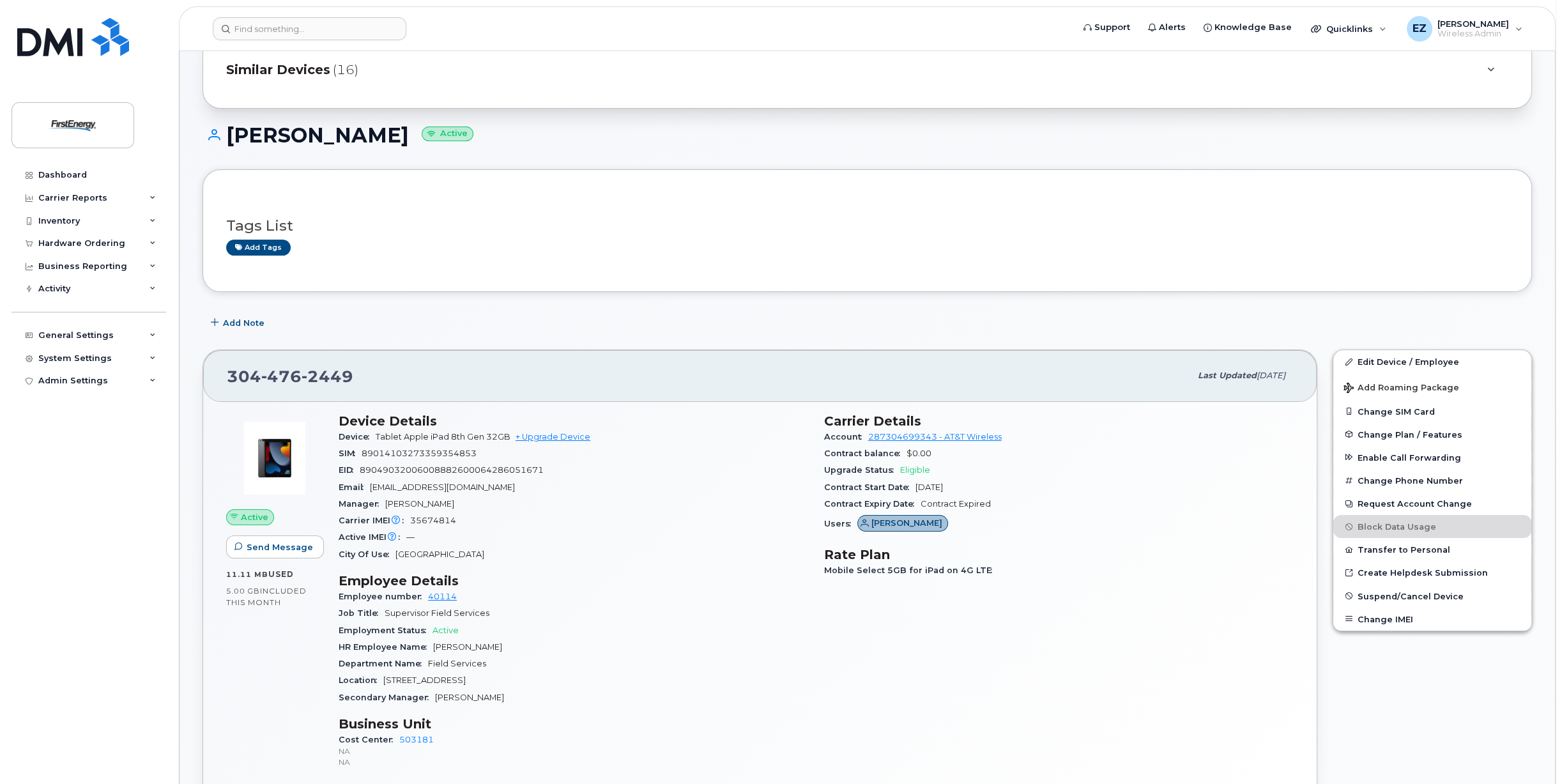
scroll to position [128, 0]
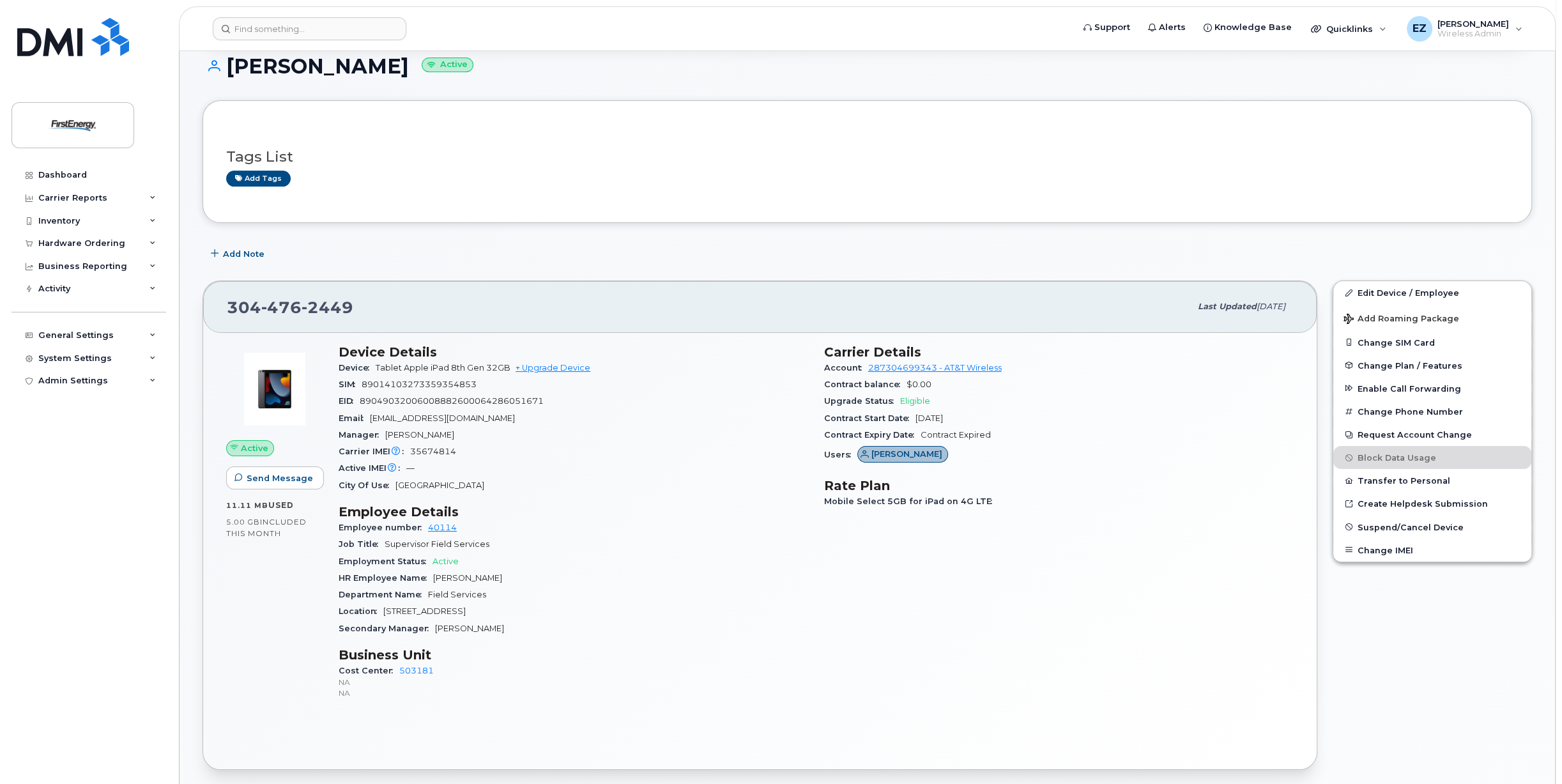
click at [418, 383] on span "89014103273359354853" at bounding box center [419, 384] width 115 height 10
click at [419, 383] on span "89014103273359354853" at bounding box center [419, 384] width 115 height 10
copy span "89014103273359354853"
click at [436, 403] on span "89049032006008882600064286051671" at bounding box center [451, 401] width 184 height 10
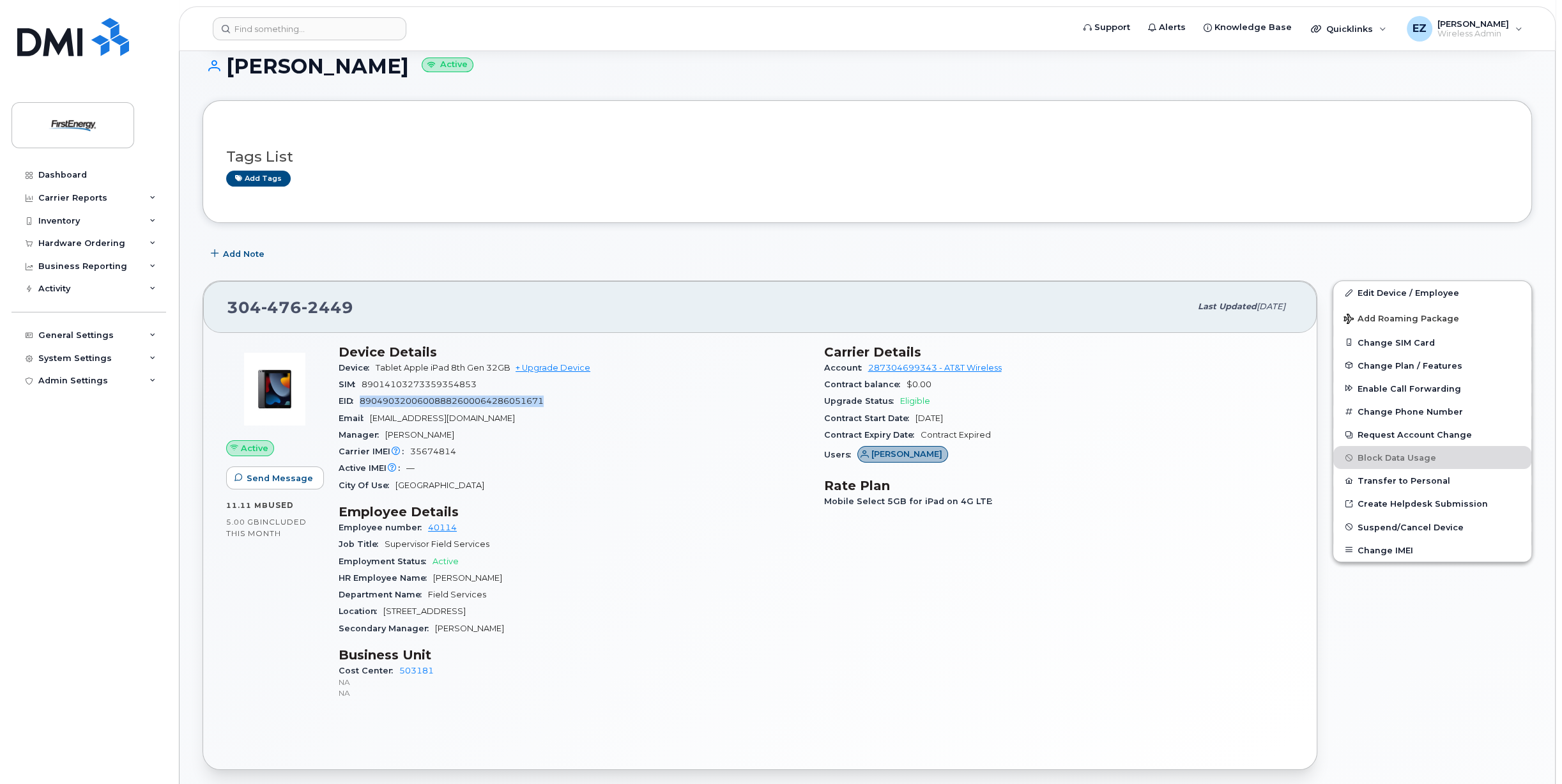
copy span "89049032006008882600064286051671"
click at [241, 28] on input at bounding box center [309, 28] width 194 height 23
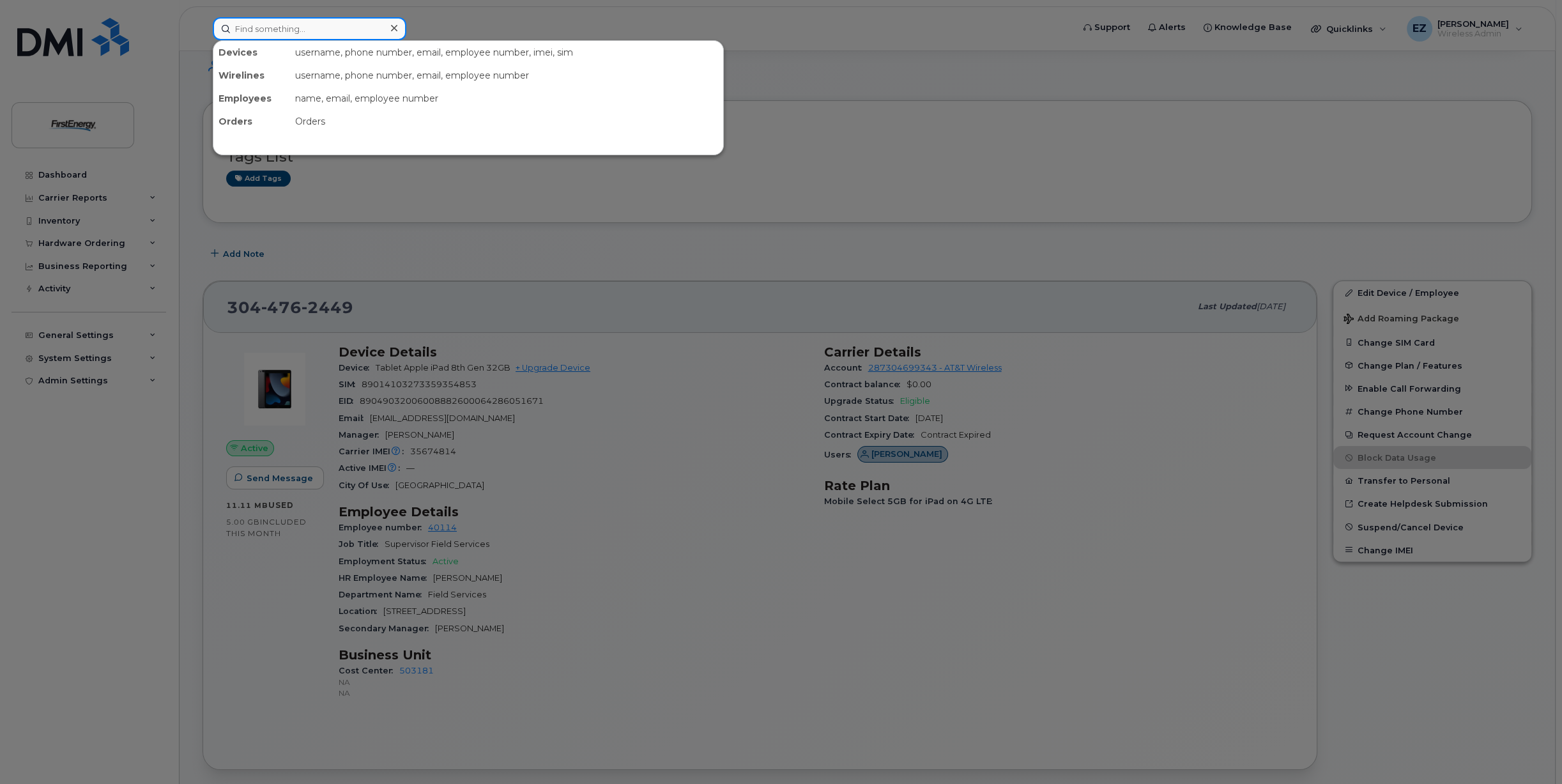
paste input "3302074561"
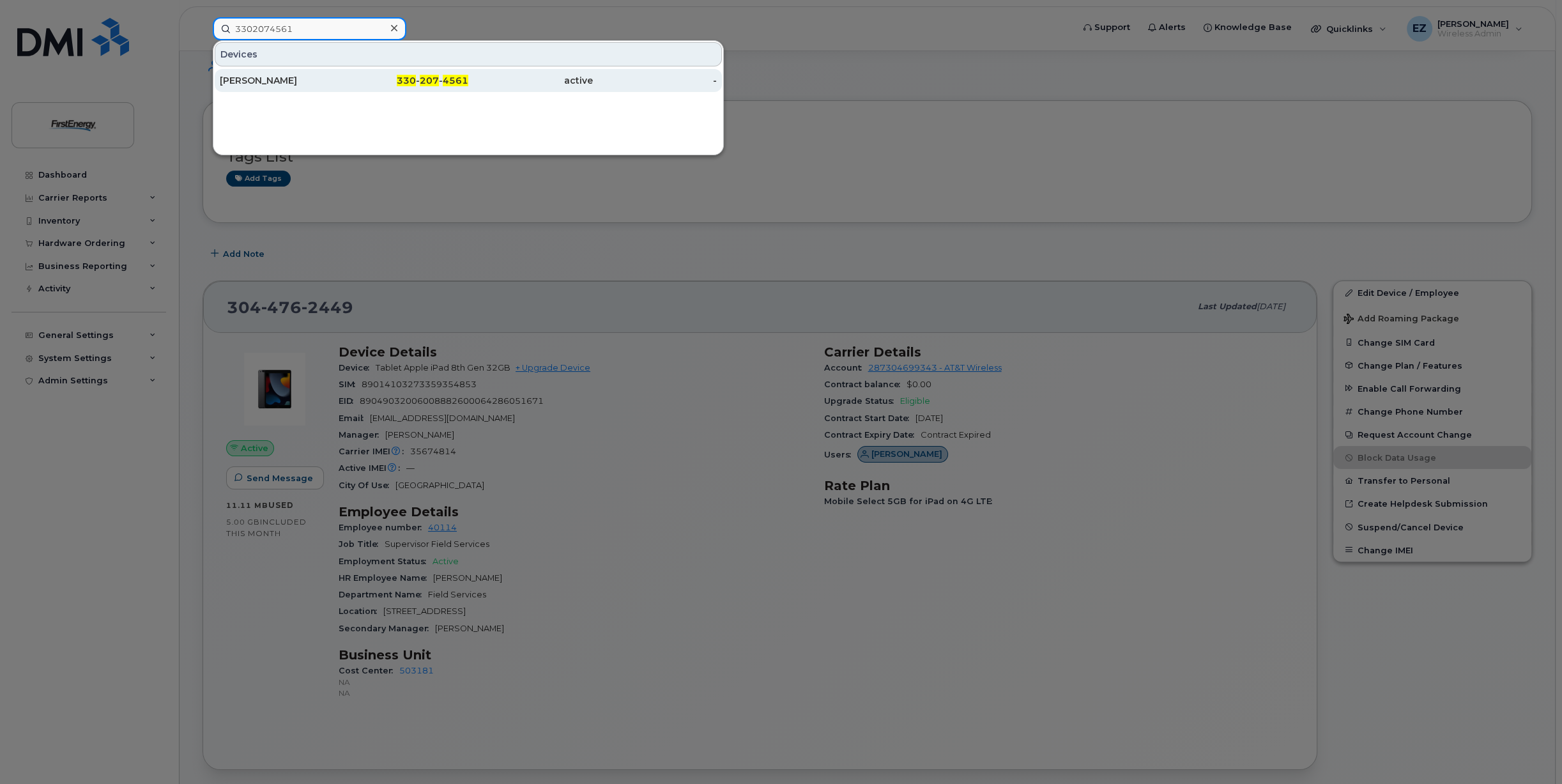
type input "3302074561"
click at [319, 80] on div "[PERSON_NAME]" at bounding box center [281, 81] width 124 height 12
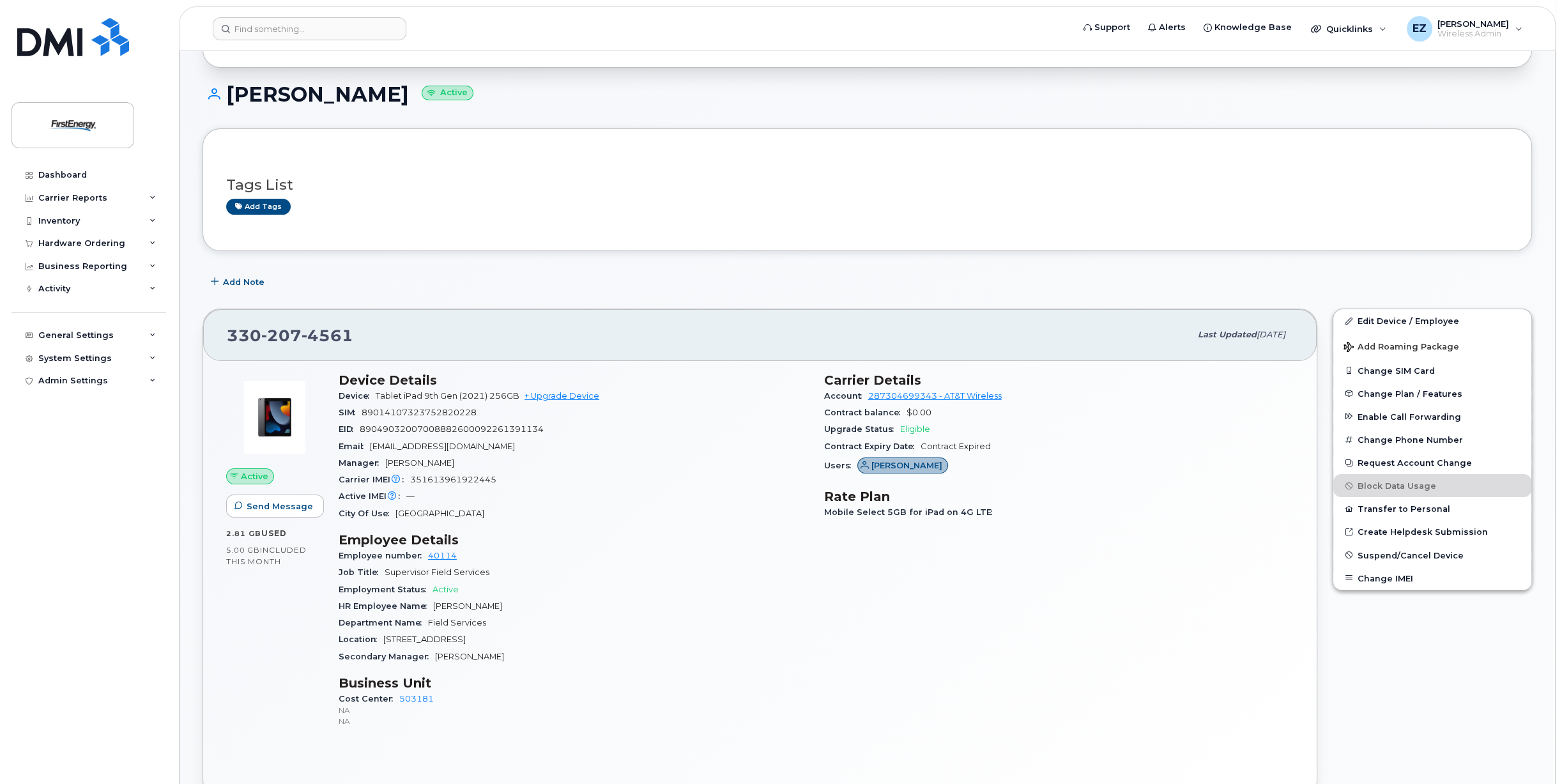
scroll to position [128, 0]
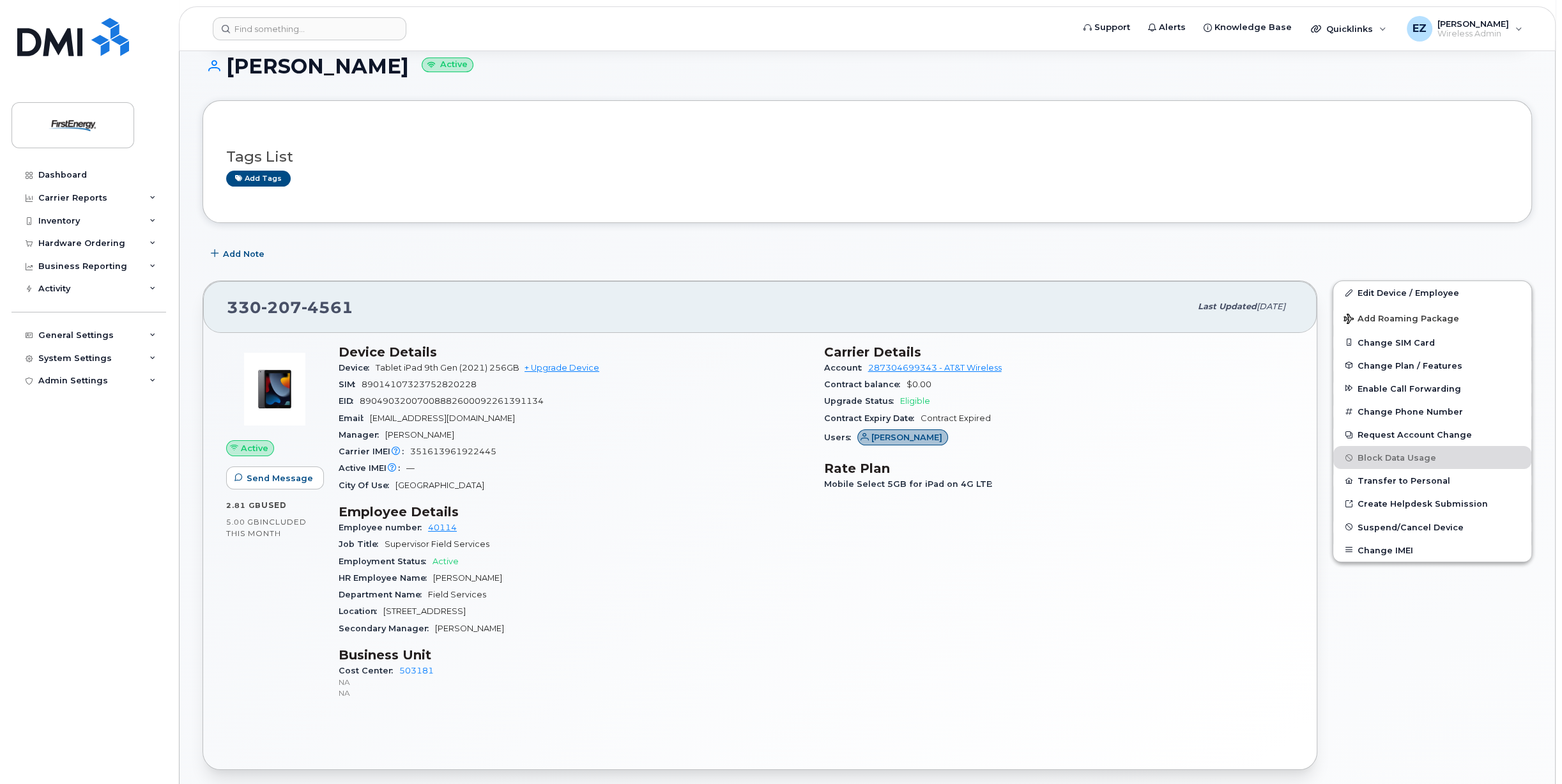
click at [409, 383] on span "89014107323752820228" at bounding box center [419, 384] width 115 height 10
copy span "89014107323752820228"
click at [419, 400] on span "89049032007008882600092261391134" at bounding box center [451, 401] width 184 height 10
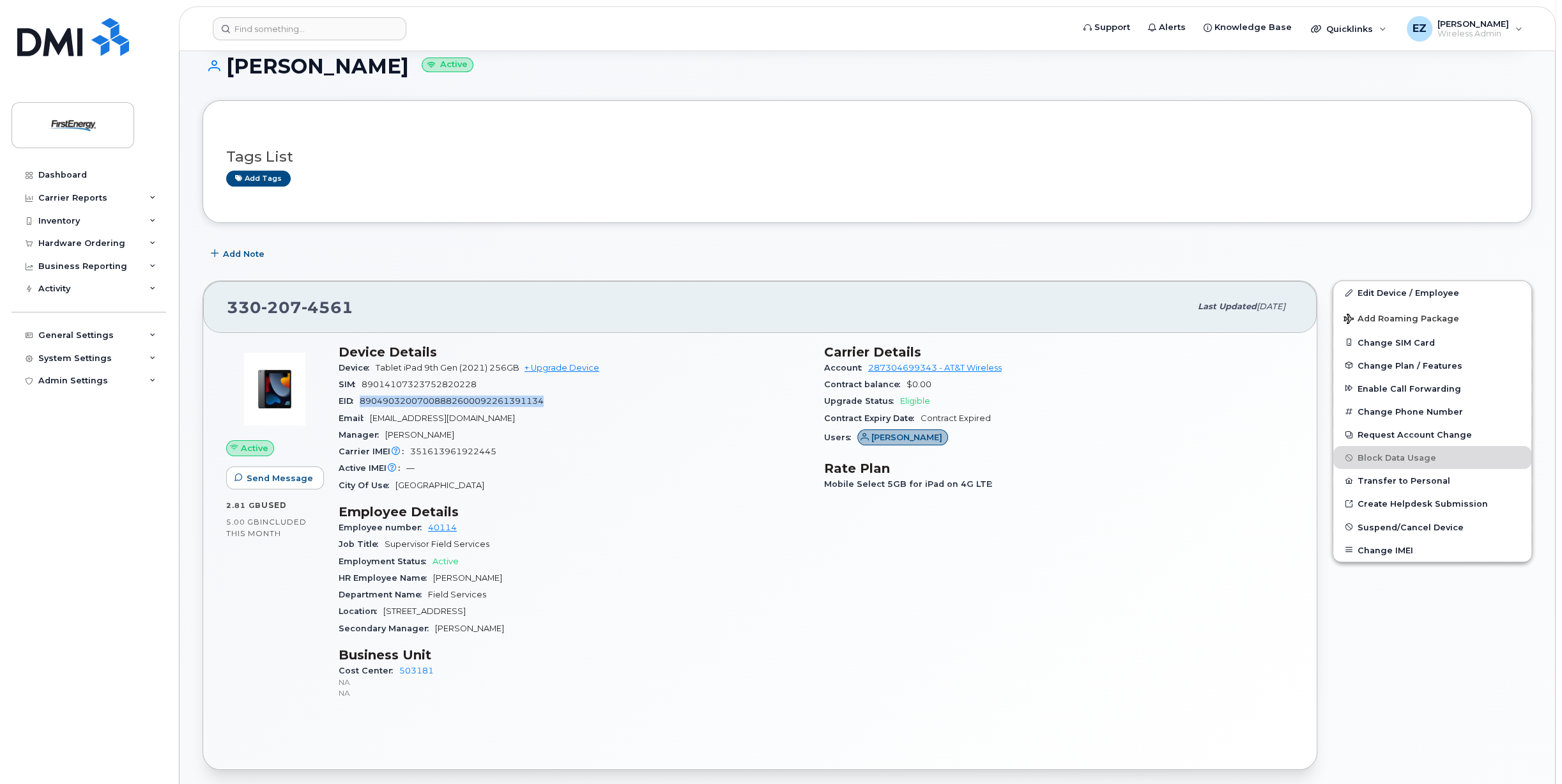
copy span "89049032007008882600092261391134"
click at [303, 29] on input at bounding box center [309, 28] width 194 height 23
paste input "3305717992"
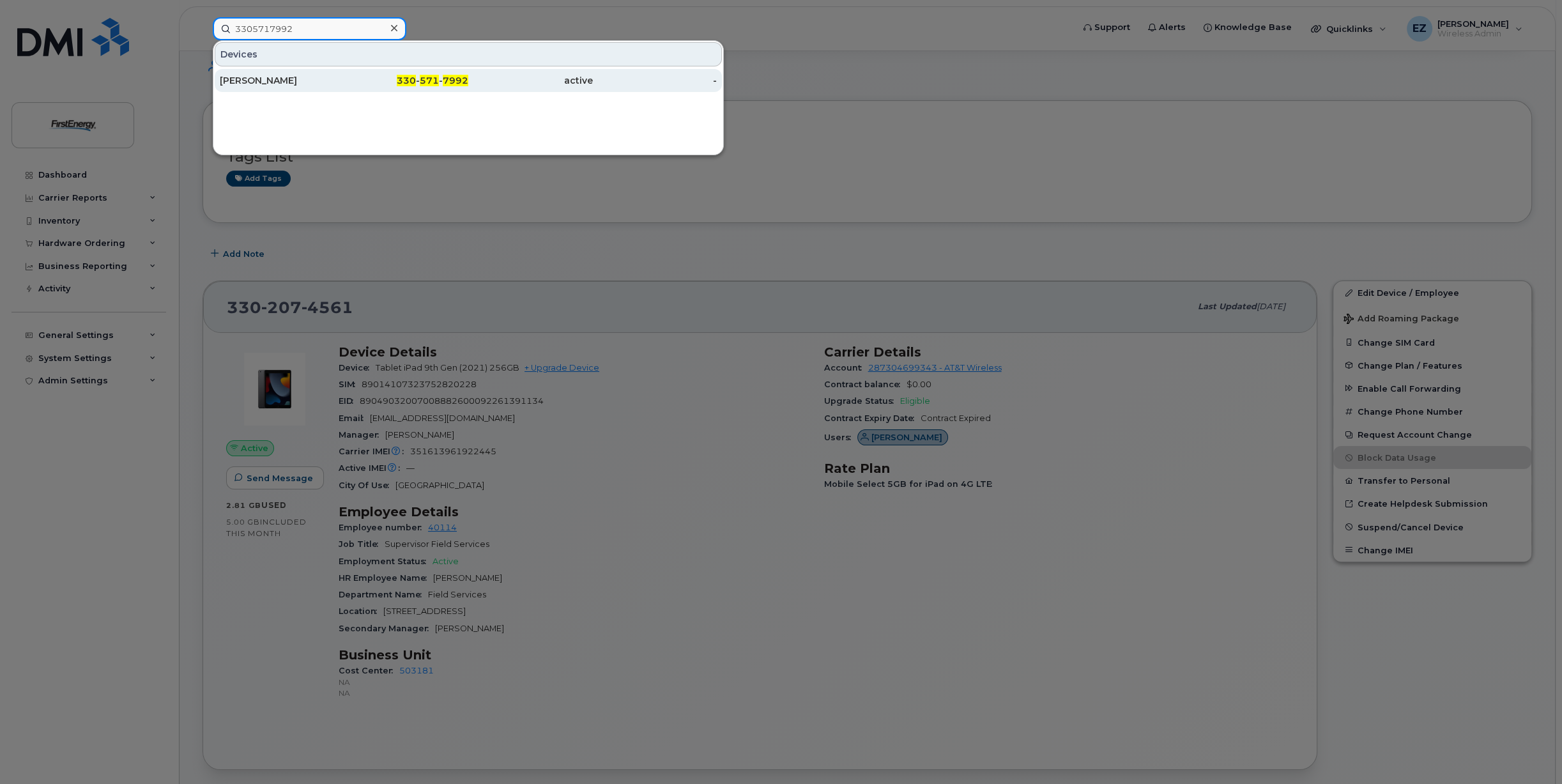
type input "3305717992"
click at [315, 77] on div "[PERSON_NAME]" at bounding box center [281, 81] width 124 height 12
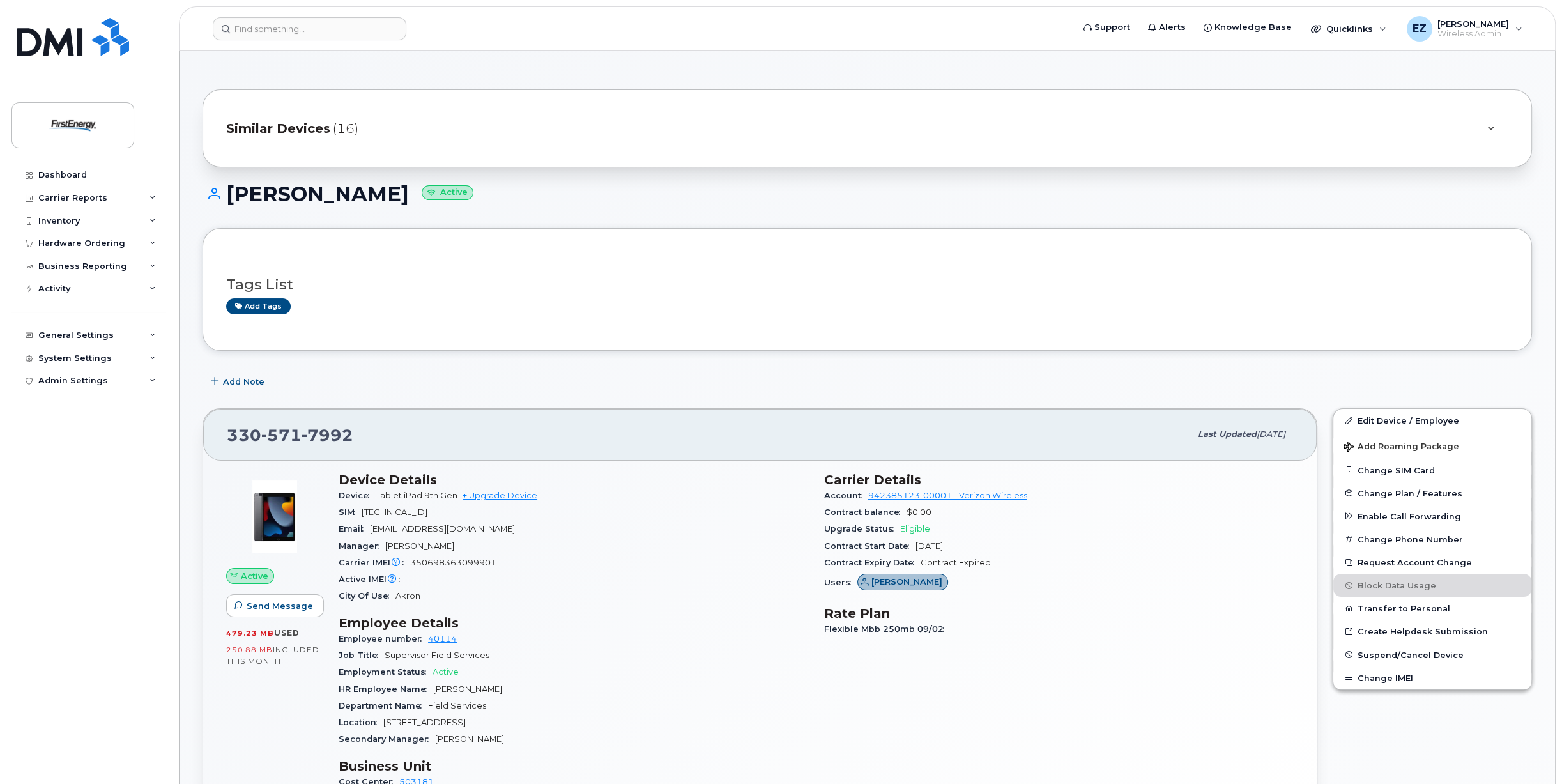
click at [416, 509] on span "[TECHNICAL_ID]" at bounding box center [394, 512] width 66 height 10
click at [416, 509] on span "89148000008019913437" at bounding box center [394, 512] width 66 height 10
copy span "89148000008019913437"
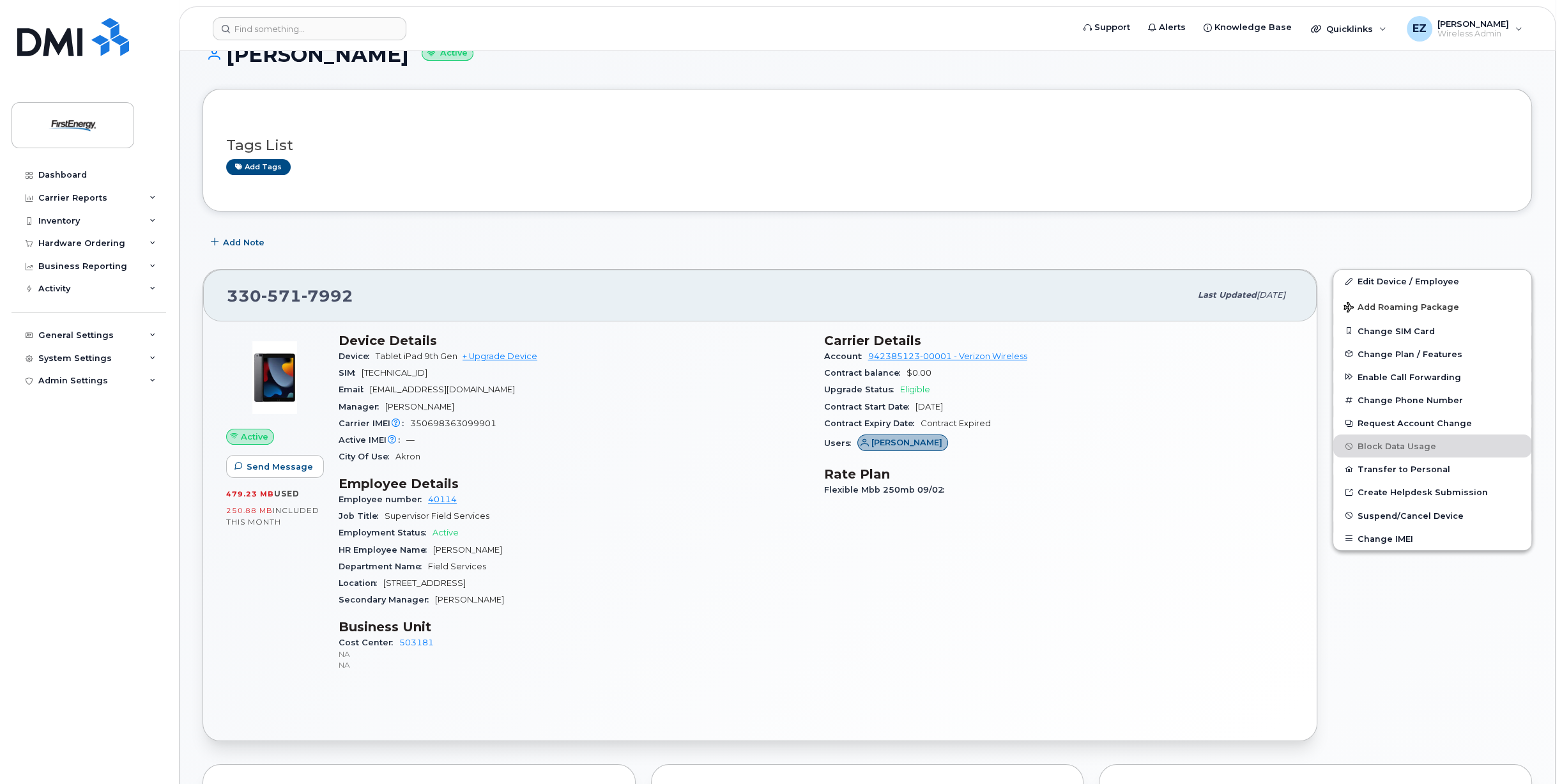
scroll to position [128, 0]
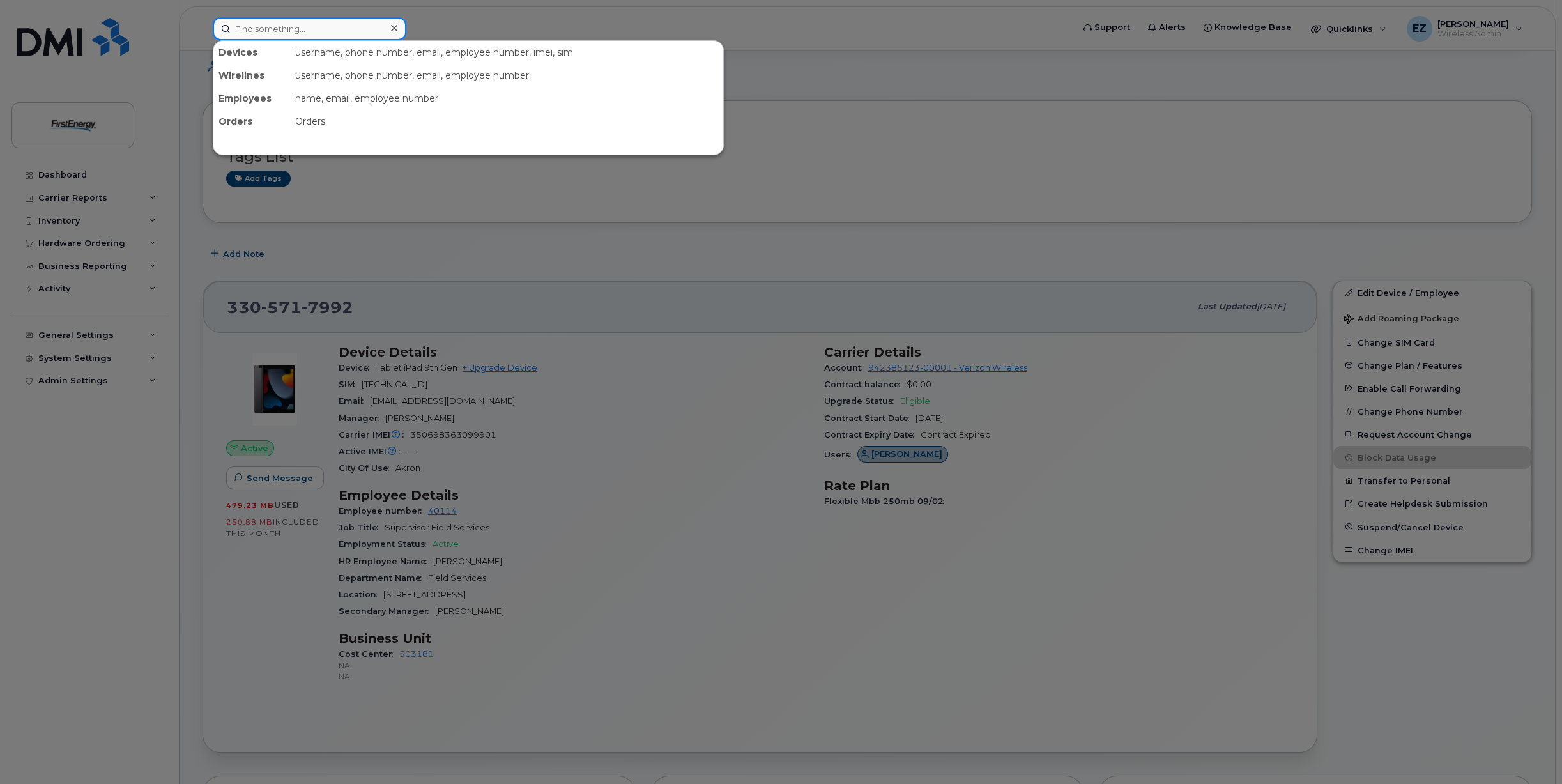
click at [251, 31] on input at bounding box center [309, 28] width 194 height 23
paste input "3305717996"
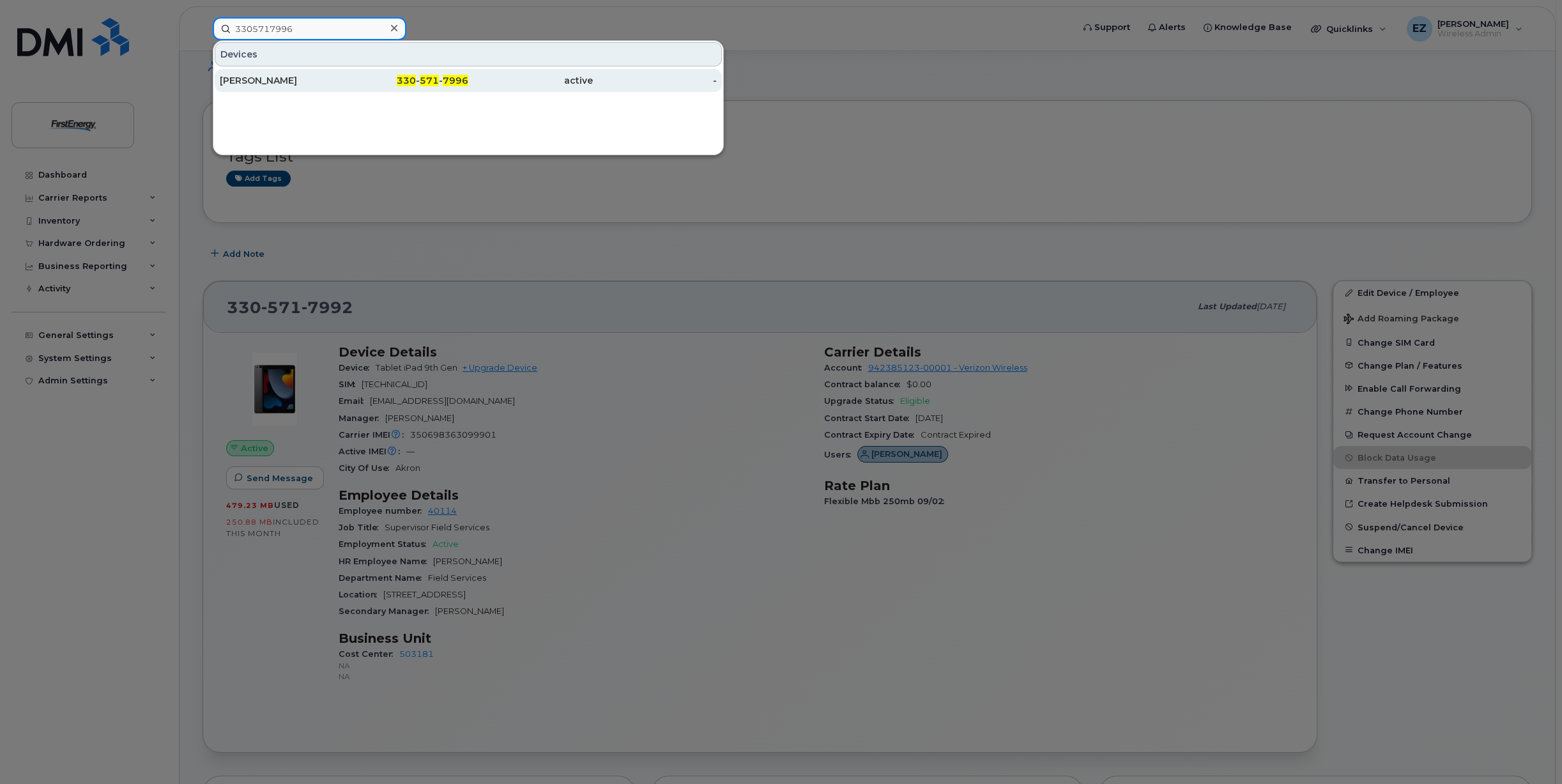
type input "3305717996"
click at [268, 80] on div "[PERSON_NAME]" at bounding box center [281, 81] width 124 height 12
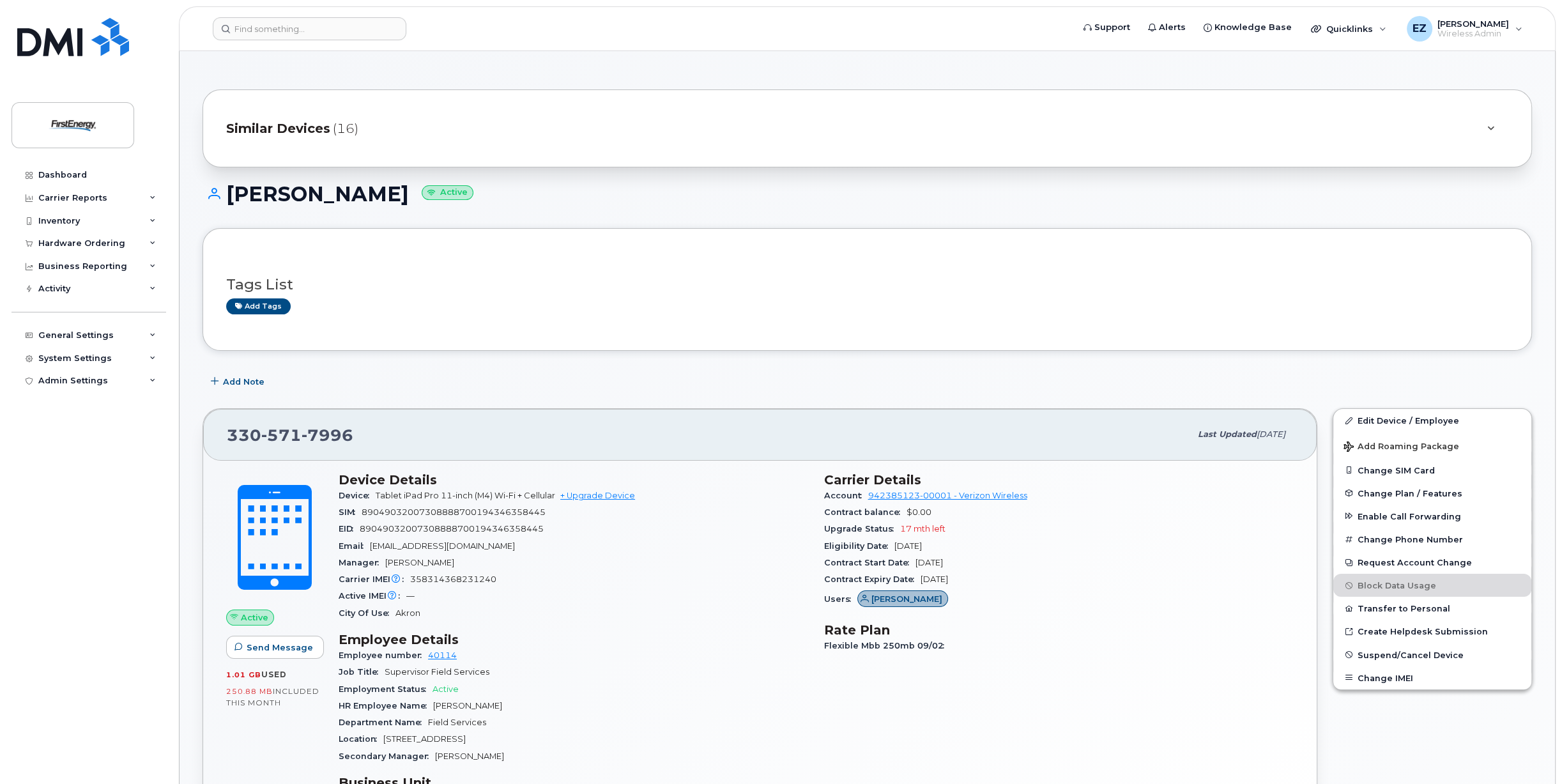
click at [415, 529] on span "89049032007308888700194346358445" at bounding box center [451, 528] width 184 height 10
copy span "89049032007308888700194346358445"
click at [74, 218] on div "Inventory" at bounding box center [59, 221] width 42 height 10
click at [69, 249] on div "Mobility Devices" at bounding box center [80, 244] width 72 height 12
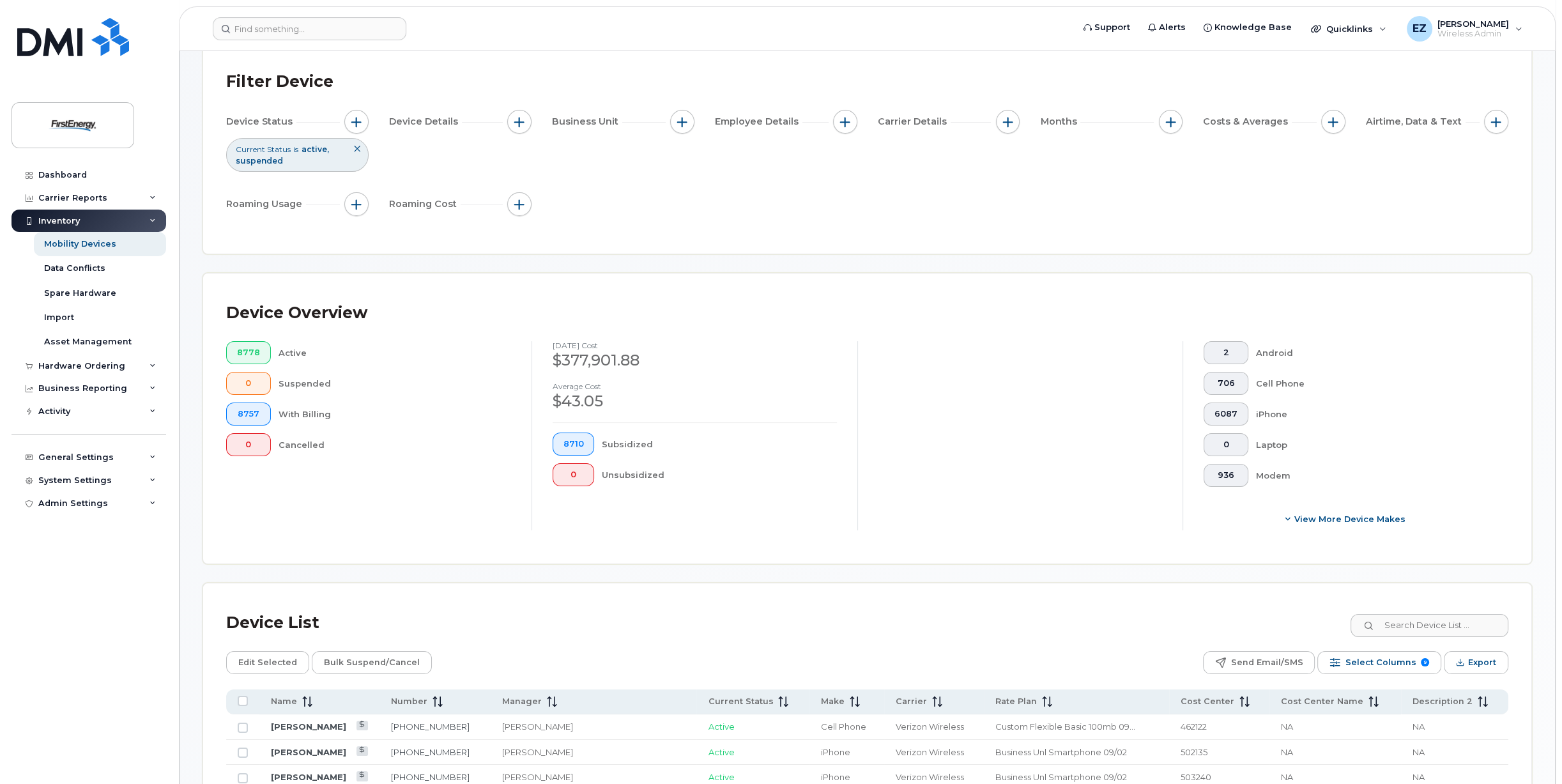
scroll to position [192, 0]
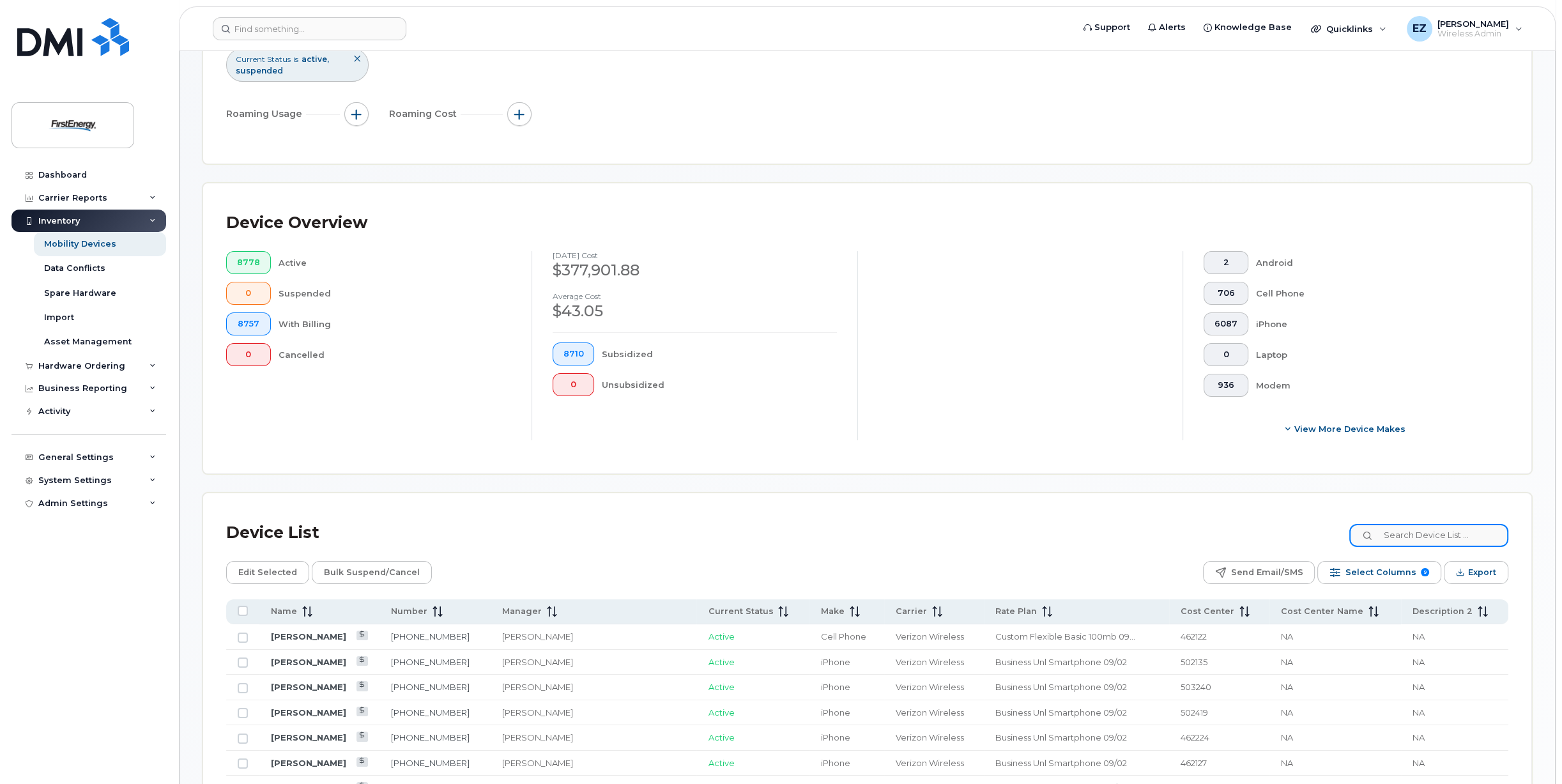
click at [1399, 537] on input at bounding box center [1429, 535] width 159 height 23
paste input "3302725136"
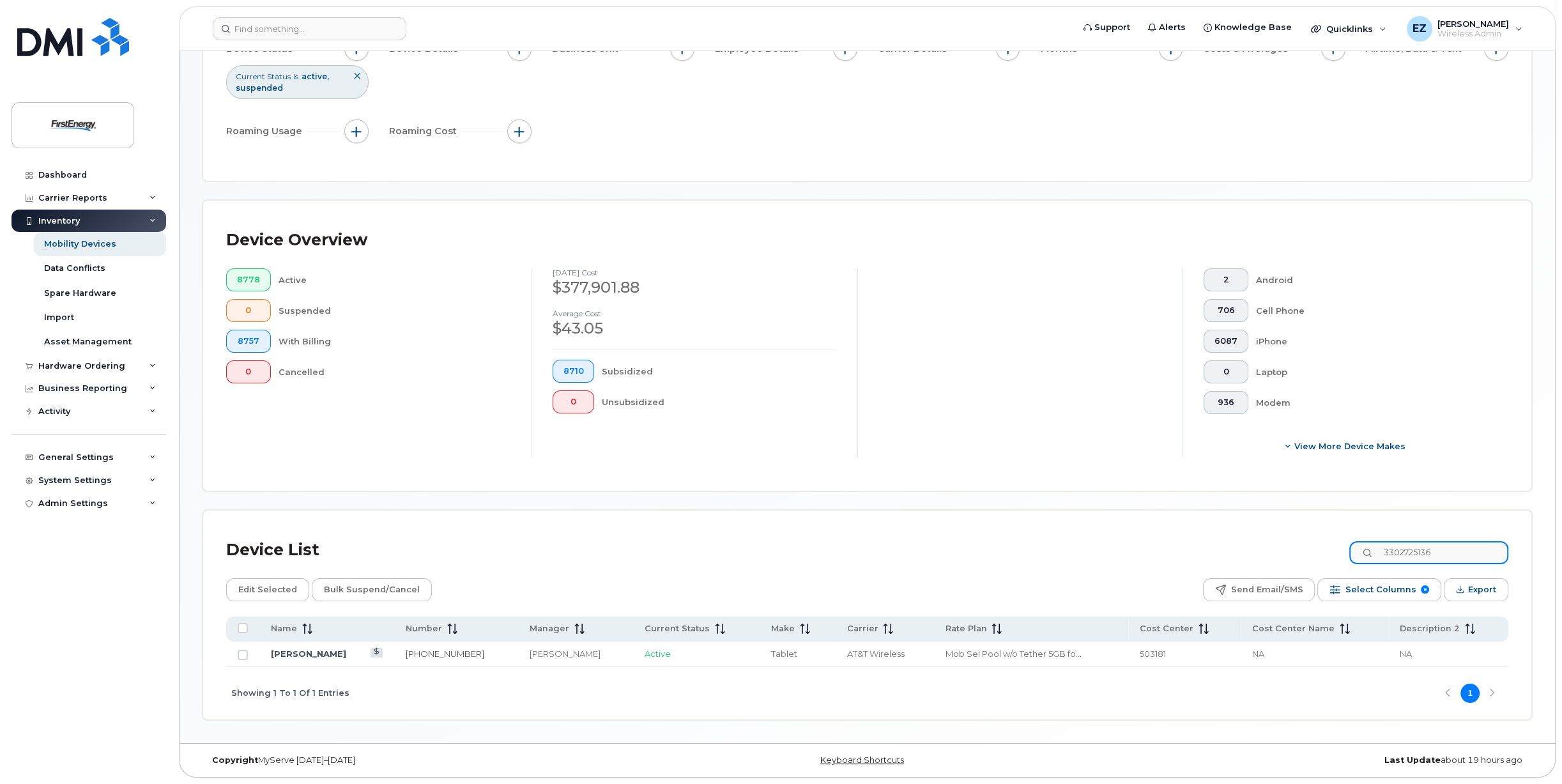
scroll to position [172, 0]
type input "3302725136"
click at [1393, 590] on span "Select Columns" at bounding box center [1381, 592] width 71 height 19
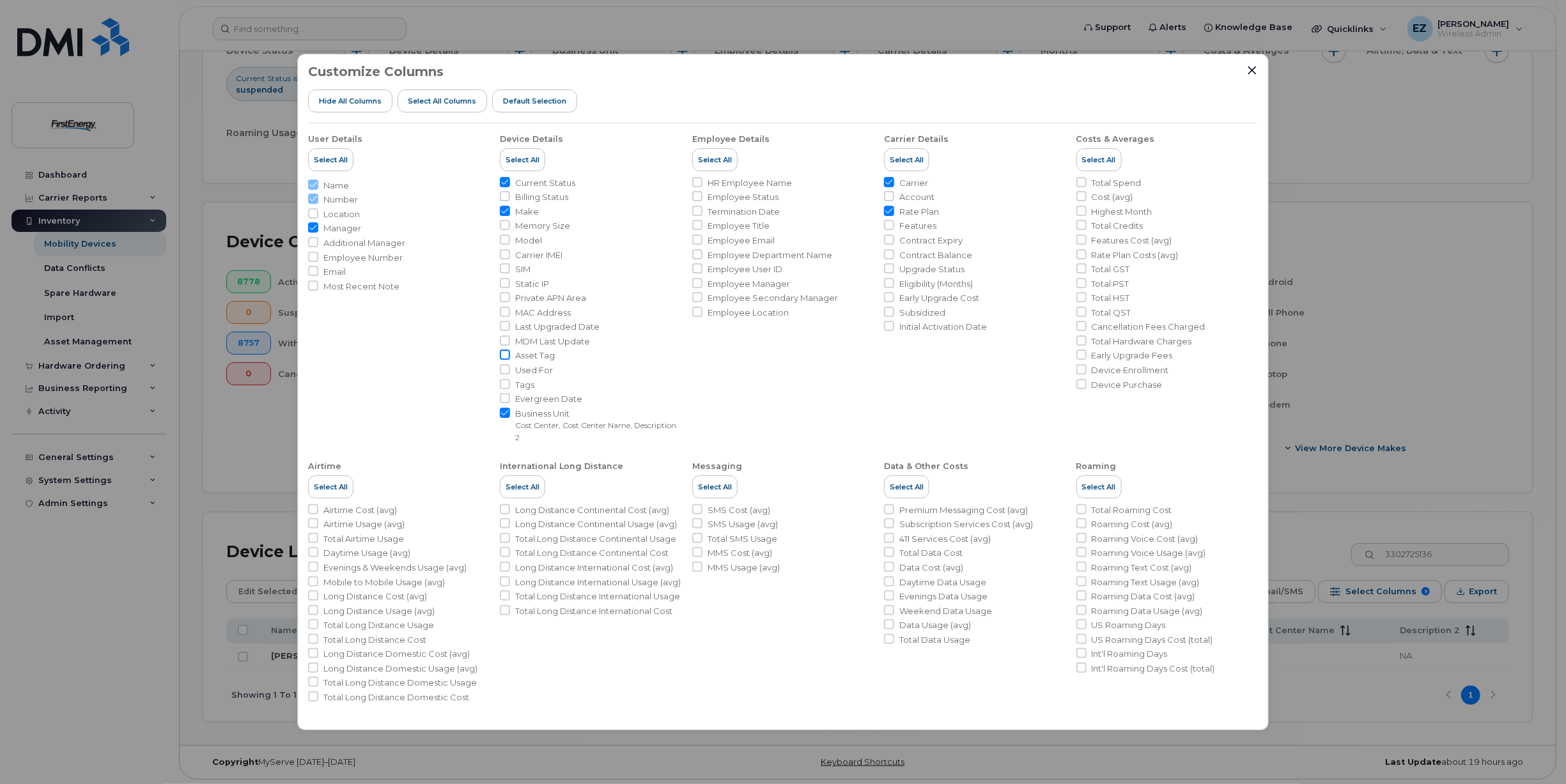
click at [509, 353] on input "Asset Tag" at bounding box center [504, 354] width 10 height 10
checkbox input "true"
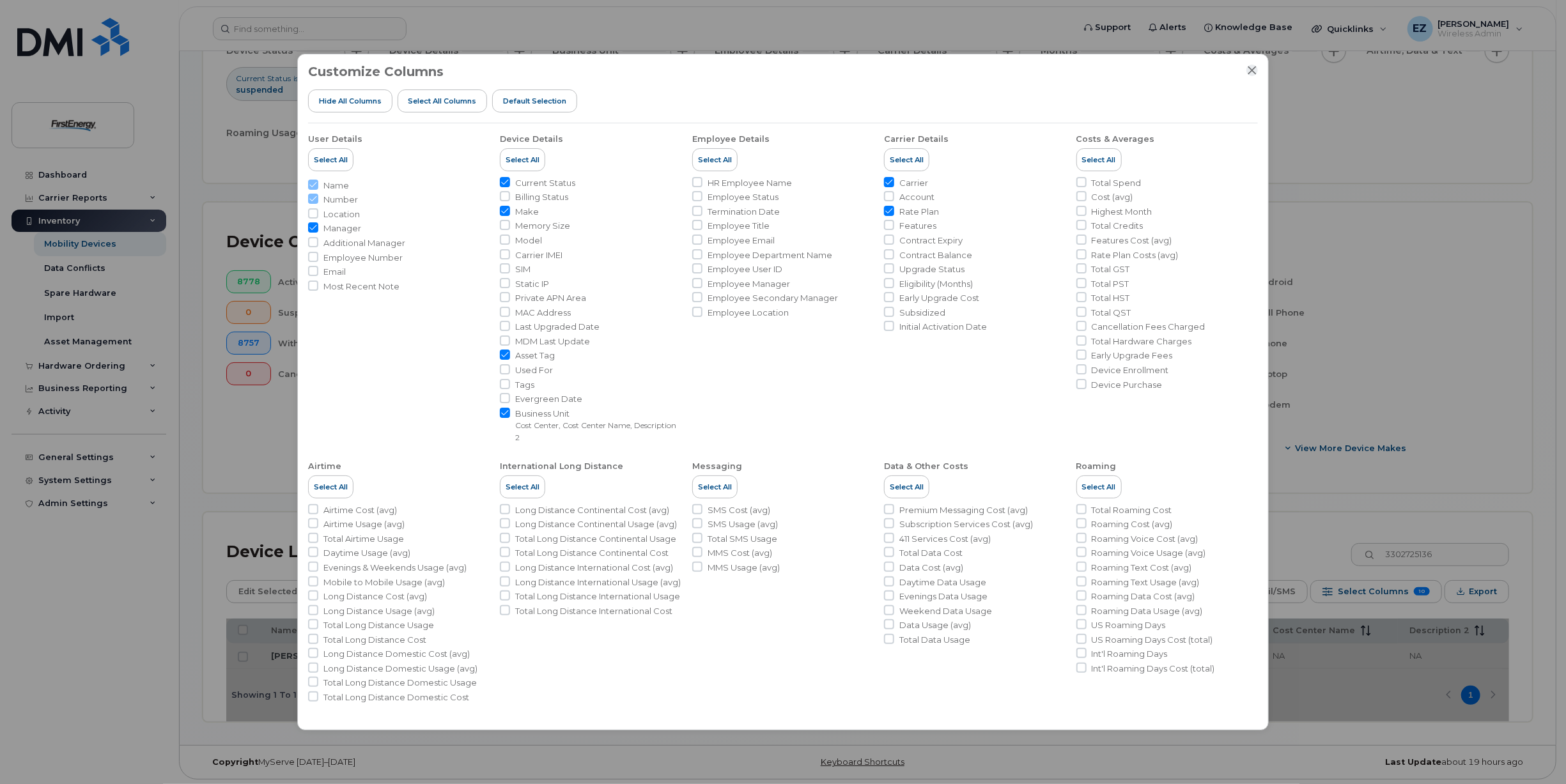
click at [1251, 72] on icon "Close" at bounding box center [1252, 70] width 10 height 10
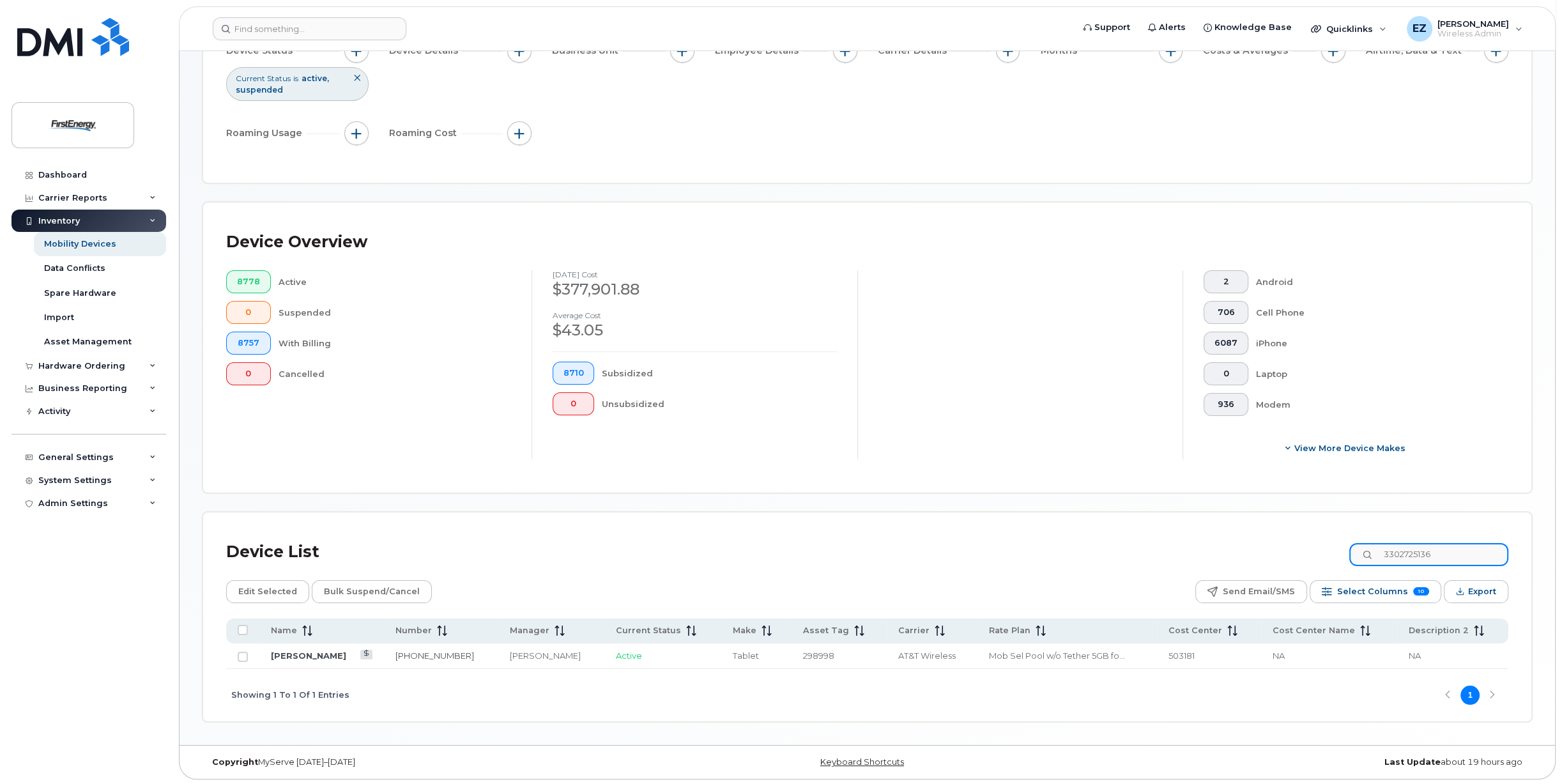
drag, startPoint x: 1470, startPoint y: 551, endPoint x: 1199, endPoint y: 545, distance: 271.1
click at [1199, 546] on div "Device List 3302725136" at bounding box center [867, 552] width 1282 height 33
paste input "078204"
click at [818, 651] on span "299000" at bounding box center [821, 656] width 32 height 10
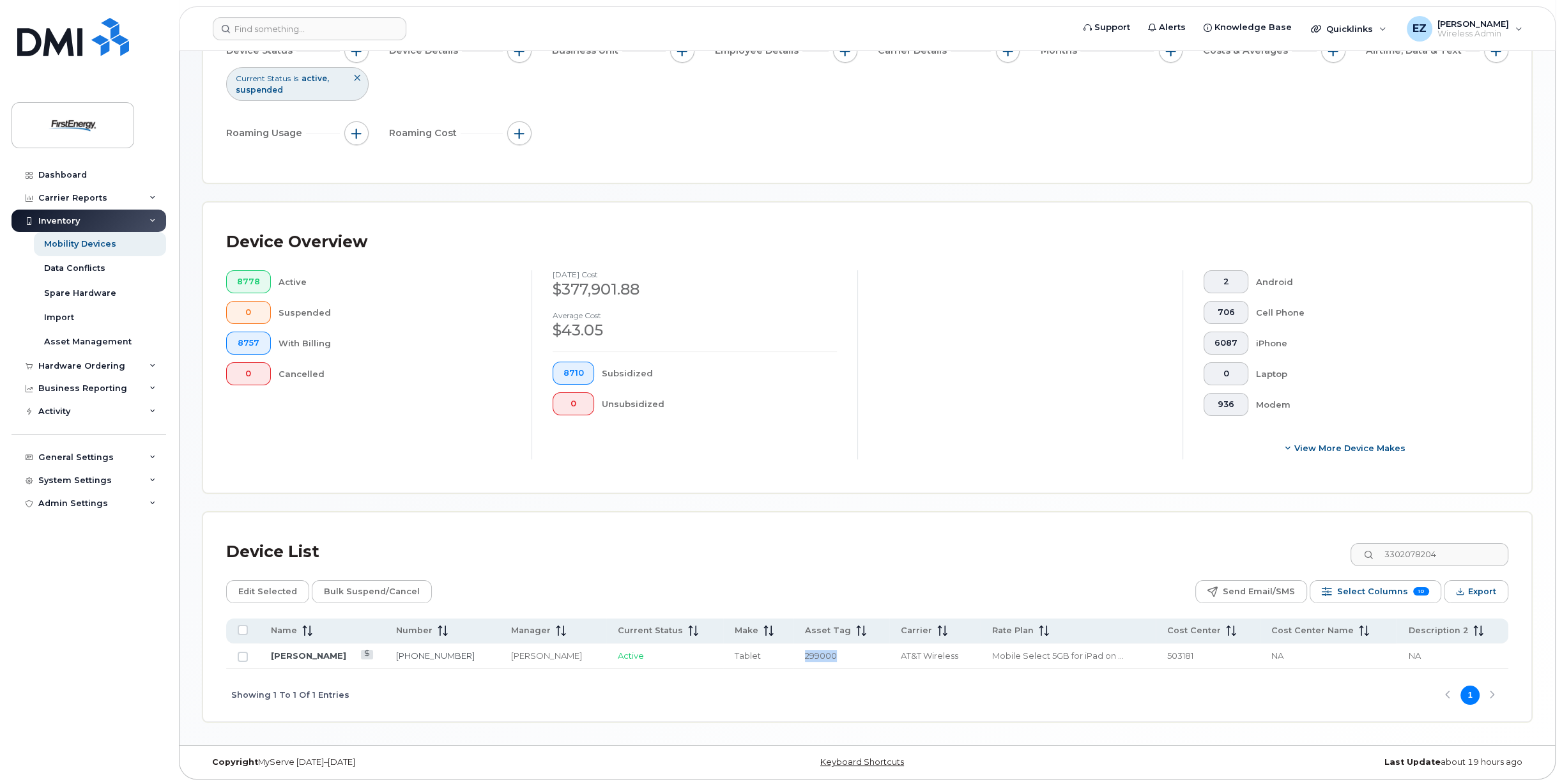
copy span "299000"
drag, startPoint x: 1457, startPoint y: 551, endPoint x: 1273, endPoint y: 541, distance: 184.3
click at [1277, 542] on div "Device List 3302078204" at bounding box center [867, 552] width 1282 height 33
paste input "5927346"
click at [798, 653] on span "299044" at bounding box center [813, 656] width 31 height 10
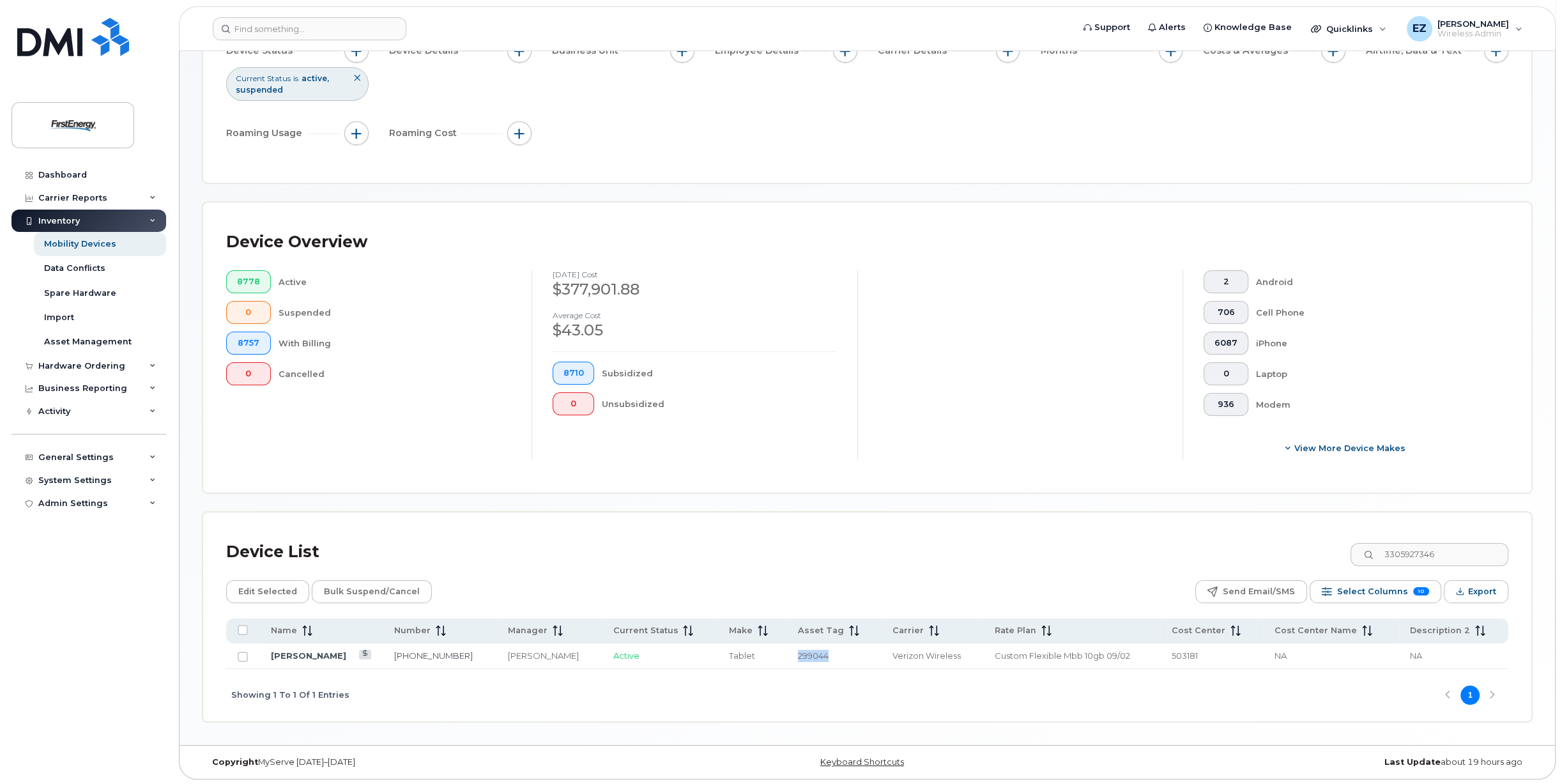
click at [798, 653] on span "299044" at bounding box center [813, 656] width 31 height 10
copy span "299044"
click at [1271, 543] on div "Device List 3305927346" at bounding box center [867, 552] width 1282 height 33
paste input "018597"
click at [820, 656] on span "298994" at bounding box center [820, 656] width 31 height 10
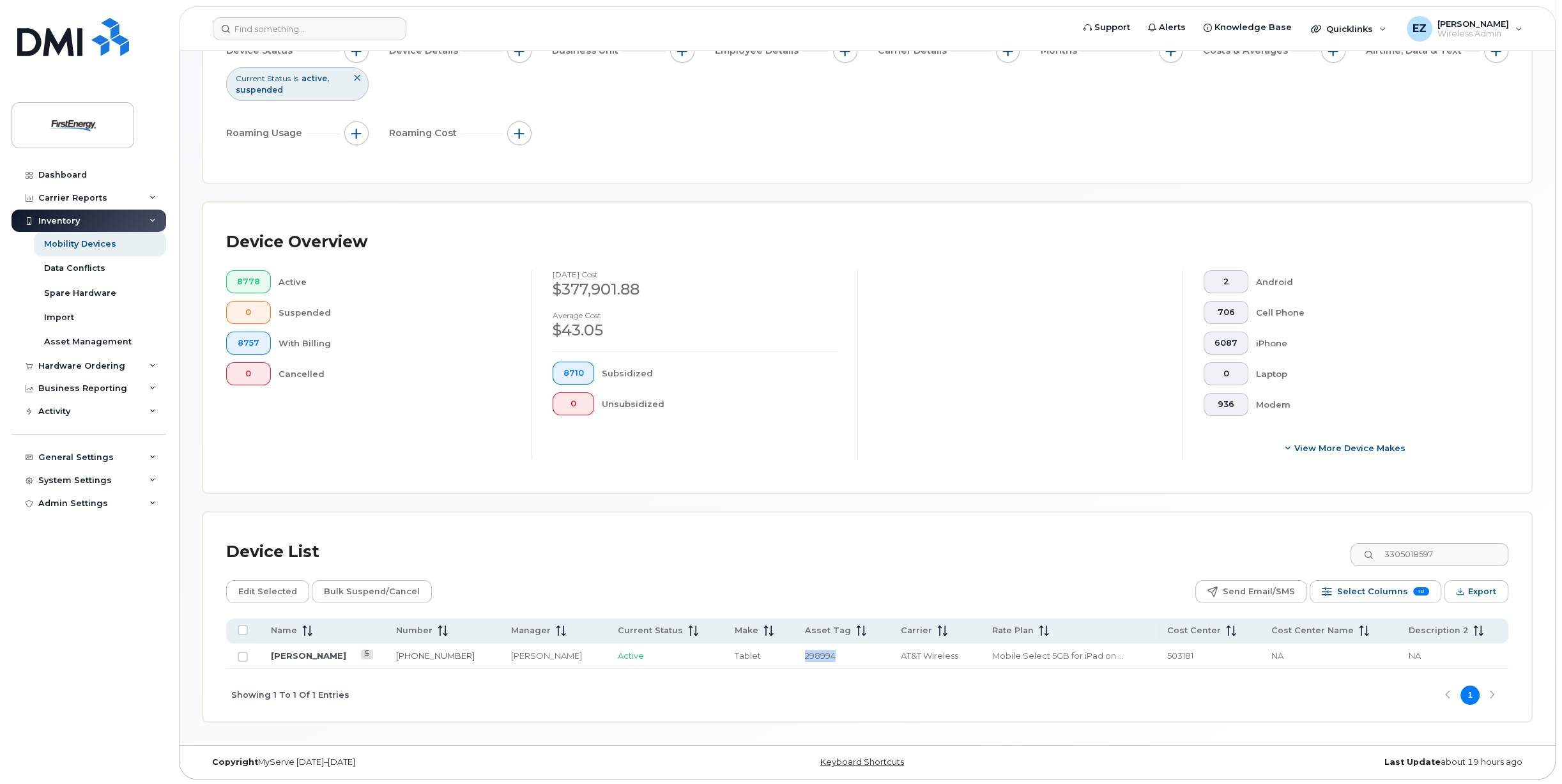
click at [820, 656] on span "298994" at bounding box center [820, 656] width 31 height 10
copy span "298994"
drag, startPoint x: 1459, startPoint y: 549, endPoint x: 1280, endPoint y: 540, distance: 179.2
click at [1281, 540] on div "Device List 3305018597" at bounding box center [867, 552] width 1282 height 33
paste input "3982339"
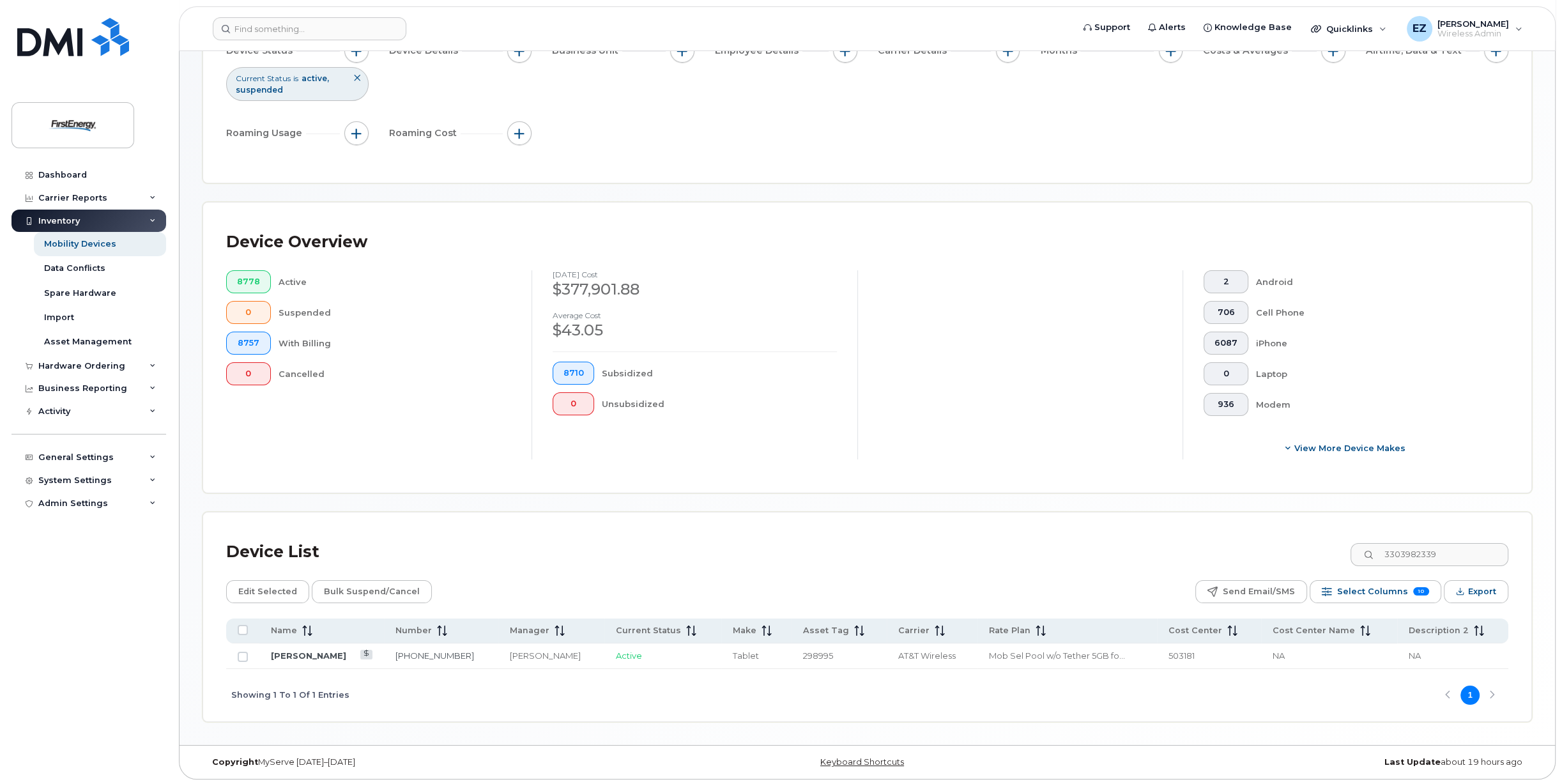
click at [810, 654] on span "298995" at bounding box center [817, 656] width 30 height 10
copy span "298995"
drag, startPoint x: 1459, startPoint y: 556, endPoint x: 1210, endPoint y: 522, distance: 251.3
click at [1211, 524] on div "Device List 3303982339 Edit Selected Bulk Suspend/Cancel Send Email/SMS Select …" at bounding box center [867, 617] width 1329 height 209
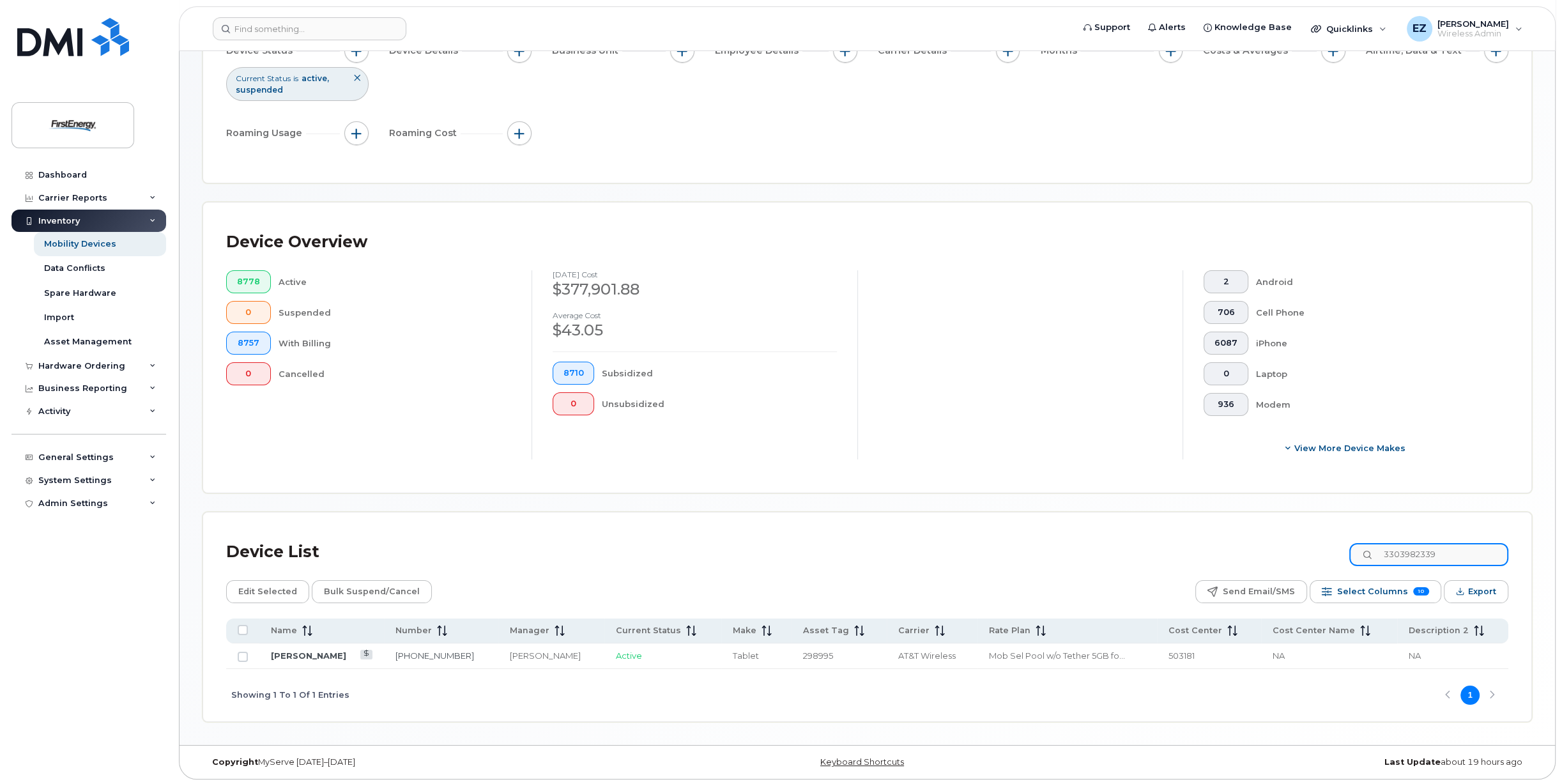
paste input "5717527"
click at [818, 654] on span "299041" at bounding box center [824, 656] width 28 height 10
copy span "299041"
drag, startPoint x: 1272, startPoint y: 540, endPoint x: 1252, endPoint y: 537, distance: 20.2
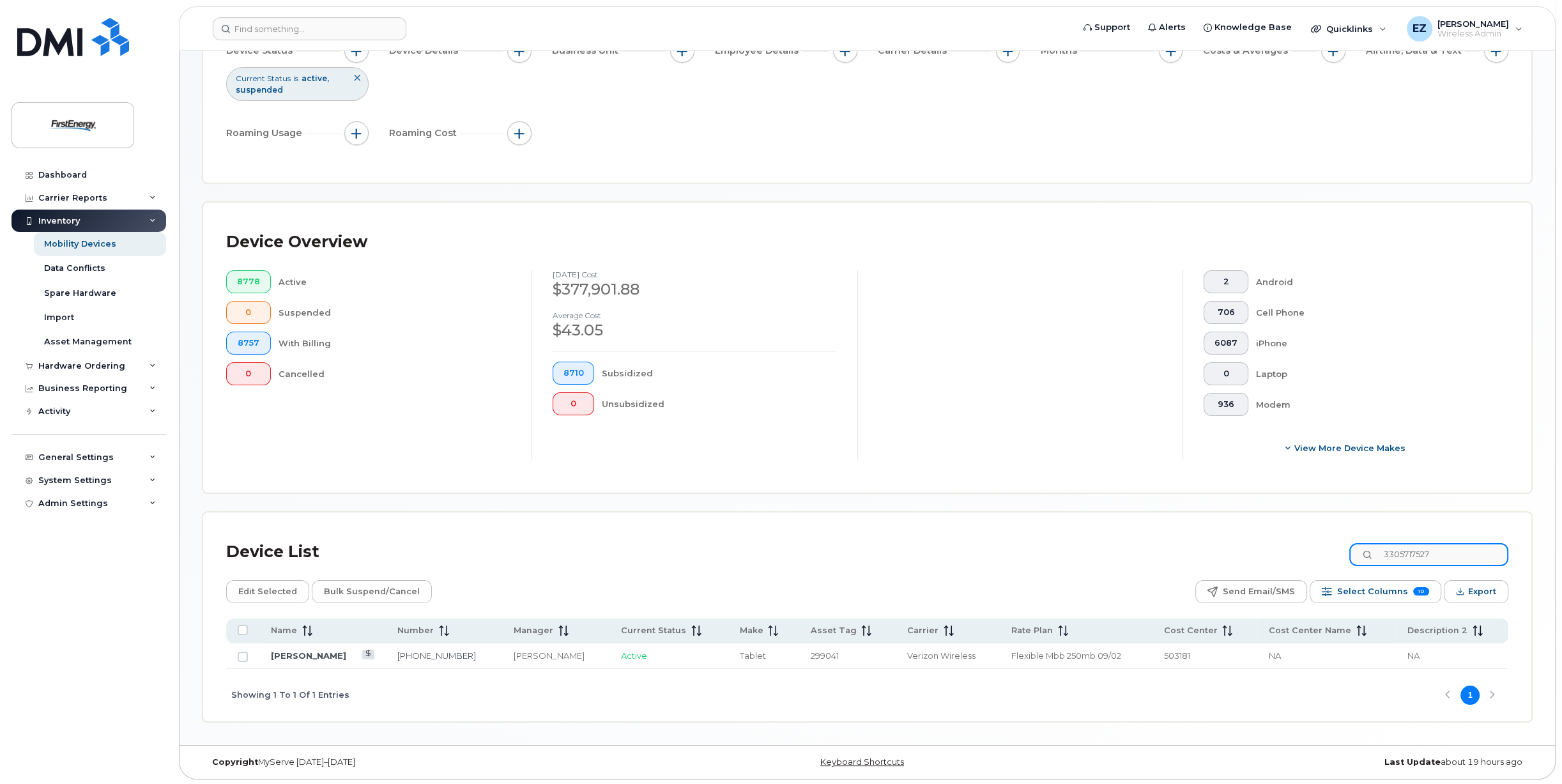
click at [1253, 537] on div "Device List 3305717527" at bounding box center [867, 552] width 1282 height 33
paste input "023664"
click at [820, 653] on span "298997" at bounding box center [820, 656] width 30 height 10
copy span "298997"
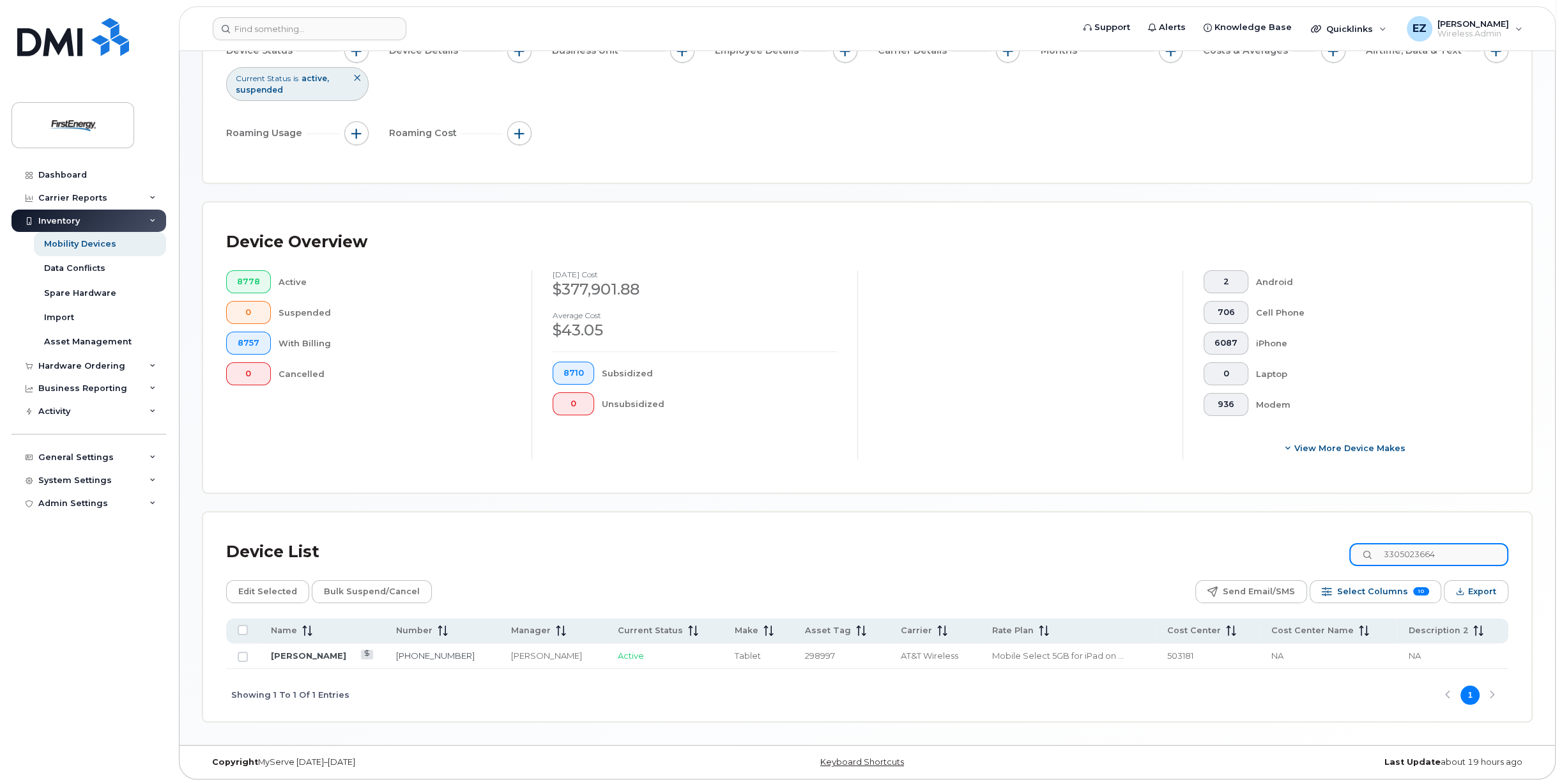
drag, startPoint x: 1474, startPoint y: 557, endPoint x: 1258, endPoint y: 549, distance: 216.1
click at [1261, 551] on div "Device List 3305023664" at bounding box center [867, 552] width 1282 height 33
paste input "3983878"
click at [825, 654] on span "298996" at bounding box center [820, 656] width 31 height 10
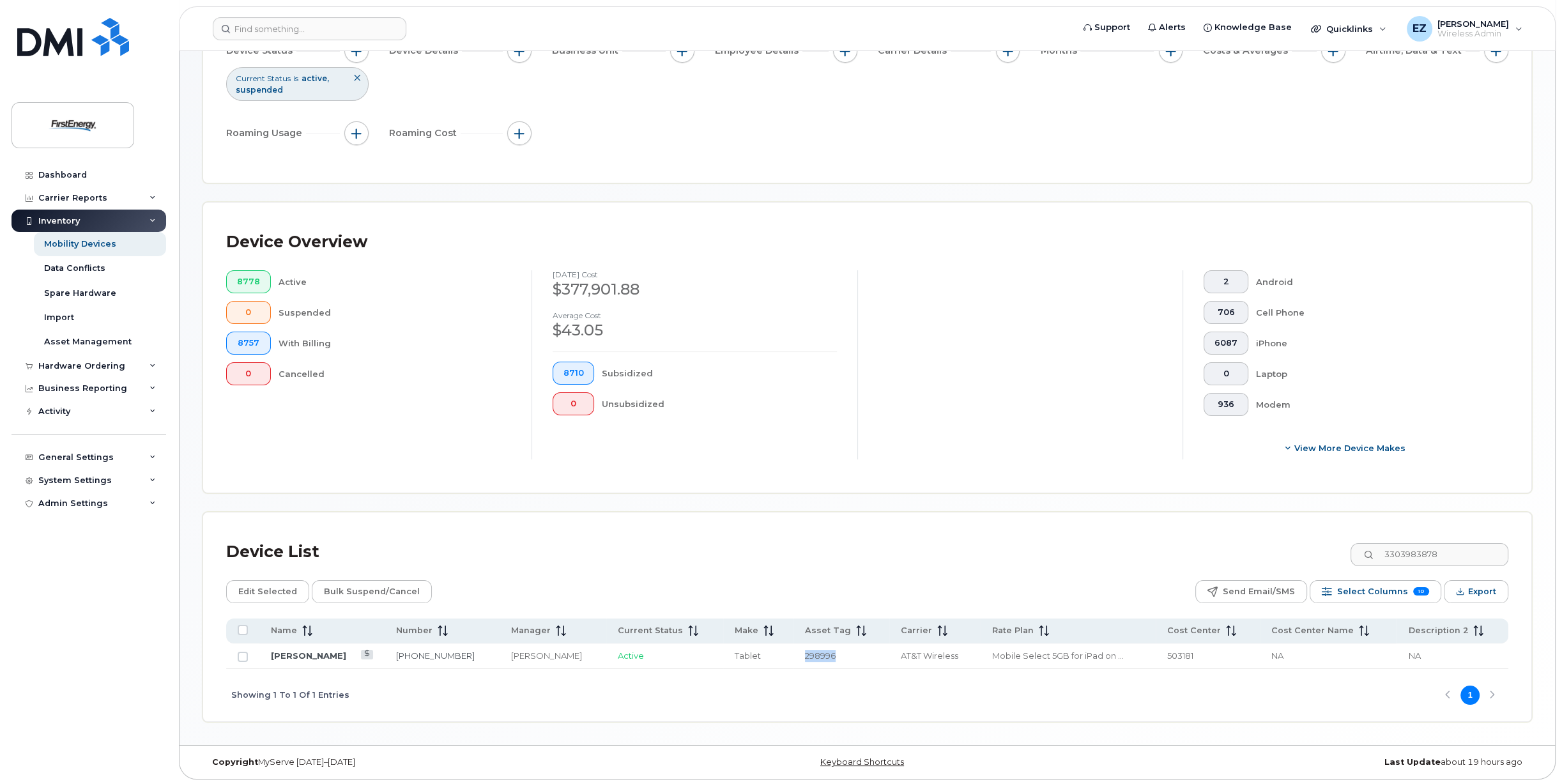
copy span "298996"
drag, startPoint x: 1470, startPoint y: 552, endPoint x: 1247, endPoint y: 549, distance: 223.0
click at [1245, 550] on div "Device List 3303983878" at bounding box center [867, 552] width 1282 height 33
paste input "5717802"
click at [819, 653] on span "299043" at bounding box center [826, 656] width 31 height 10
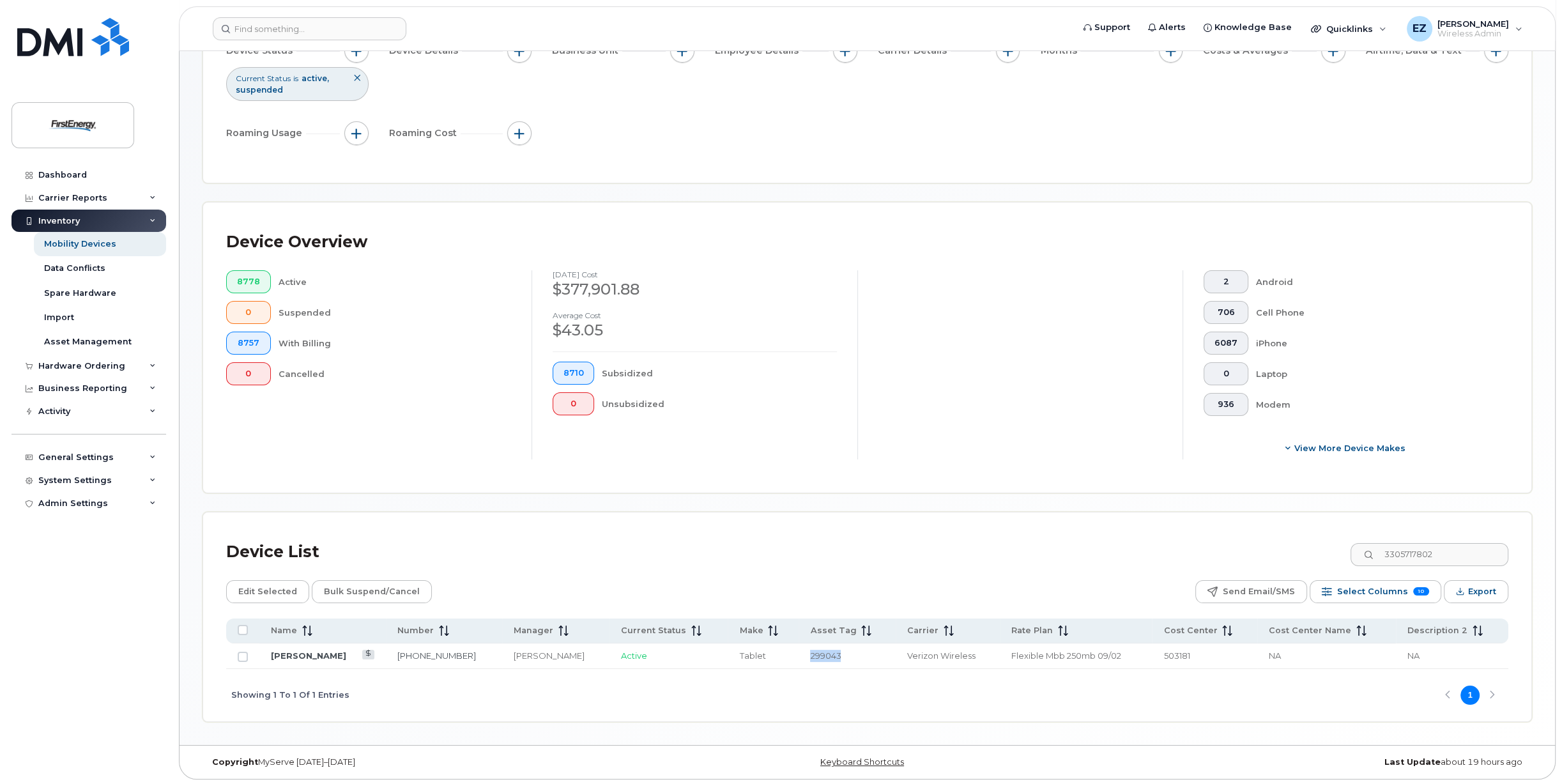
click at [819, 653] on span "299043" at bounding box center [826, 656] width 31 height 10
copy span "299043"
drag, startPoint x: 1468, startPoint y: 553, endPoint x: 1256, endPoint y: 541, distance: 212.3
click at [1262, 544] on div "Device List 3305717802" at bounding box center [867, 552] width 1282 height 33
paste input "806"
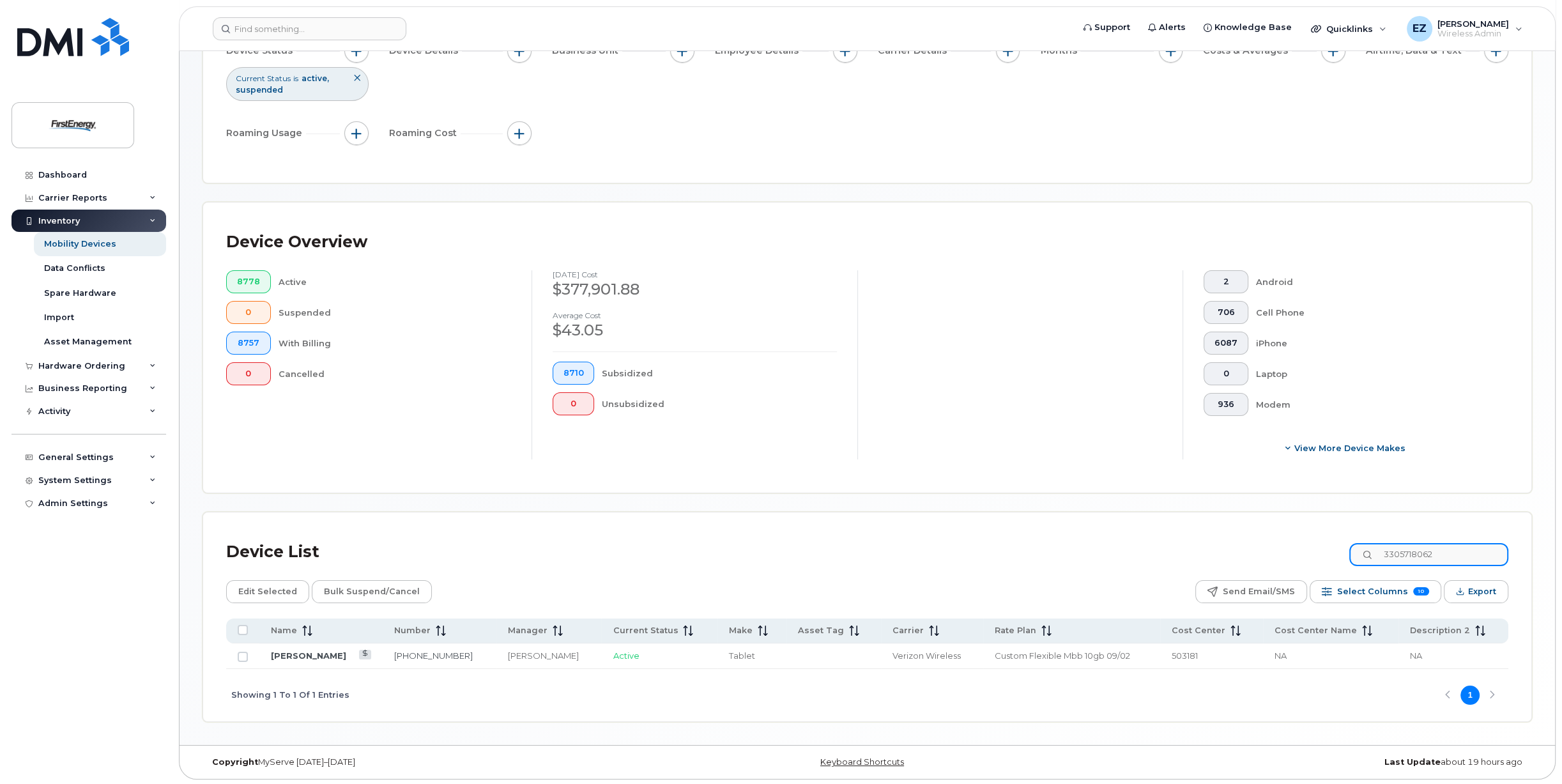
drag, startPoint x: 1454, startPoint y: 548, endPoint x: 1256, endPoint y: 531, distance: 198.7
click at [1257, 531] on div "Device List 3305718062 Edit Selected Bulk Suspend/Cancel Send Email/SMS Select …" at bounding box center [867, 617] width 1329 height 209
paste input "044762449"
click at [822, 651] on span "298900" at bounding box center [821, 656] width 32 height 10
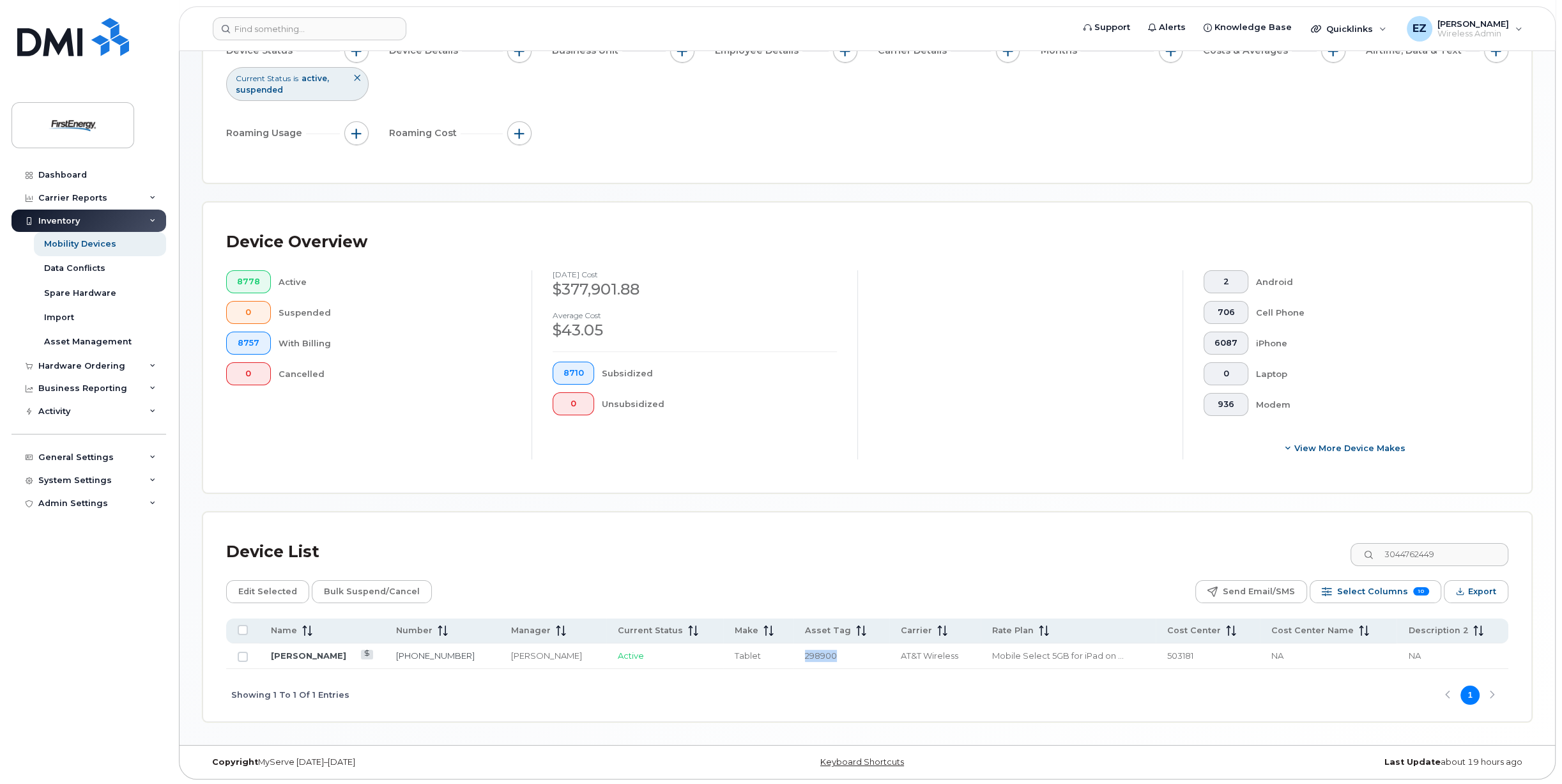
copy span "298900"
drag, startPoint x: 1461, startPoint y: 549, endPoint x: 1281, endPoint y: 546, distance: 180.0
click at [1313, 544] on div "Device List 3044762449" at bounding box center [867, 552] width 1282 height 33
paste input "302074561"
click at [812, 655] on span "298999" at bounding box center [820, 656] width 31 height 10
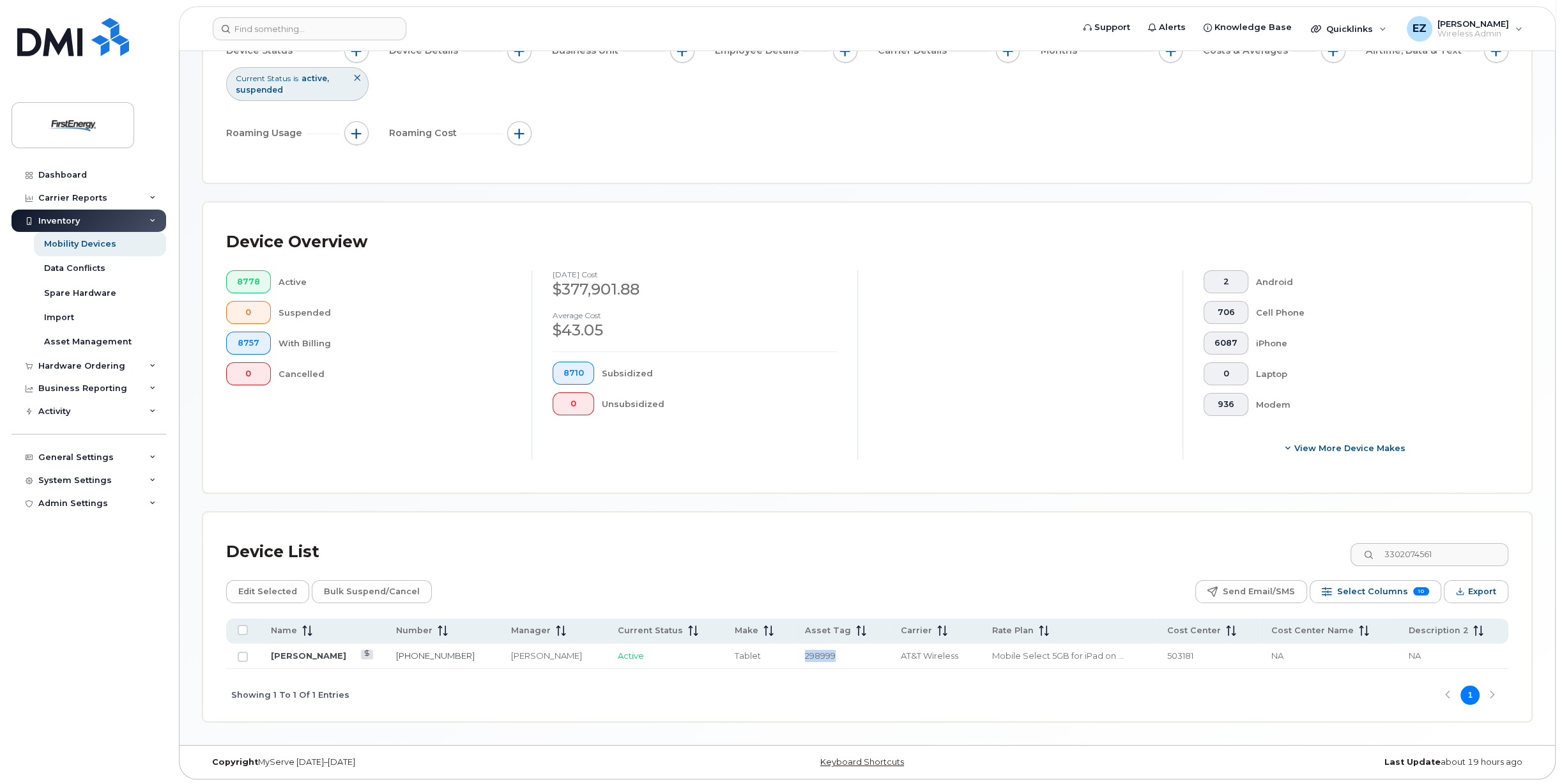
click at [812, 655] on span "298999" at bounding box center [820, 656] width 31 height 10
drag, startPoint x: 1473, startPoint y: 549, endPoint x: 1186, endPoint y: 522, distance: 288.3
click at [1186, 522] on div "Device List 3302074561 Edit Selected Bulk Suspend/Cancel Send Email/SMS Select …" at bounding box center [867, 617] width 1329 height 209
paste input "5717992"
click at [816, 651] on span "299042" at bounding box center [825, 656] width 30 height 10
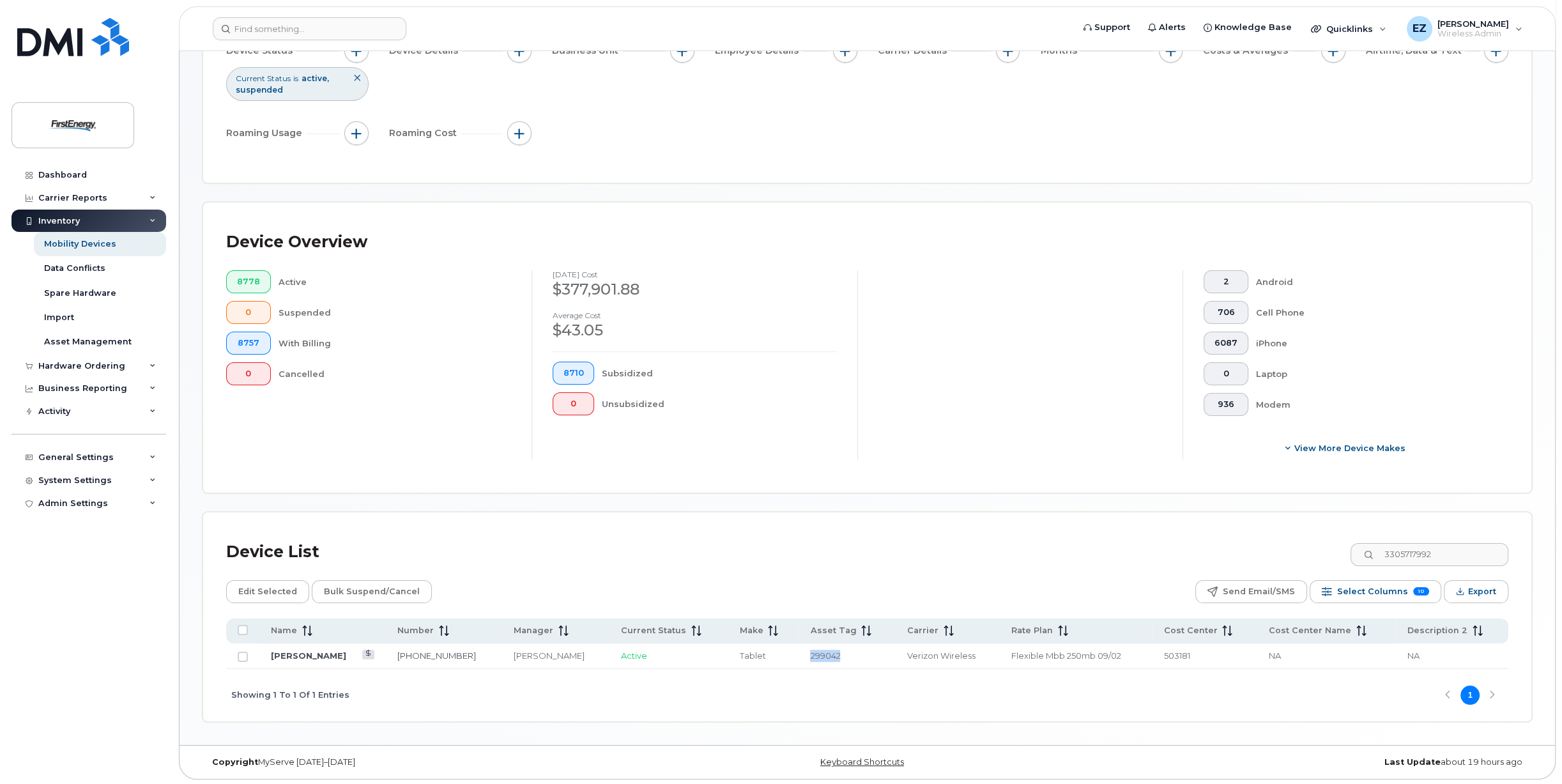
click at [816, 651] on span "299042" at bounding box center [825, 656] width 30 height 10
drag, startPoint x: 1465, startPoint y: 551, endPoint x: 1199, endPoint y: 536, distance: 266.4
click at [1216, 539] on div "Device List 3305717992" at bounding box center [867, 552] width 1282 height 33
paste input "6"
type input "3305717996"
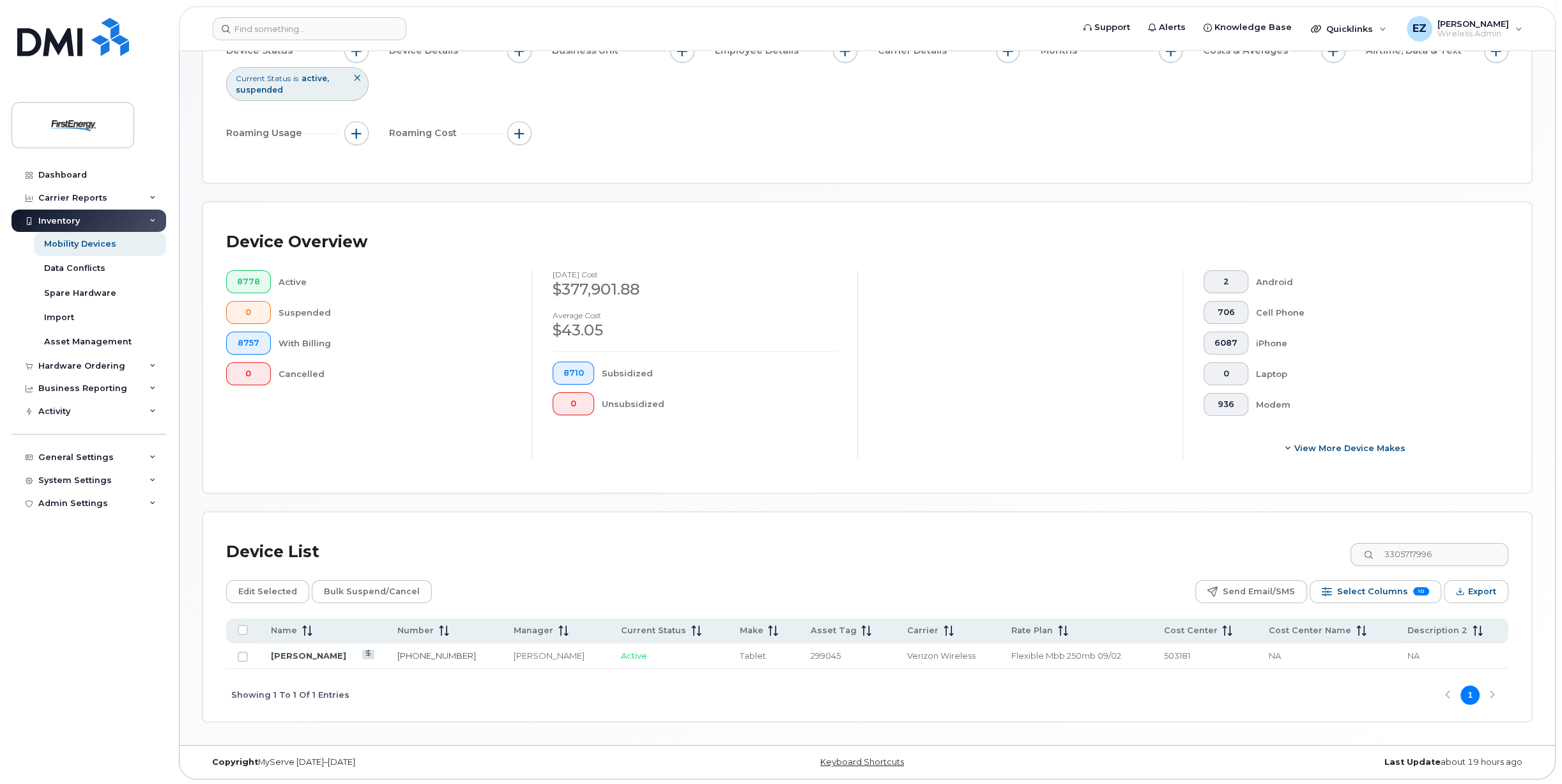
click at [820, 657] on span "299045" at bounding box center [825, 656] width 30 height 10
